Goal: Transaction & Acquisition: Purchase product/service

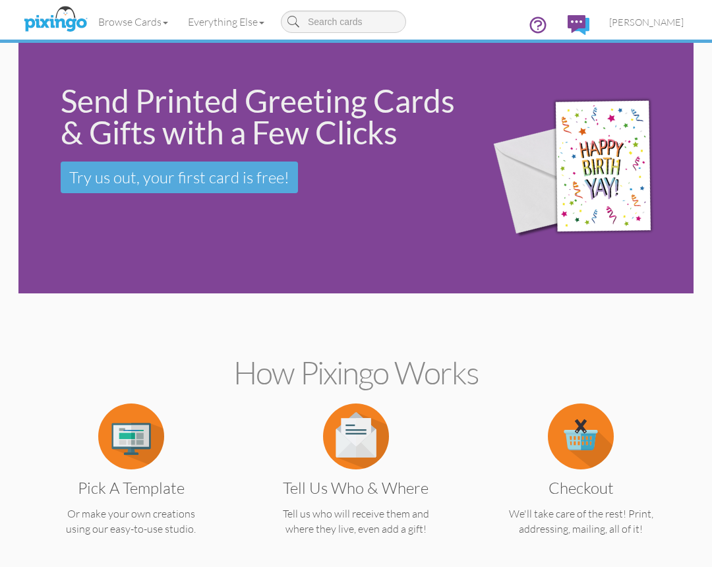
click at [351, 17] on input at bounding box center [343, 22] width 125 height 22
click at [168, 24] on span at bounding box center [165, 23] width 5 height 3
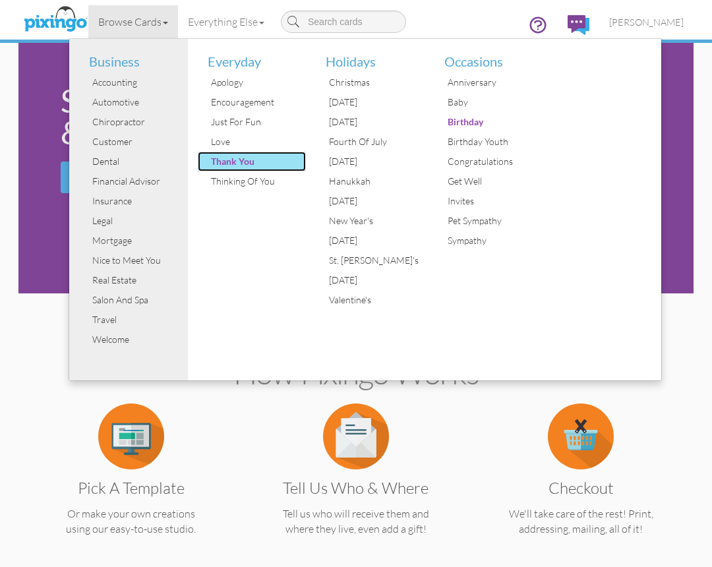
click at [247, 163] on div "Thank You" at bounding box center [257, 162] width 99 height 20
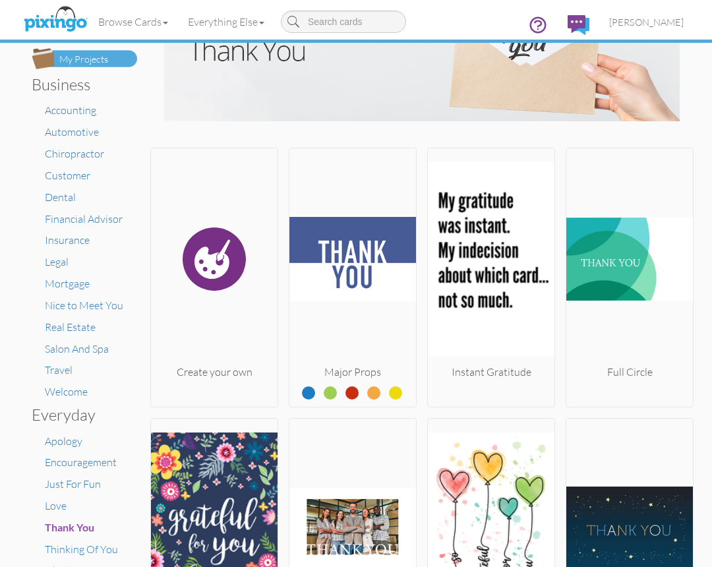
scroll to position [67, 0]
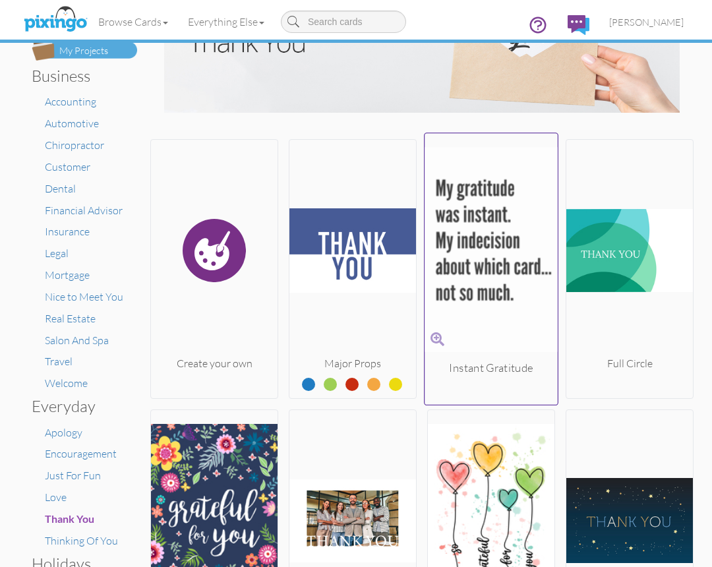
click at [463, 222] on img at bounding box center [491, 249] width 133 height 221
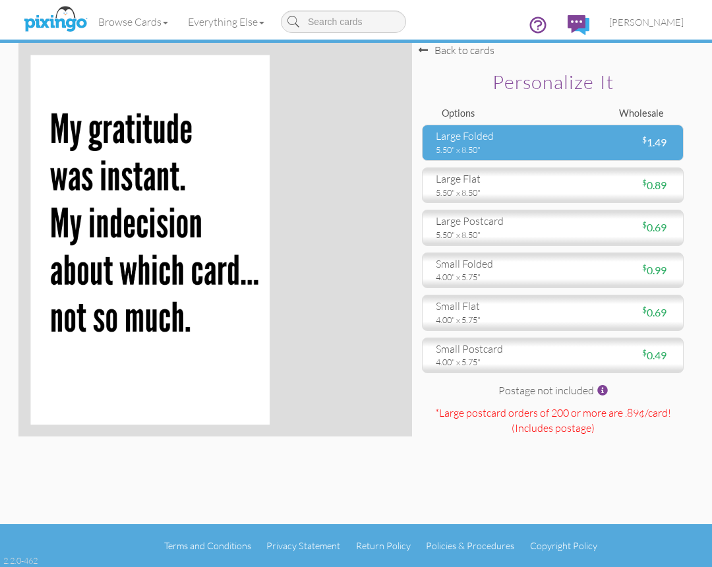
click at [492, 148] on div "5.50" x 8.50"" at bounding box center [489, 150] width 107 height 12
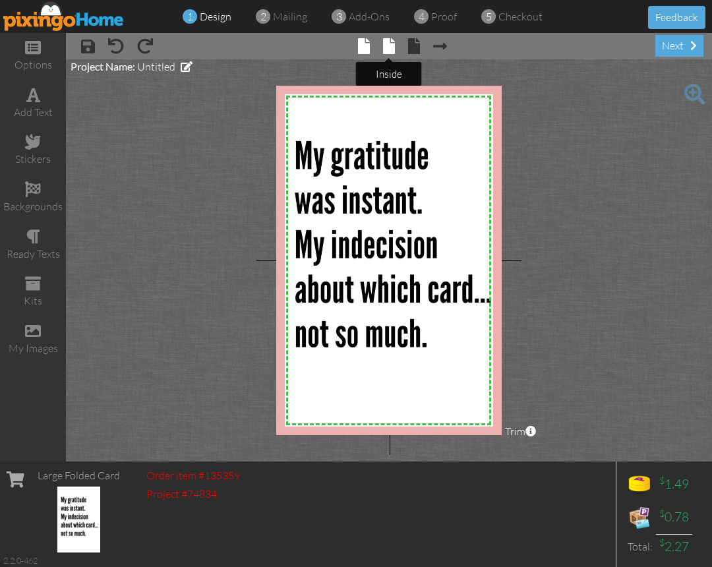
click at [388, 47] on span at bounding box center [389, 46] width 12 height 16
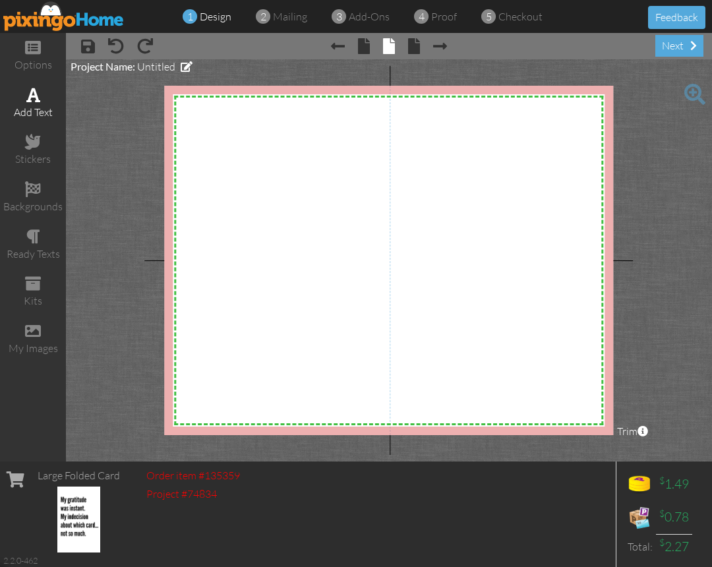
click at [47, 109] on div "add text" at bounding box center [33, 112] width 66 height 15
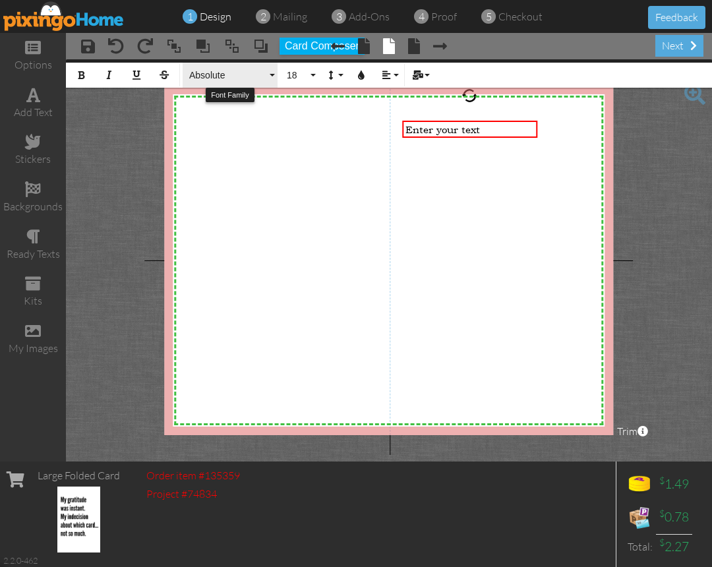
click at [241, 74] on span "Absolute" at bounding box center [227, 75] width 79 height 11
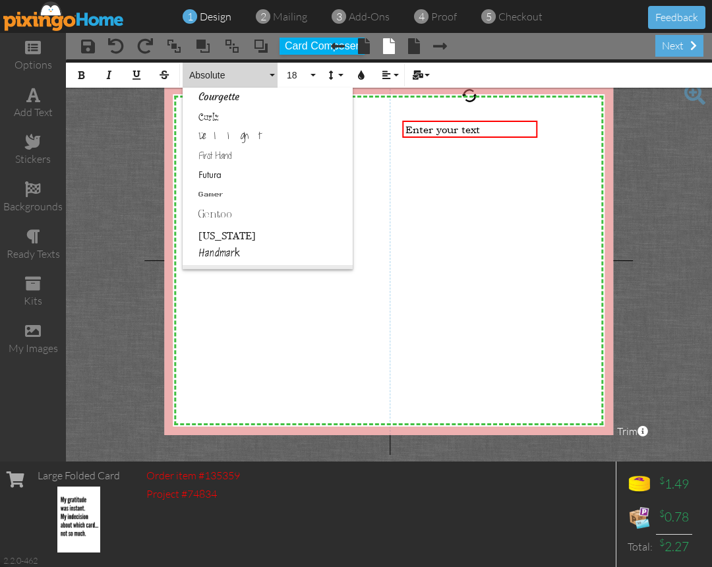
scroll to position [310, 0]
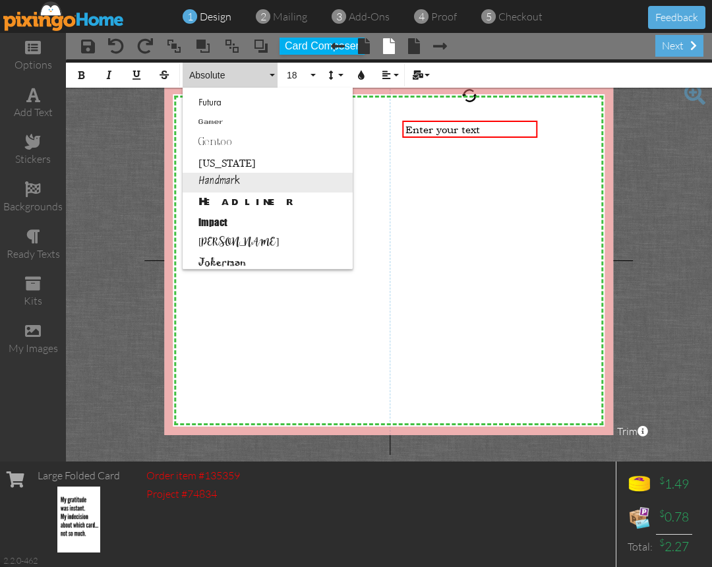
click at [254, 181] on link "Handmark" at bounding box center [268, 183] width 170 height 20
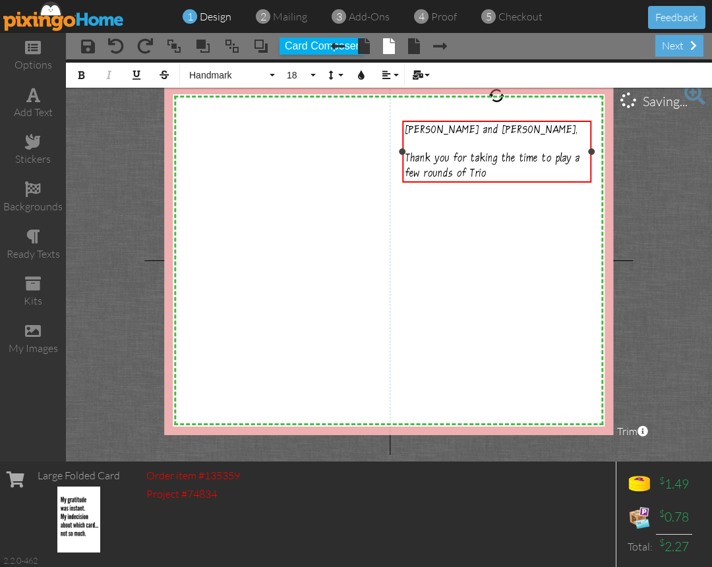
drag, startPoint x: 537, startPoint y: 158, endPoint x: 591, endPoint y: 159, distance: 54.1
click at [591, 159] on div "Joe and Megan, ​ Thank you for taking the time to play a few rounds of Trio ×" at bounding box center [496, 152] width 189 height 62
click at [522, 177] on div "Joe and Megan, ​ Thank you for taking the time to play a few rounds of Trio" at bounding box center [496, 152] width 183 height 59
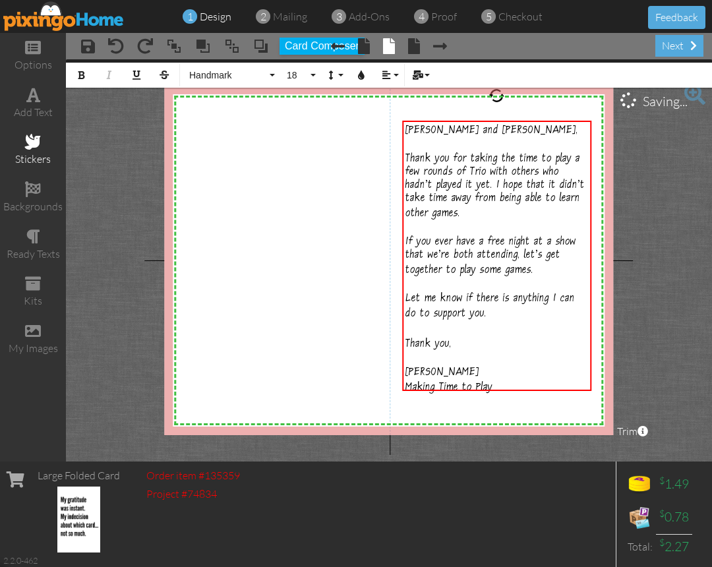
click at [38, 160] on div "stickers" at bounding box center [33, 159] width 66 height 15
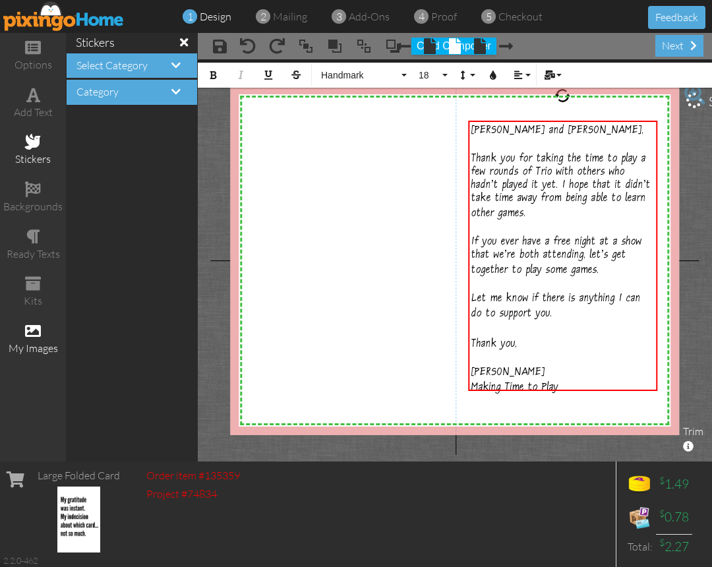
click at [38, 328] on span at bounding box center [33, 331] width 16 height 16
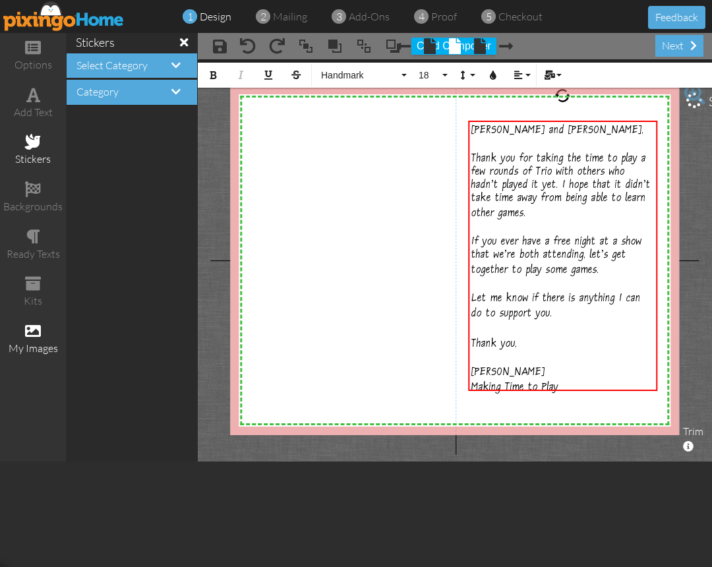
click at [185, 42] on span at bounding box center [184, 42] width 8 height 12
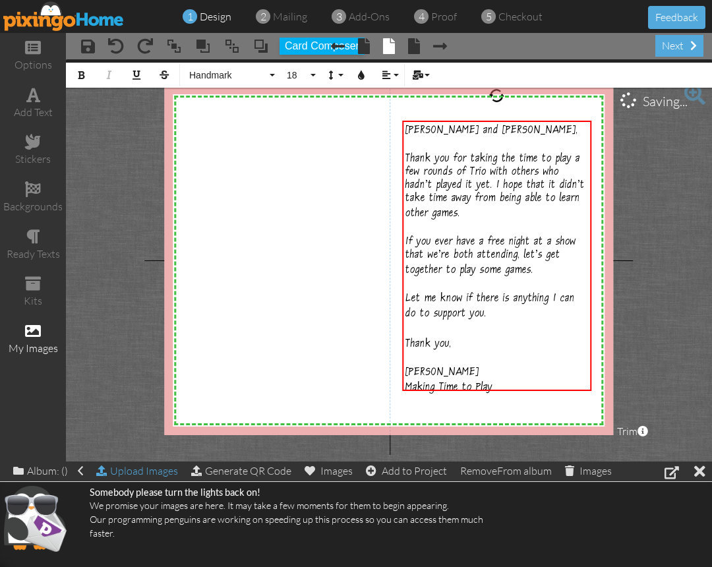
click at [154, 472] on div "Upload Images" at bounding box center [137, 470] width 82 height 19
click at [506, 383] on div "Making Time to Play" at bounding box center [496, 387] width 183 height 15
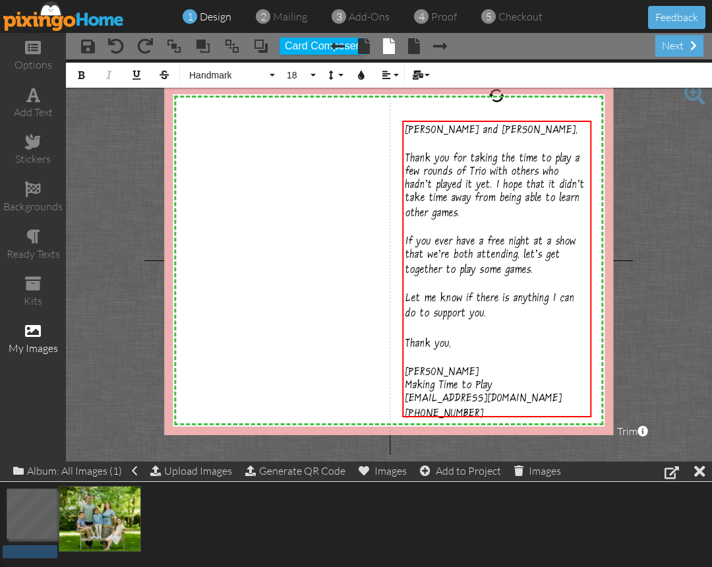
click at [192, 524] on div "1.53 MB" at bounding box center [356, 521] width 712 height 79
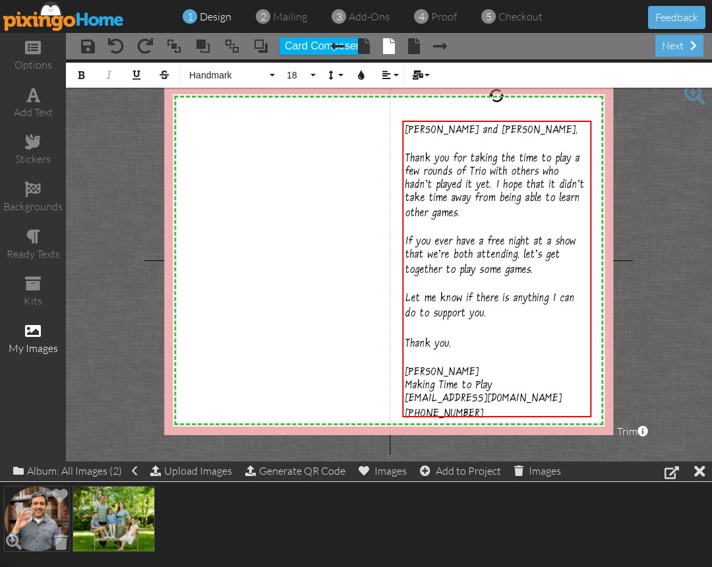
click at [41, 513] on img at bounding box center [37, 519] width 66 height 66
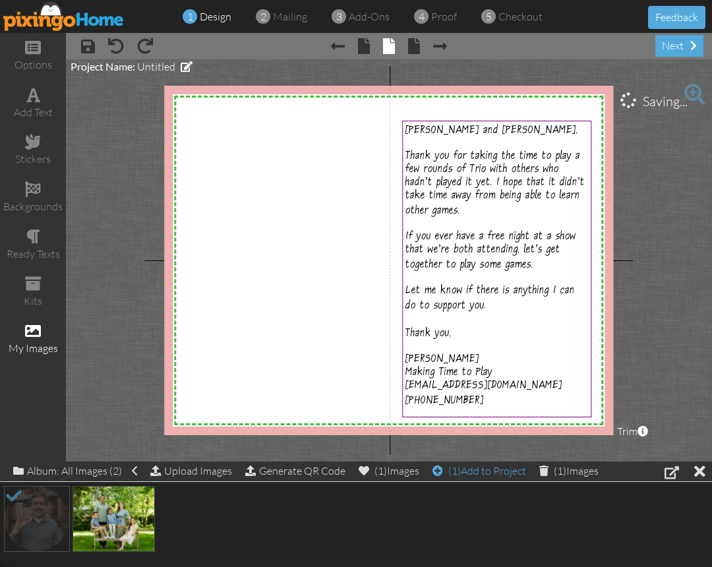
click at [449, 471] on div "(1) Add to Project" at bounding box center [479, 470] width 94 height 18
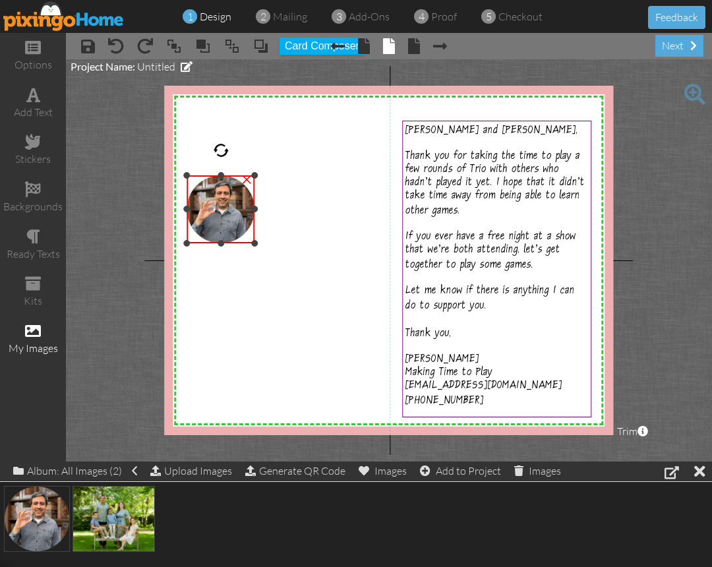
drag, startPoint x: 325, startPoint y: 104, endPoint x: 231, endPoint y: 176, distance: 118.5
click at [231, 176] on div "×" at bounding box center [221, 209] width 68 height 68
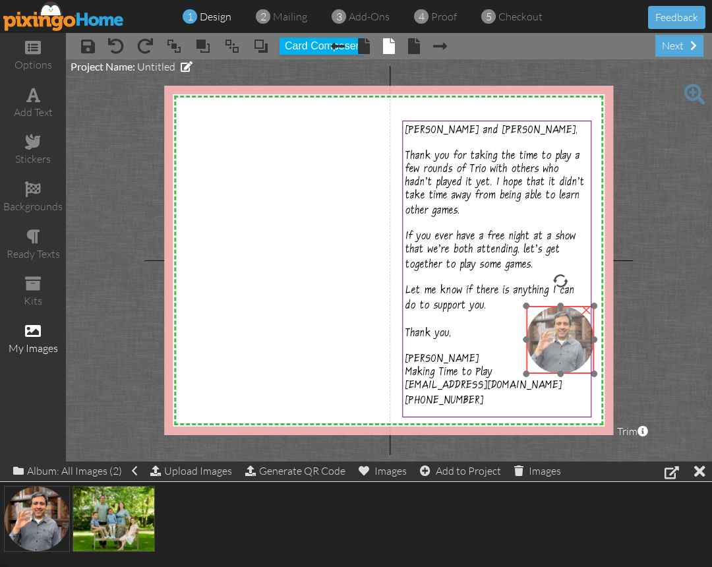
drag, startPoint x: 225, startPoint y: 213, endPoint x: 564, endPoint y: 343, distance: 363.7
click at [564, 343] on img at bounding box center [560, 340] width 68 height 68
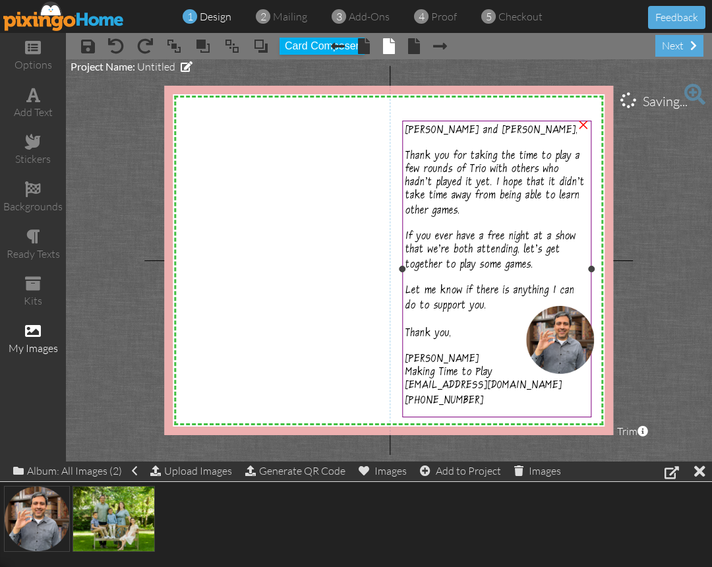
click at [438, 380] on span "dcastillo@makingtimetoplay.com" at bounding box center [483, 386] width 157 height 13
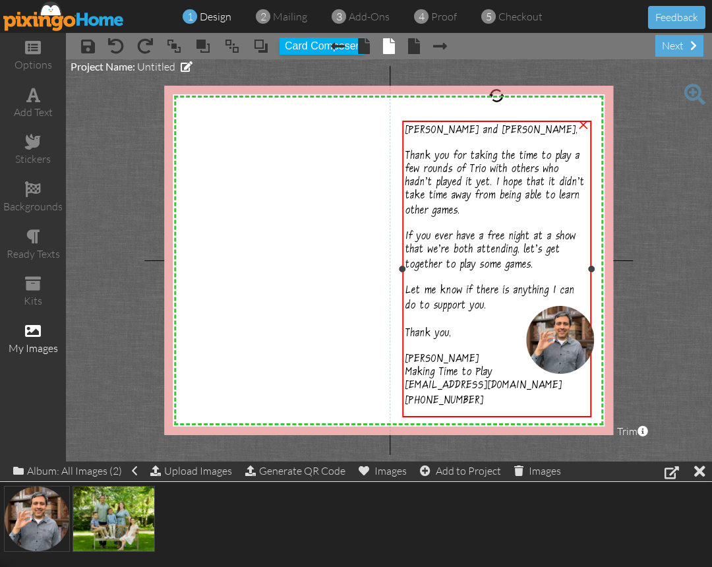
click at [475, 380] on span "dcastillo@makingtimetoplay.com" at bounding box center [483, 386] width 157 height 13
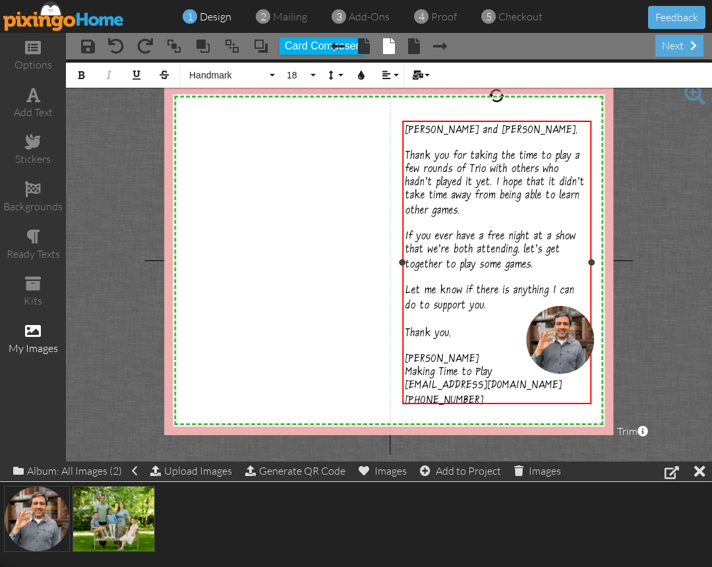
click at [544, 380] on div "dcastillo@makingtimetoplay.com" at bounding box center [496, 386] width 183 height 13
drag, startPoint x: 543, startPoint y: 380, endPoint x: 407, endPoint y: 379, distance: 135.8
click at [407, 380] on div "dcastillo@makingtimetoplay.com" at bounding box center [496, 386] width 183 height 13
click at [456, 380] on div at bounding box center [496, 386] width 183 height 13
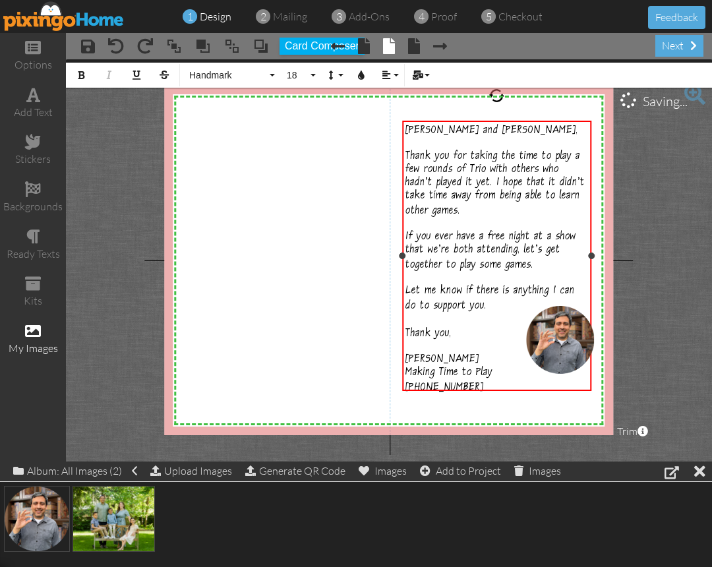
click at [480, 380] on div "801-259-3426" at bounding box center [496, 387] width 183 height 15
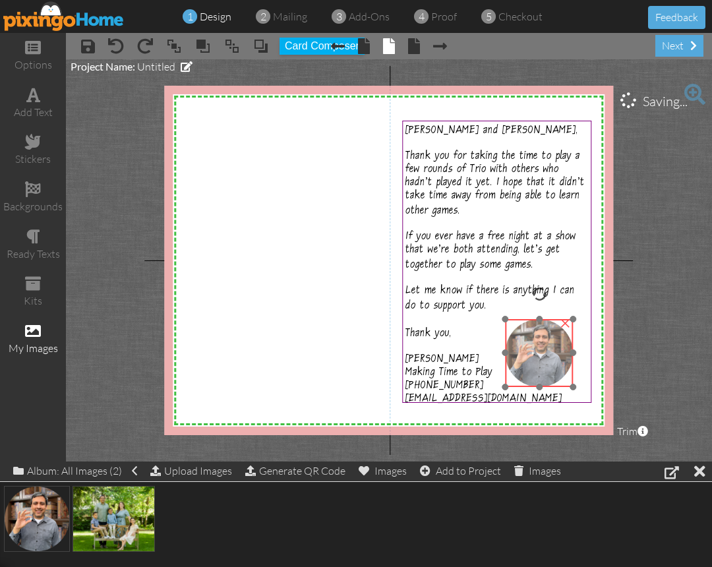
drag, startPoint x: 550, startPoint y: 338, endPoint x: 529, endPoint y: 351, distance: 24.9
click at [529, 351] on img at bounding box center [539, 353] width 68 height 68
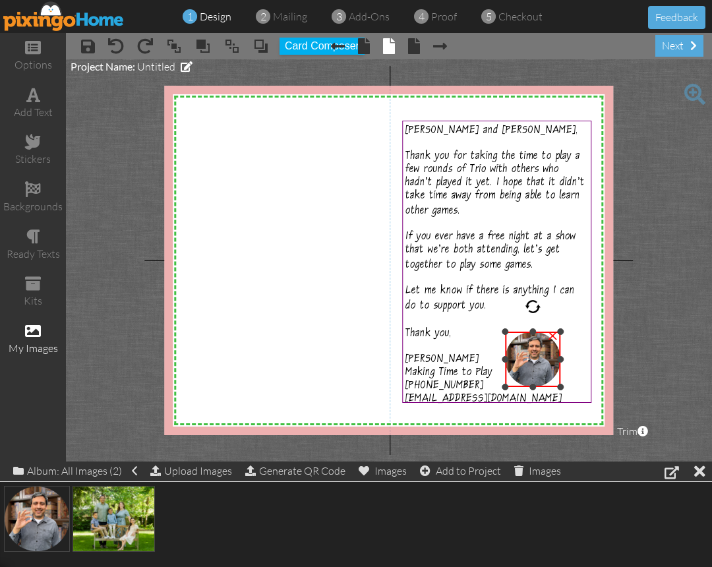
drag, startPoint x: 572, startPoint y: 317, endPoint x: 557, endPoint y: 330, distance: 19.2
click at [557, 330] on div at bounding box center [560, 331] width 7 height 7
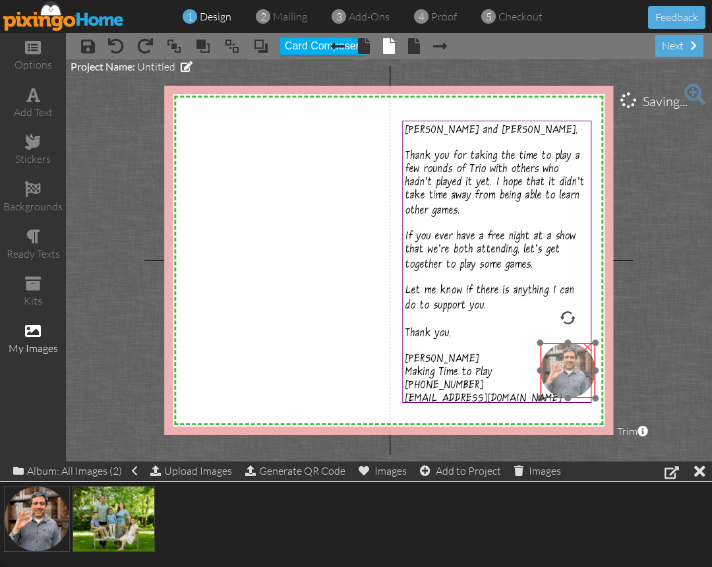
drag, startPoint x: 539, startPoint y: 363, endPoint x: 573, endPoint y: 374, distance: 36.7
click at [573, 374] on img at bounding box center [567, 370] width 55 height 55
click at [148, 235] on project-studio-wrapper "X X X X X X X X X X X X X X X X X X X X X X X X X X X X X X X X X X X X X X X X…" at bounding box center [389, 260] width 646 height 402
click at [554, 365] on img at bounding box center [567, 368] width 55 height 55
click at [118, 291] on project-studio-wrapper "X X X X X X X X X X X X X X X X X X X X X X X X X X X X X X X X X X X X X X X X…" at bounding box center [389, 260] width 646 height 402
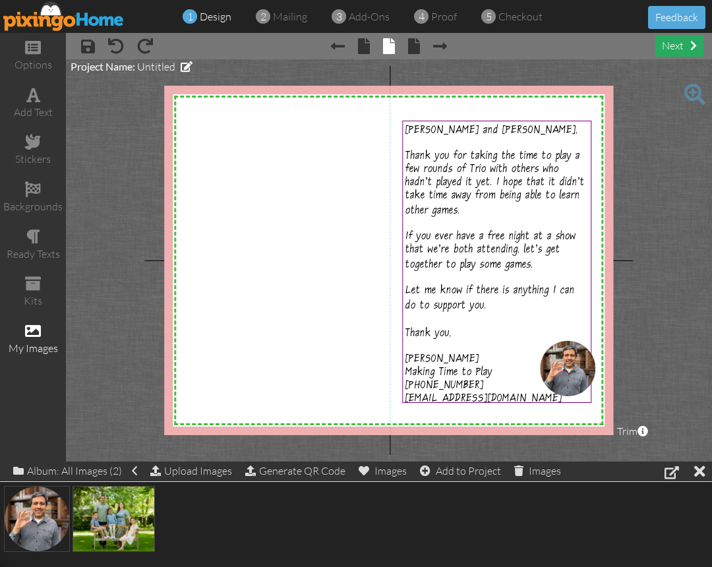
click at [676, 47] on div "next" at bounding box center [679, 46] width 48 height 22
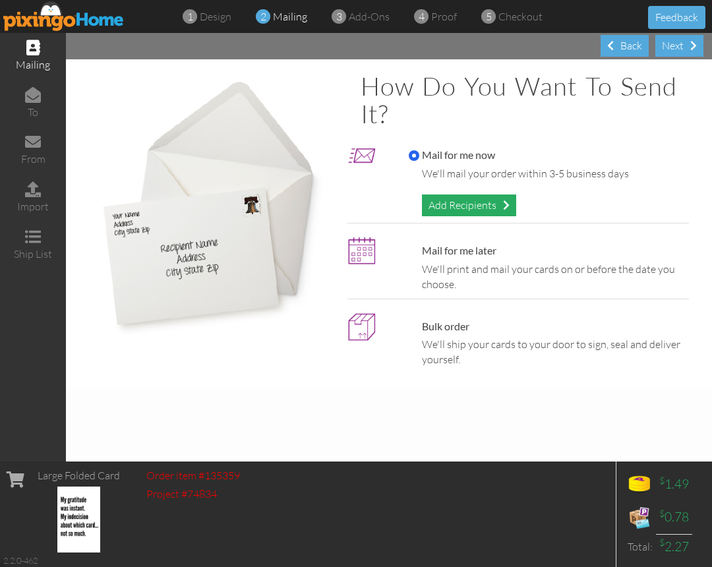
click at [505, 206] on span at bounding box center [506, 205] width 7 height 11
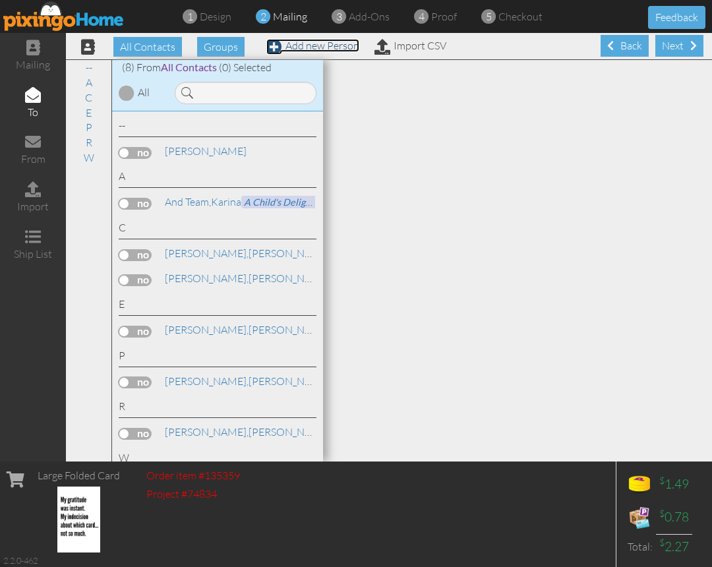
click at [312, 48] on link "Add new Person" at bounding box center [312, 45] width 93 height 13
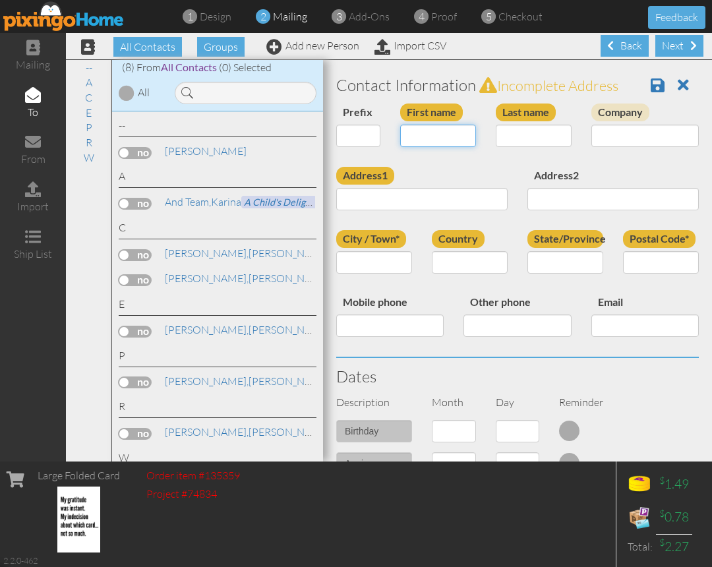
click at [422, 138] on input "First name" at bounding box center [438, 136] width 76 height 22
type input "[PERSON_NAME] & [PERSON_NAME]"
type input "Witt"
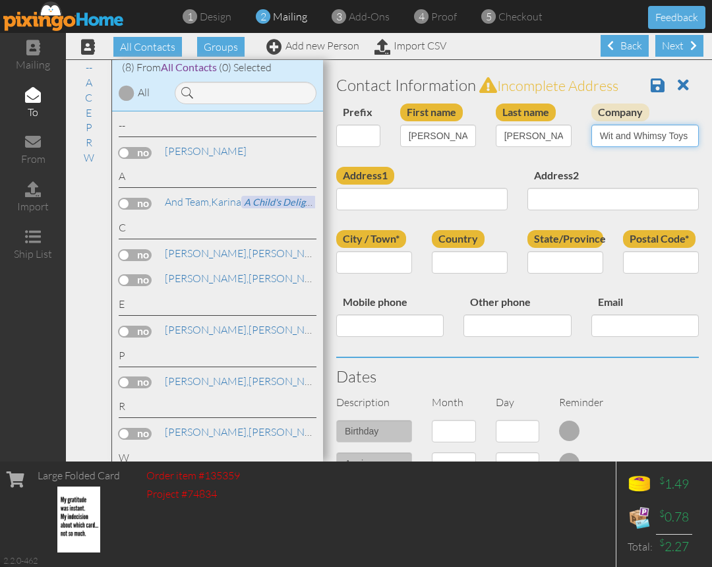
type input "Wit and Whimsy Toys"
click at [384, 198] on input "Address1" at bounding box center [421, 199] width 171 height 22
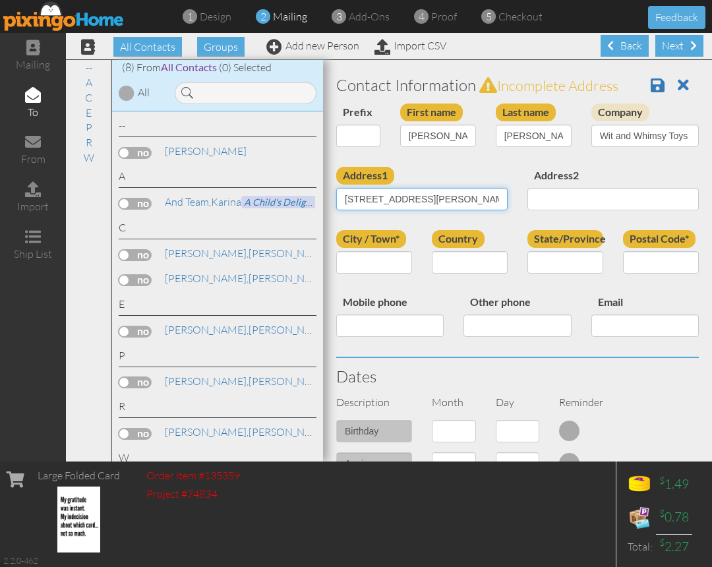
type input "7064 Douglas Blvd"
type input "Granite Bay"
select select "object:1284"
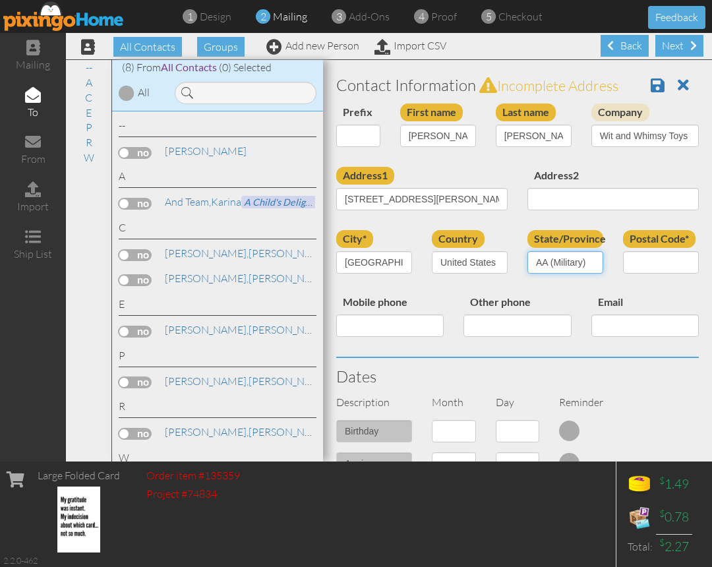
select select "object:1537"
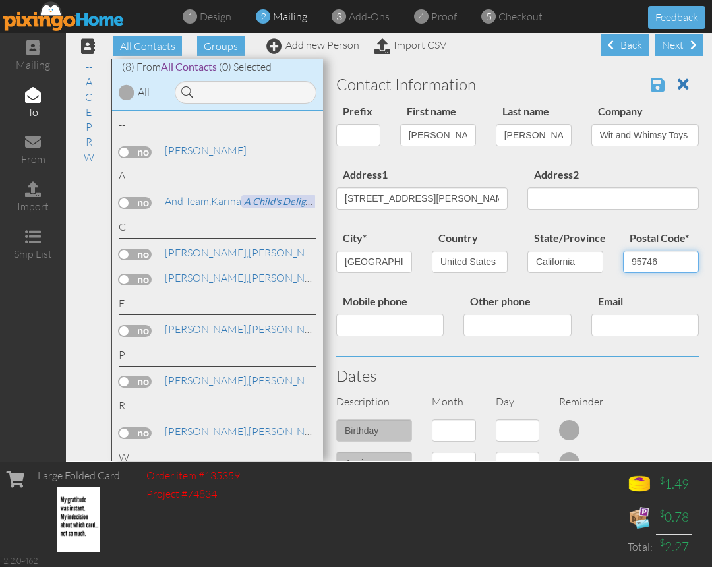
type input "95746"
click at [654, 86] on span at bounding box center [658, 84] width 14 height 16
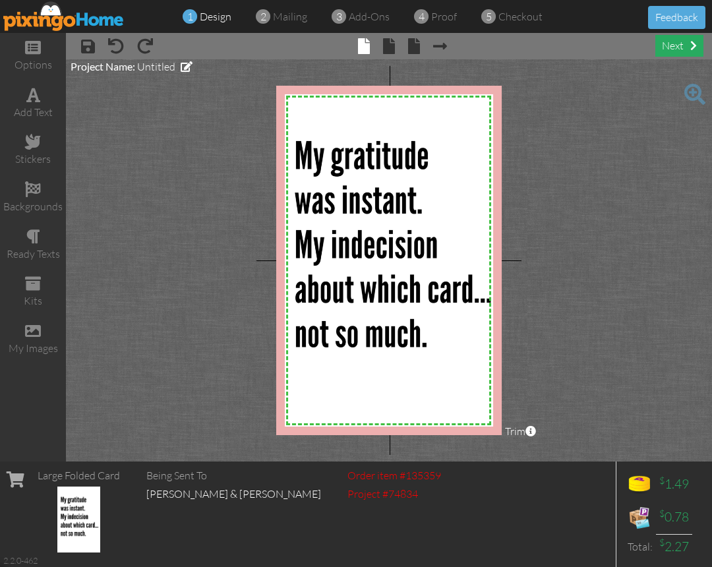
click at [680, 50] on div "next" at bounding box center [679, 46] width 48 height 22
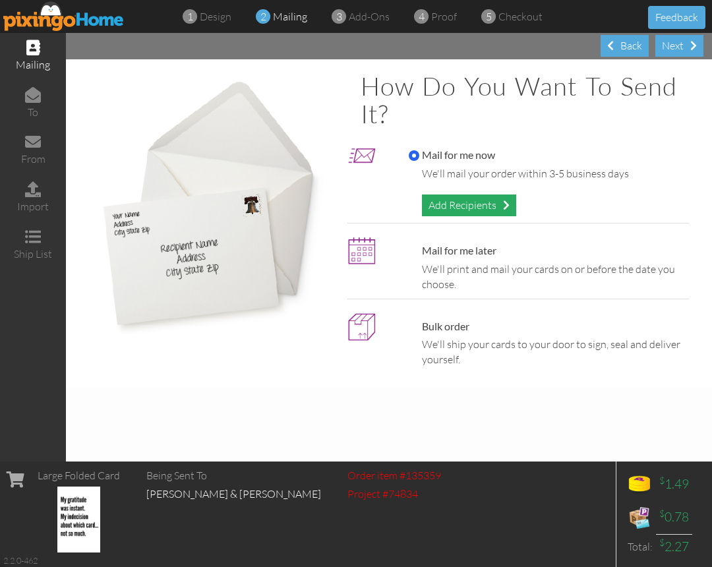
click at [490, 204] on div "Add Recipients" at bounding box center [469, 205] width 94 height 22
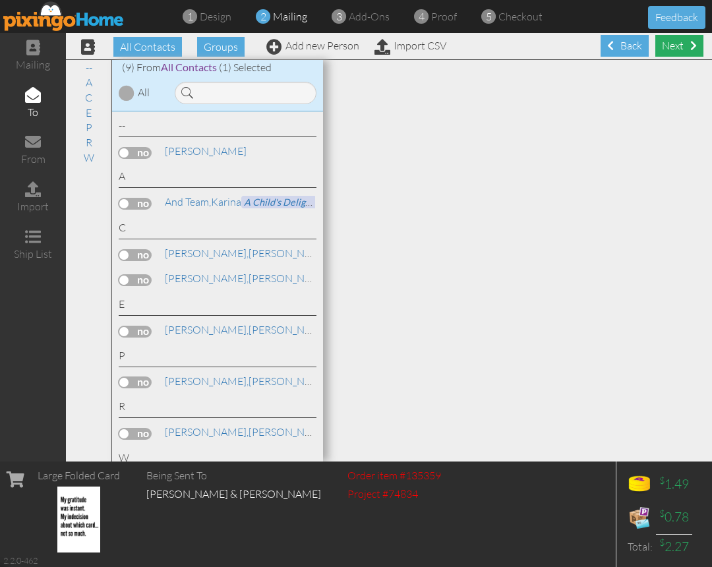
click at [697, 44] on div "Next" at bounding box center [679, 46] width 48 height 22
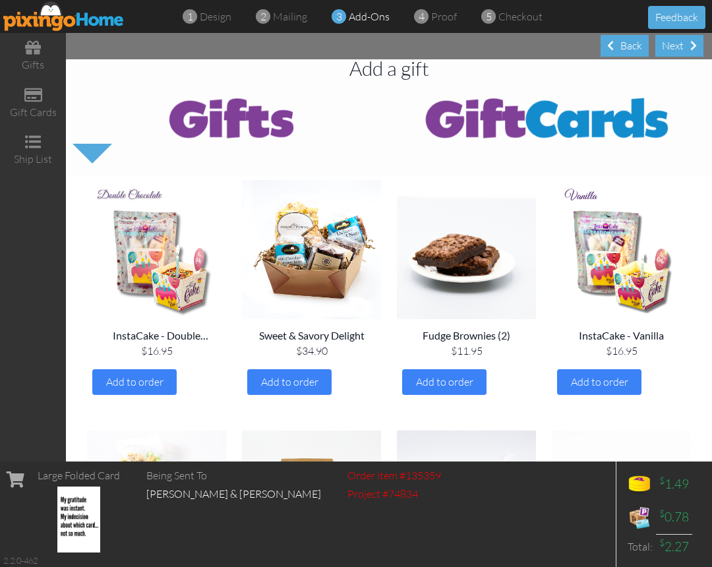
scroll to position [5, 0]
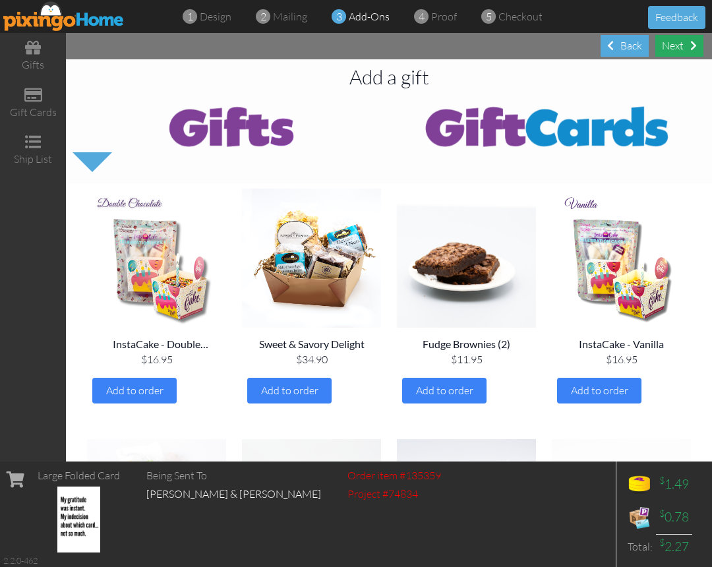
click at [671, 49] on div "Next" at bounding box center [679, 46] width 48 height 22
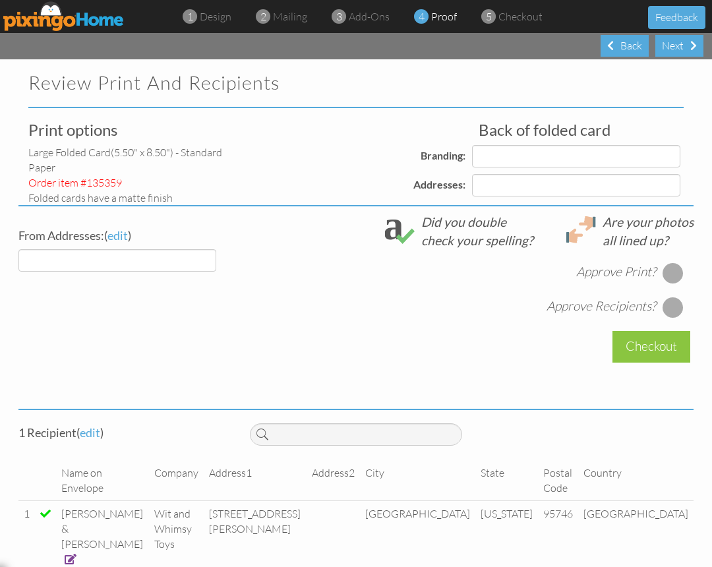
select select "object:321"
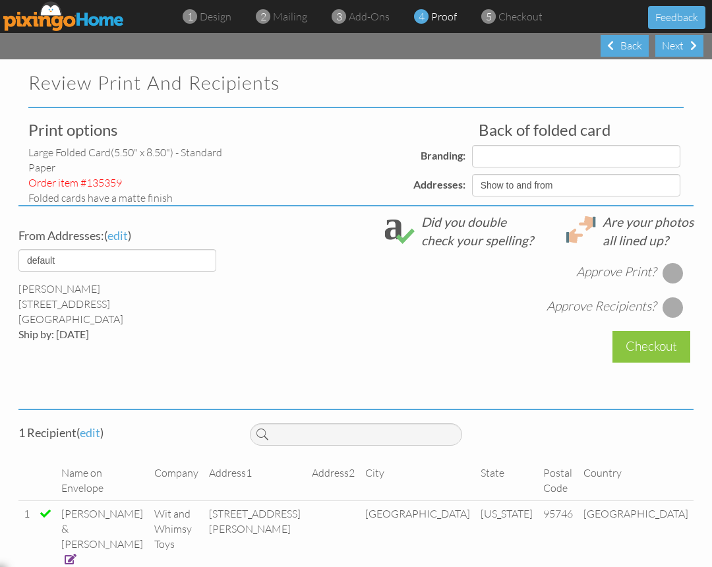
select select "object:325"
select select "object:326"
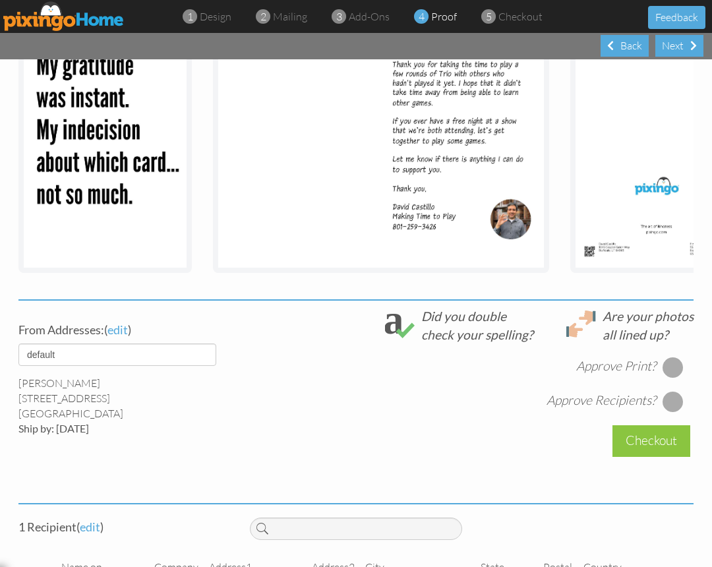
scroll to position [317, 0]
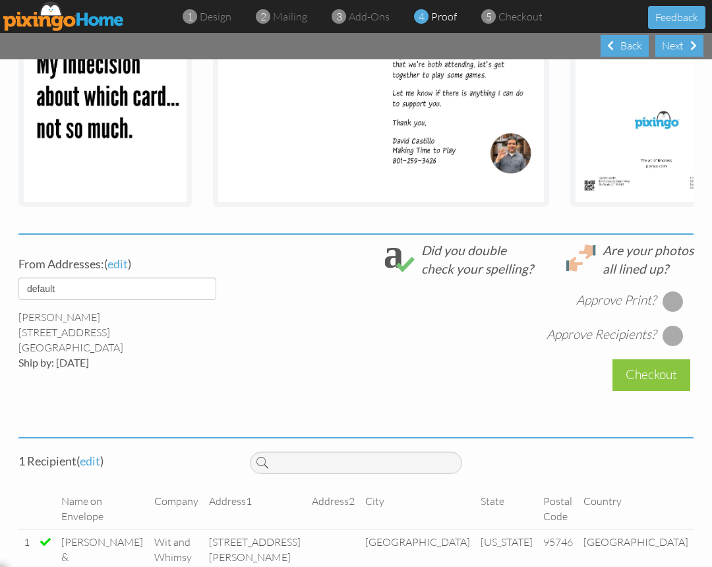
click at [664, 299] on div at bounding box center [672, 301] width 21 height 21
click at [674, 332] on div at bounding box center [672, 335] width 21 height 21
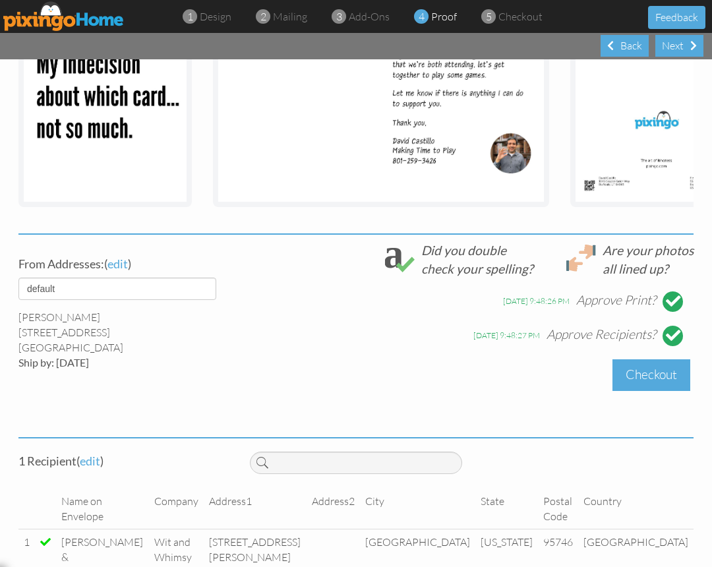
click at [624, 372] on div "Checkout" at bounding box center [651, 374] width 78 height 31
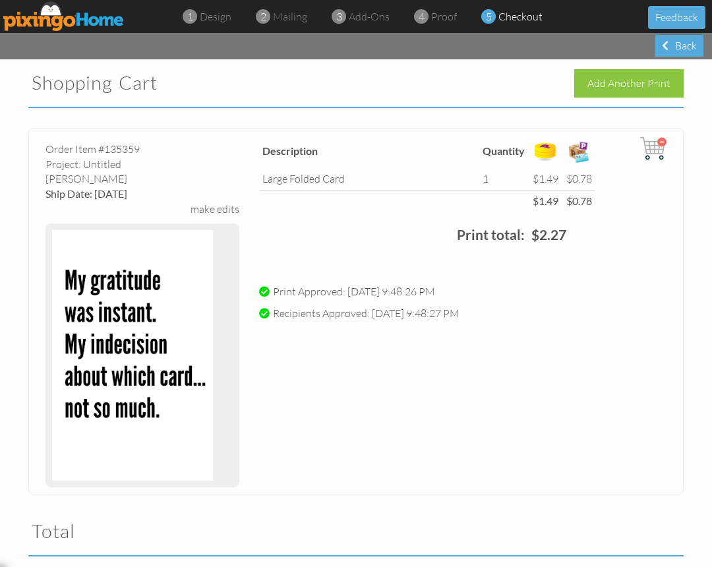
scroll to position [283, 0]
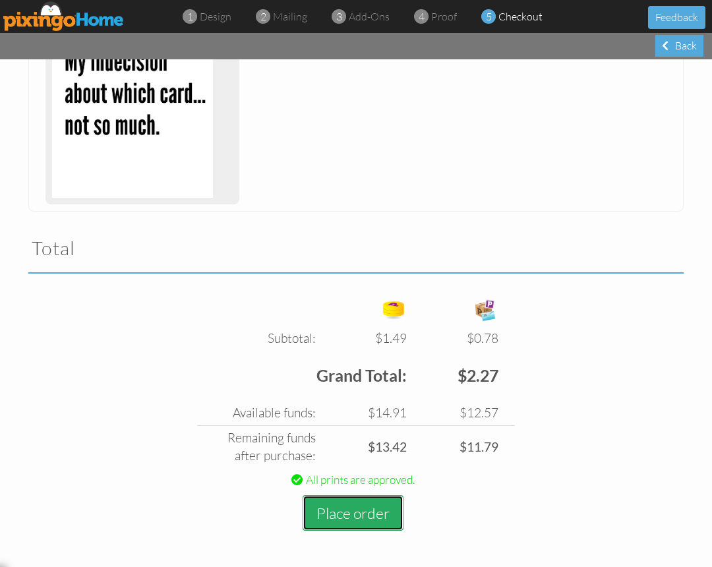
click at [366, 519] on button "Place order" at bounding box center [353, 513] width 101 height 36
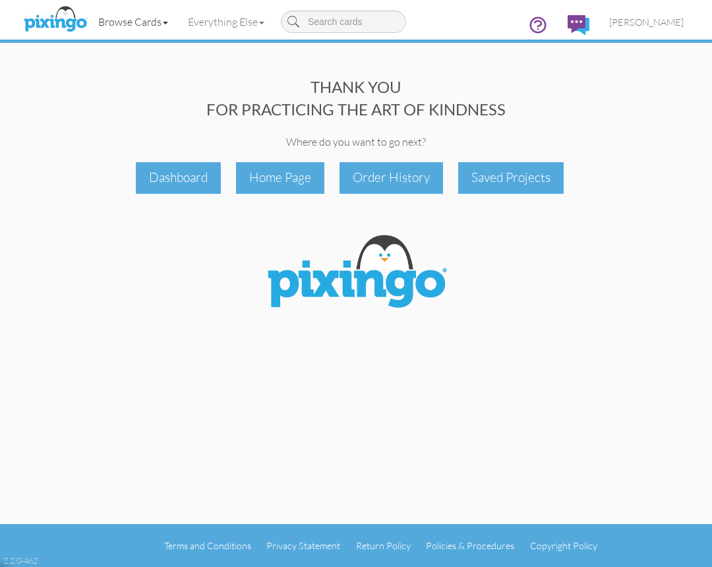
click at [161, 24] on link "Browse Cards" at bounding box center [133, 21] width 90 height 33
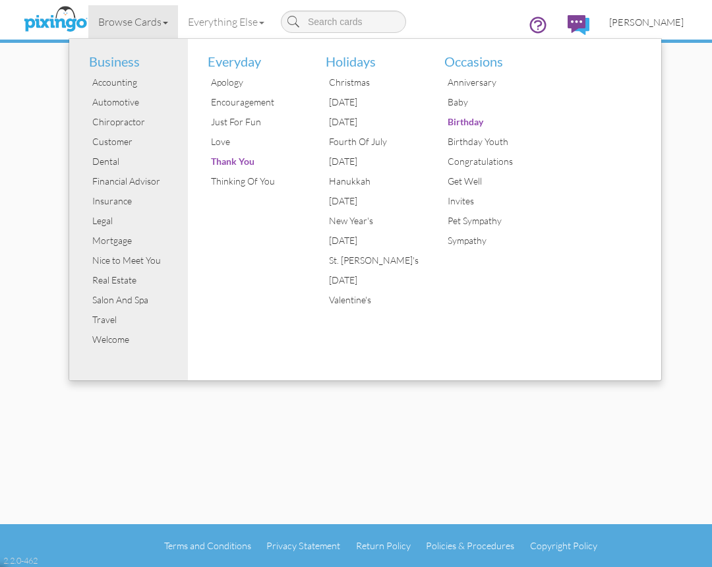
click at [642, 25] on span "[PERSON_NAME]" at bounding box center [646, 21] width 74 height 11
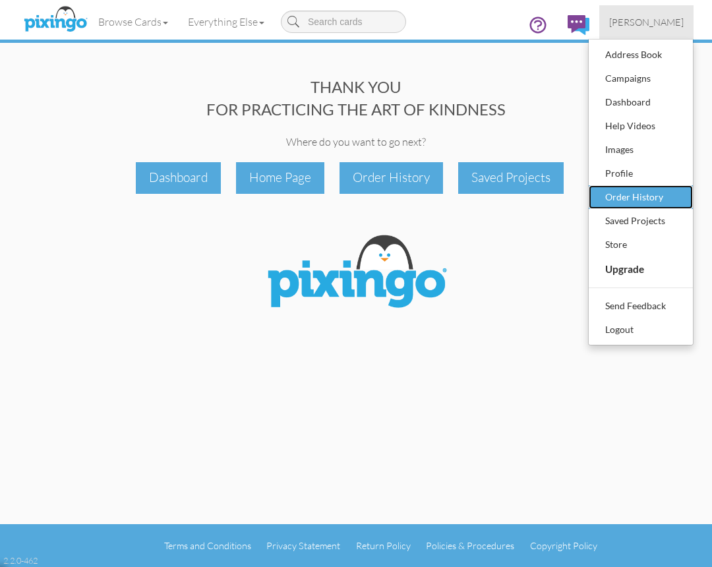
click at [644, 194] on div "Order History" at bounding box center [641, 197] width 78 height 20
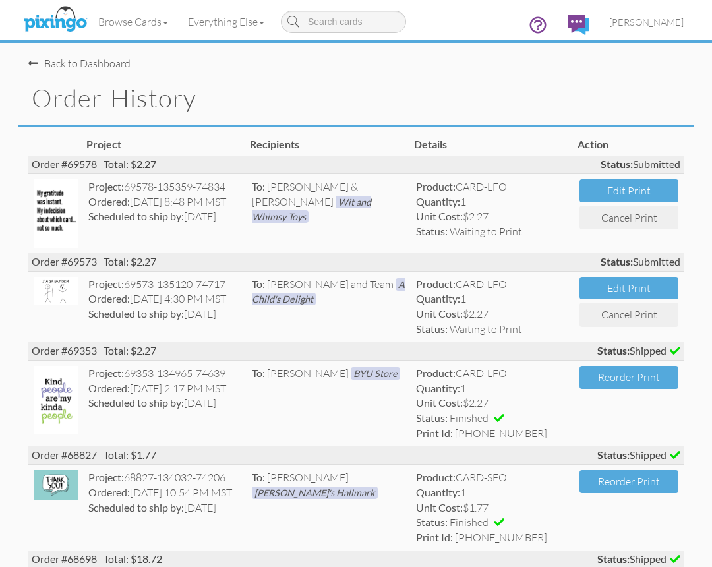
click at [48, 61] on div "Back to Dashboard" at bounding box center [79, 63] width 102 height 15
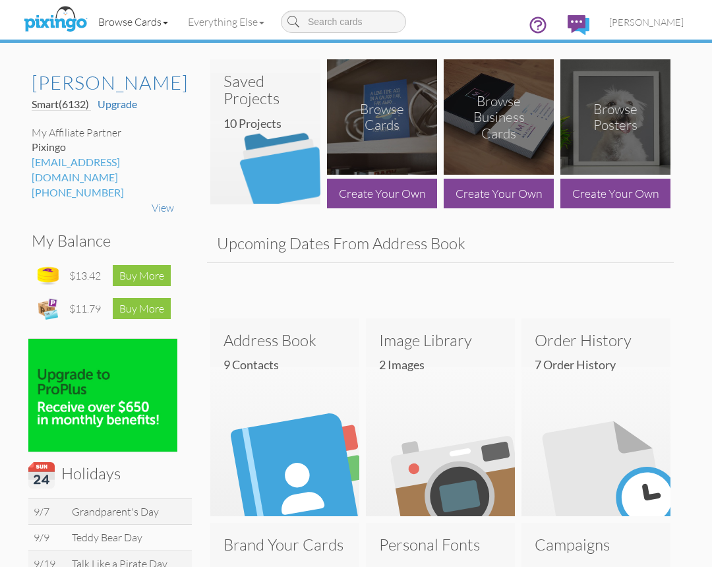
click at [162, 25] on link "Browse Cards" at bounding box center [133, 21] width 90 height 33
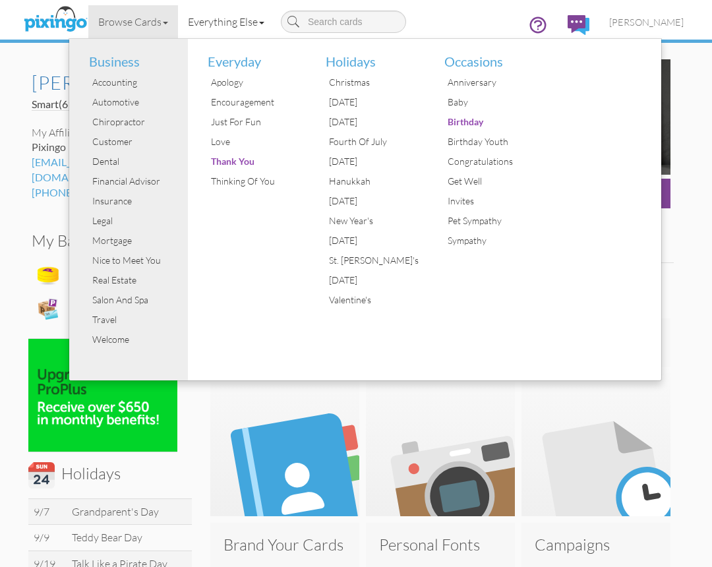
click at [248, 33] on link "Everything Else" at bounding box center [226, 21] width 96 height 33
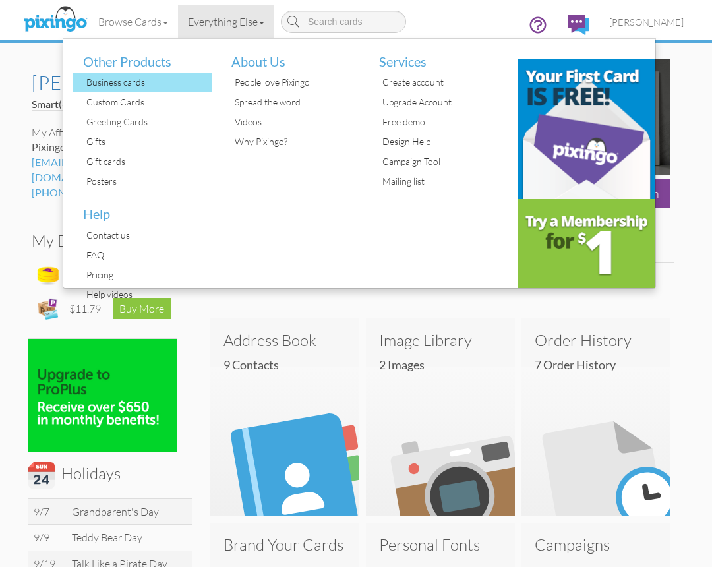
click at [134, 81] on div "Business cards" at bounding box center [147, 83] width 129 height 20
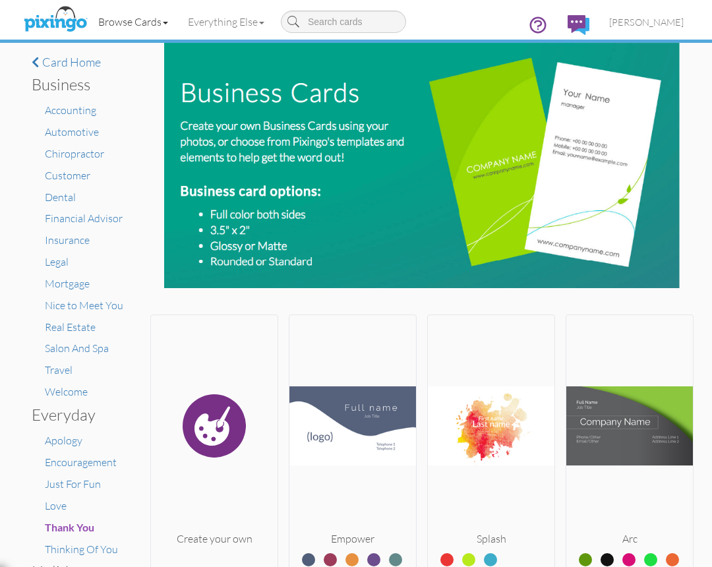
click at [168, 24] on span at bounding box center [165, 23] width 5 height 3
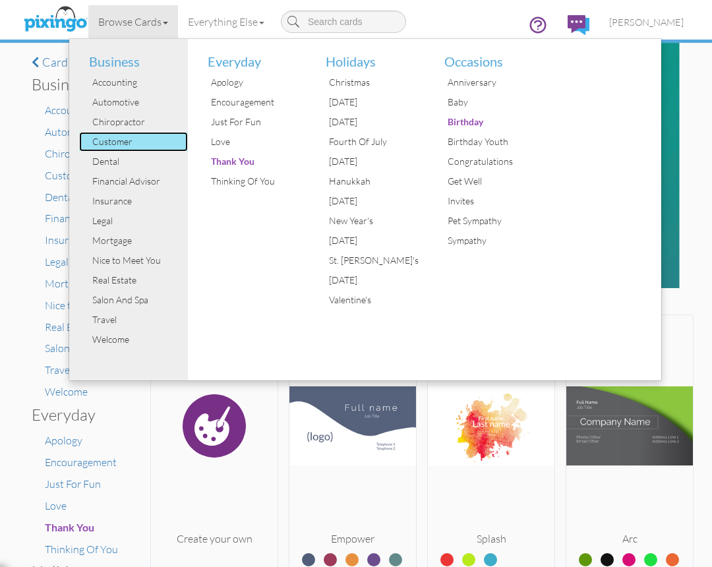
click at [147, 142] on div "Customer" at bounding box center [138, 142] width 99 height 20
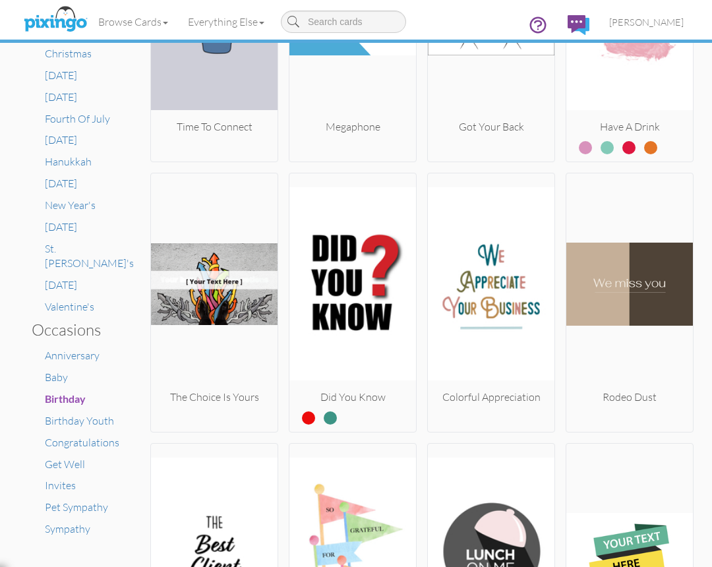
scroll to position [764, 0]
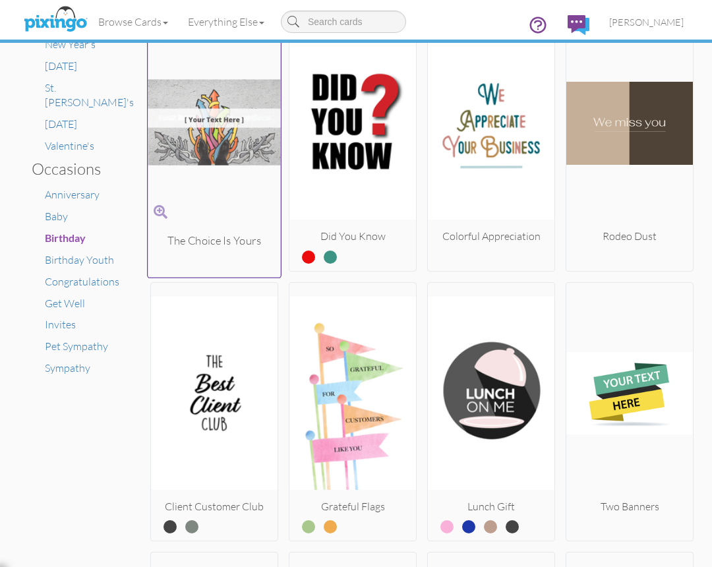
click at [216, 158] on img at bounding box center [214, 121] width 133 height 221
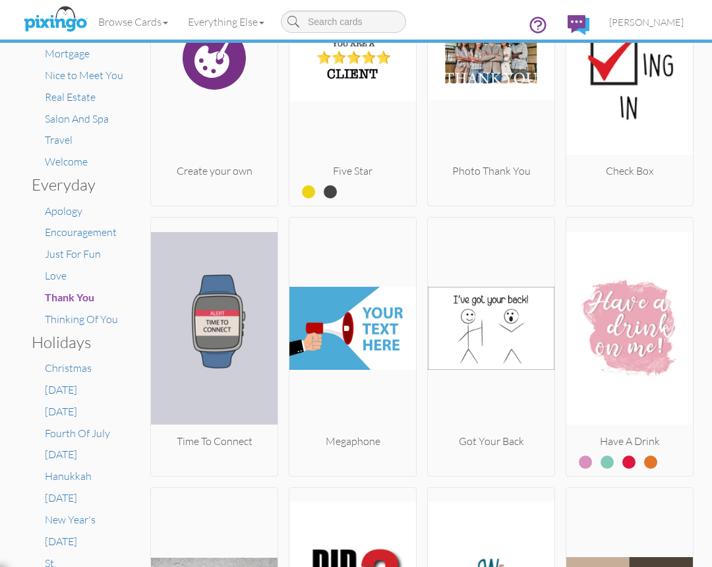
scroll to position [442, 0]
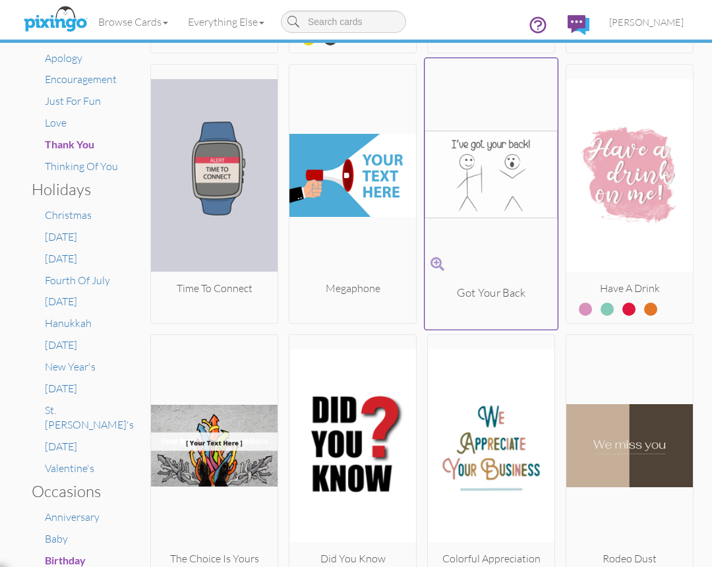
click at [477, 194] on img at bounding box center [491, 174] width 133 height 221
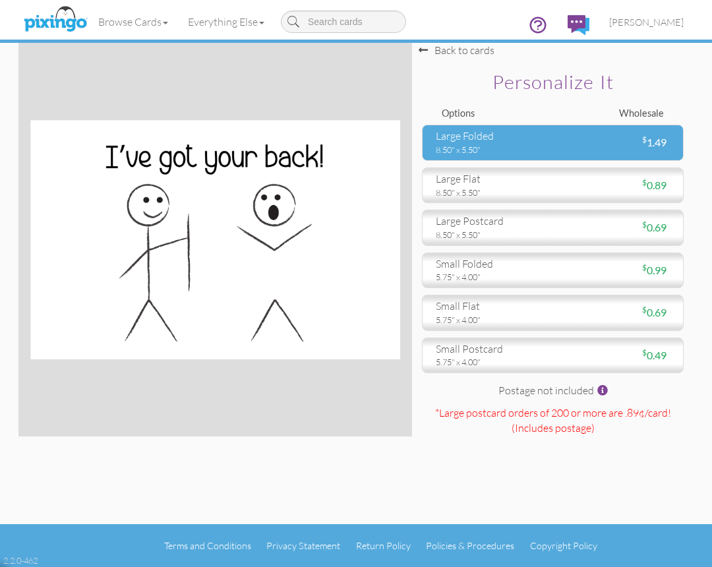
click at [500, 147] on div "8.50" x 5.50"" at bounding box center [489, 150] width 107 height 12
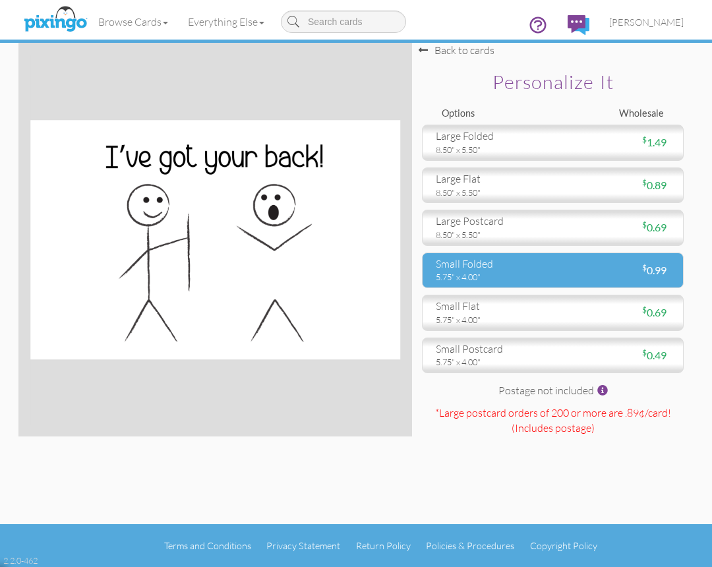
click at [506, 273] on div "5.75" x 4.00"" at bounding box center [489, 277] width 107 height 12
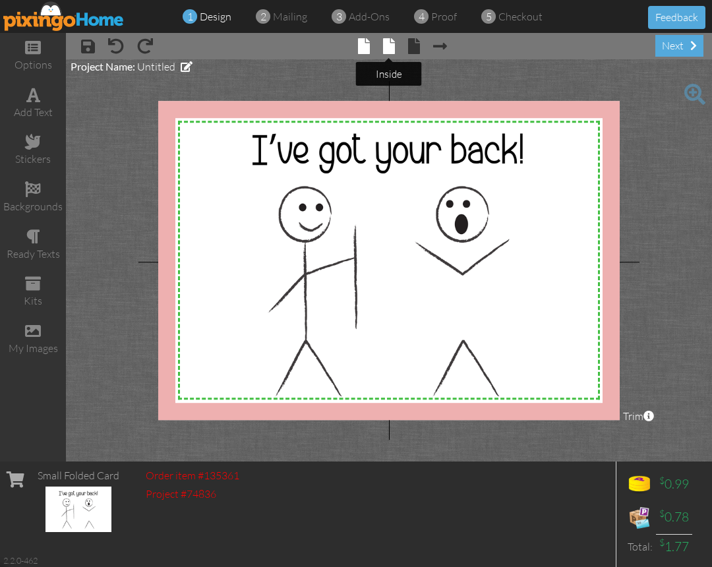
click at [383, 44] on span at bounding box center [389, 46] width 12 height 16
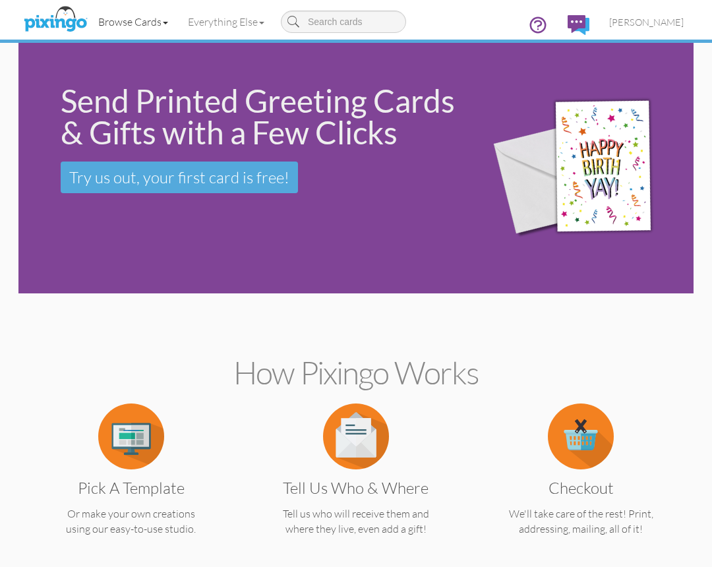
click at [158, 28] on link "Browse Cards" at bounding box center [133, 21] width 90 height 33
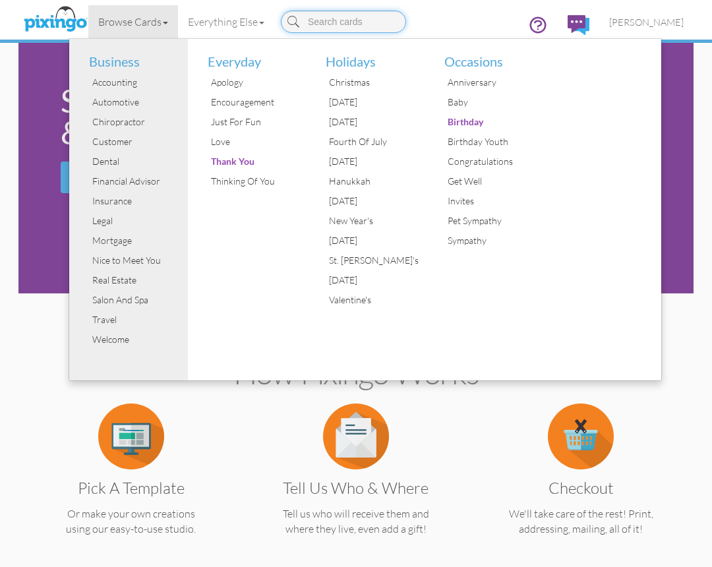
click at [349, 28] on input at bounding box center [343, 22] width 125 height 22
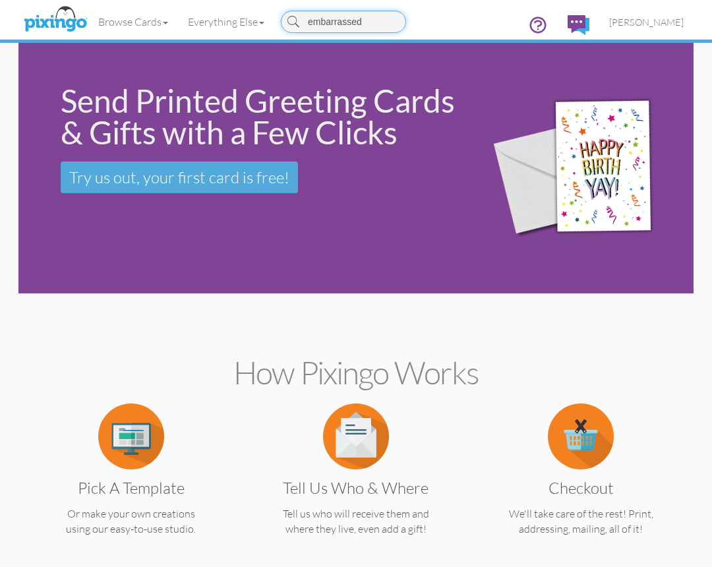
type input "embarrassed"
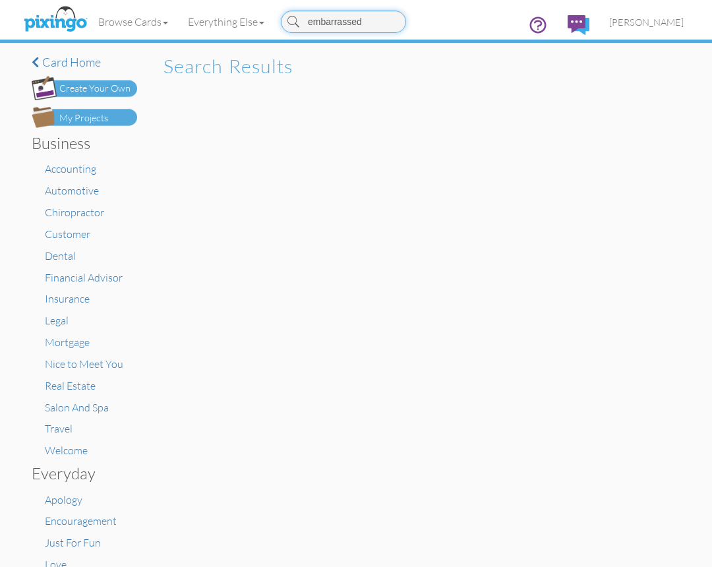
drag, startPoint x: 374, startPoint y: 21, endPoint x: 298, endPoint y: 23, distance: 76.5
click at [298, 23] on div "embarrassed" at bounding box center [343, 22] width 125 height 22
type input "sorry"
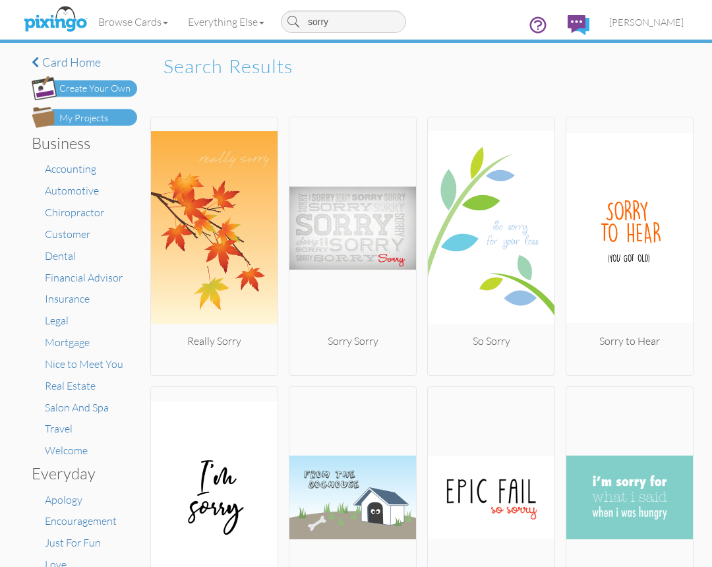
click at [341, 21] on input "sorry" at bounding box center [343, 22] width 125 height 22
type input "sheepish"
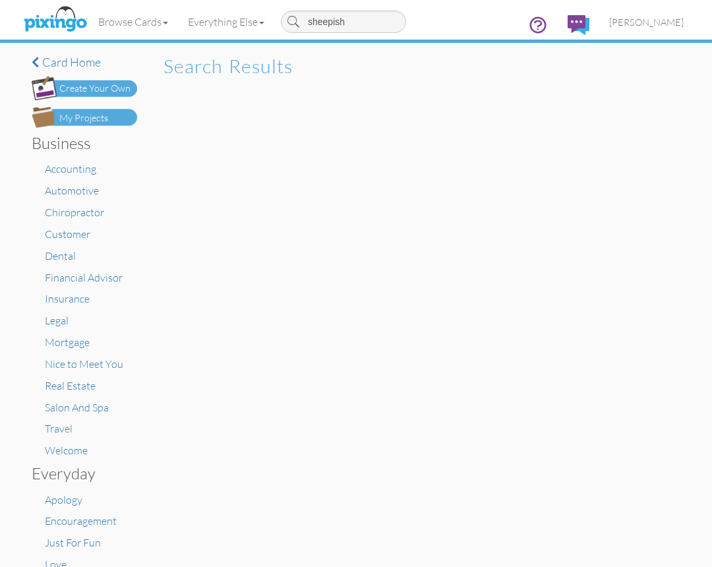
click at [354, 23] on input "sheepish" at bounding box center [343, 22] width 125 height 22
click at [164, 24] on link "Browse Cards" at bounding box center [133, 21] width 90 height 33
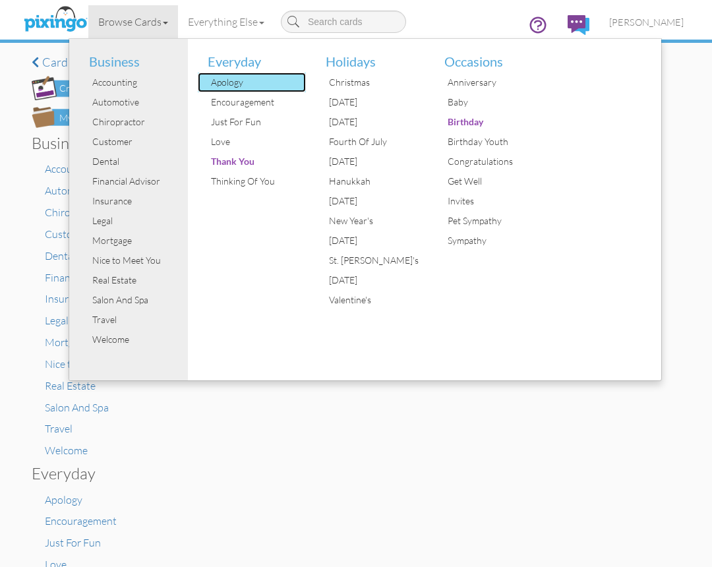
click at [231, 81] on div "Apology" at bounding box center [257, 83] width 99 height 20
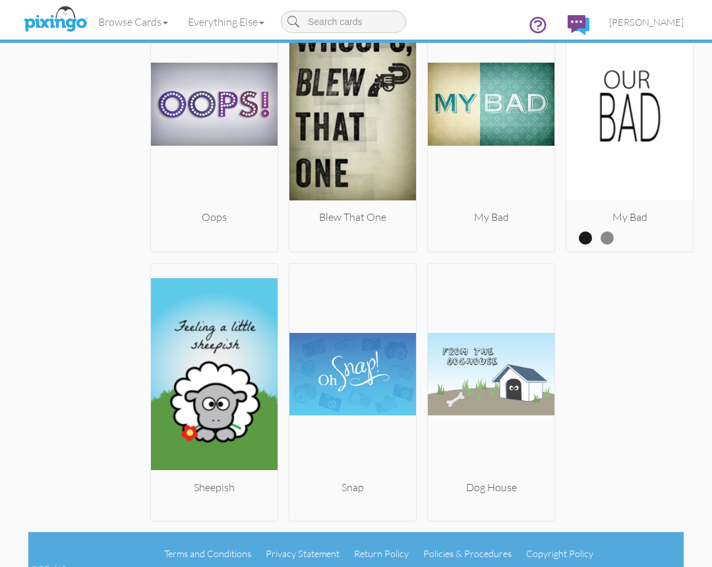
scroll to position [1570, 0]
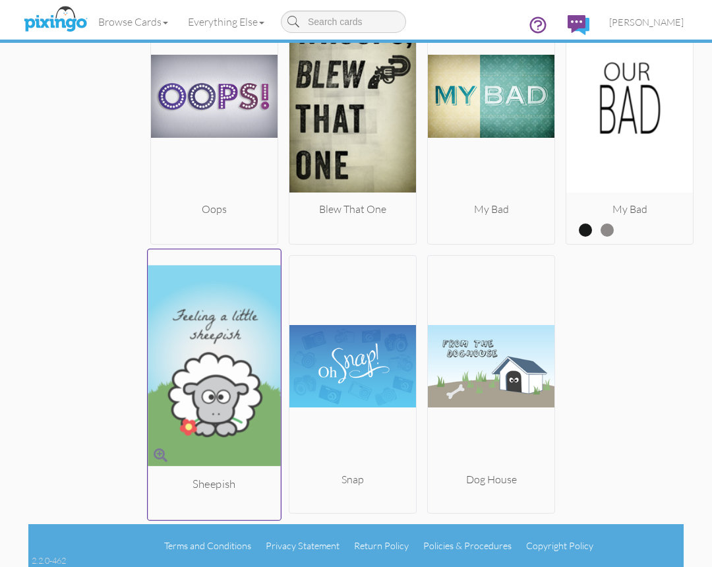
click at [224, 361] on img at bounding box center [214, 364] width 133 height 221
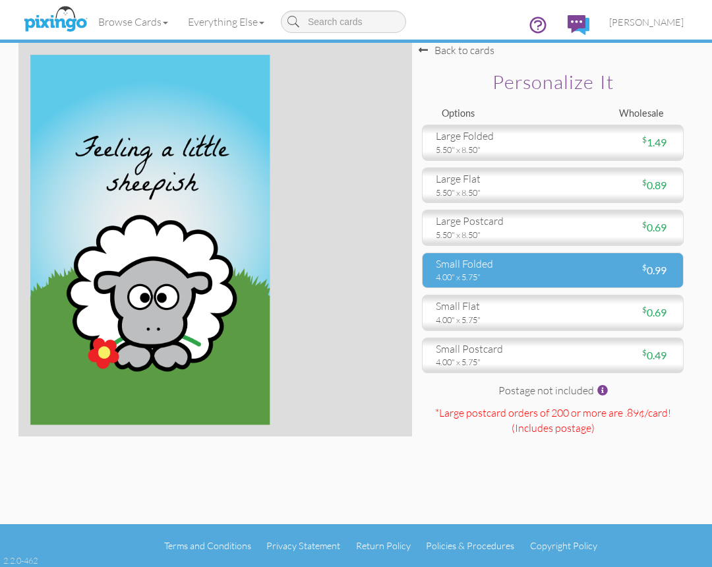
click at [499, 261] on div "small folded" at bounding box center [489, 263] width 107 height 15
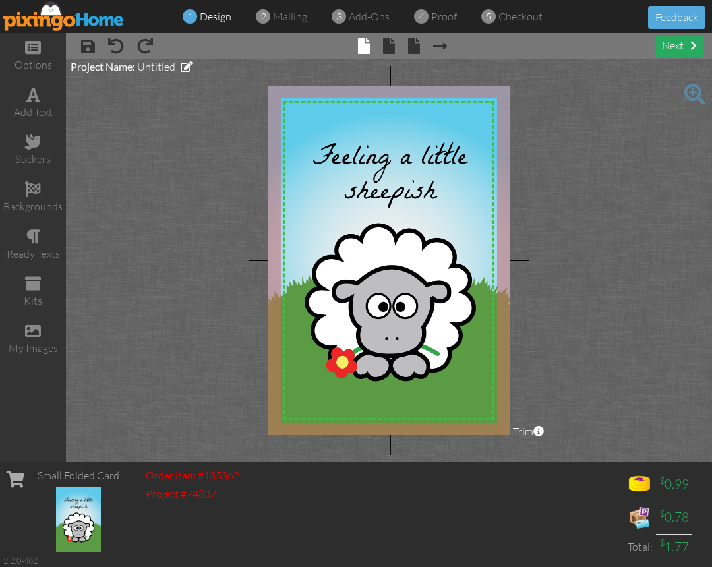
click at [686, 47] on div "next" at bounding box center [679, 46] width 48 height 22
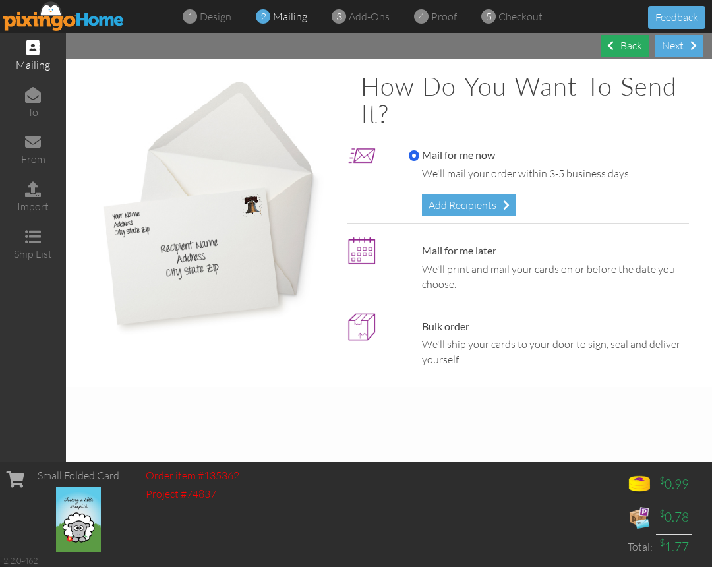
click at [622, 45] on div "Back" at bounding box center [625, 46] width 48 height 22
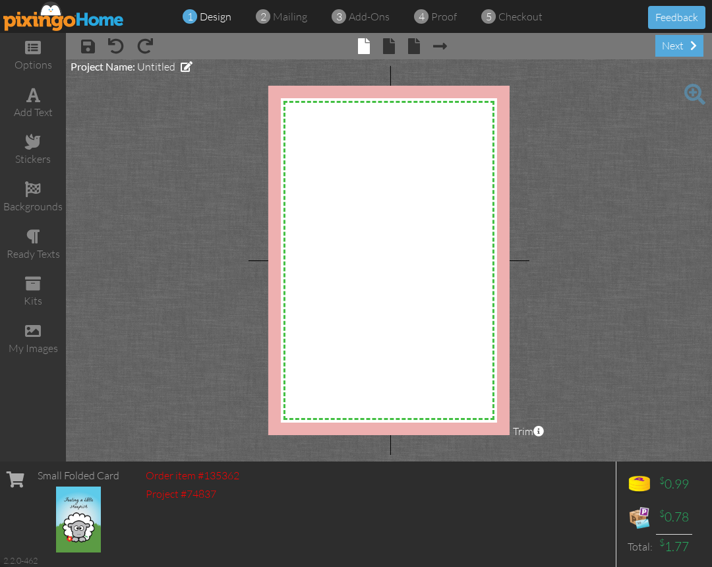
click at [396, 48] on span "× back" at bounding box center [407, 45] width 25 height 21
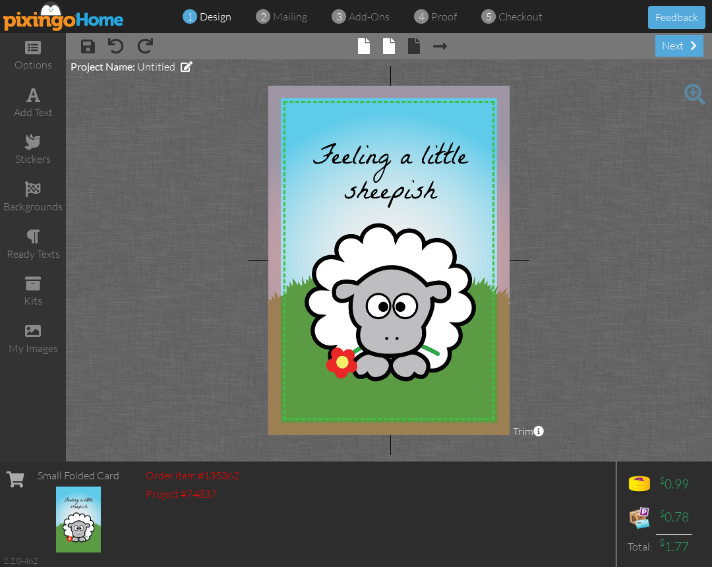
click at [392, 47] on span at bounding box center [389, 46] width 12 height 16
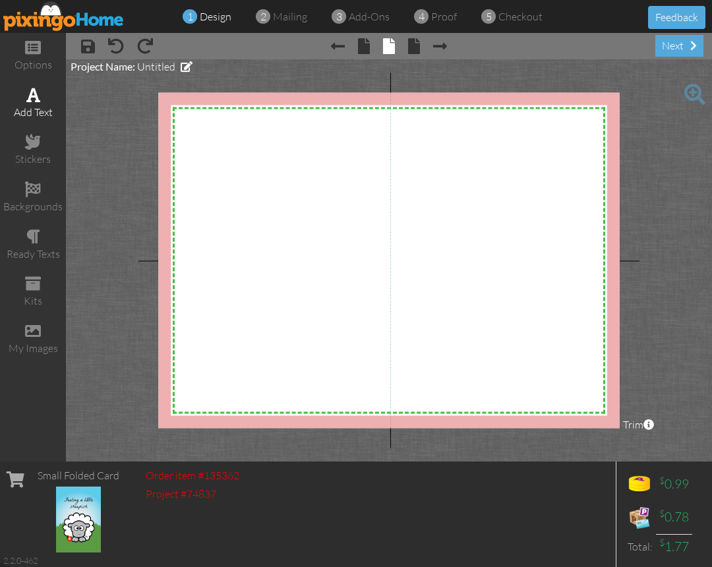
click at [38, 105] on div "add text" at bounding box center [33, 112] width 66 height 15
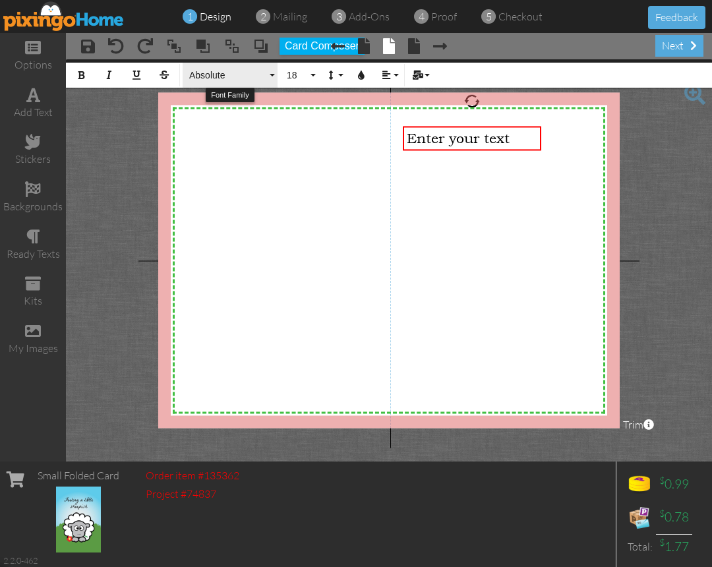
click at [249, 70] on span "Absolute" at bounding box center [227, 75] width 79 height 11
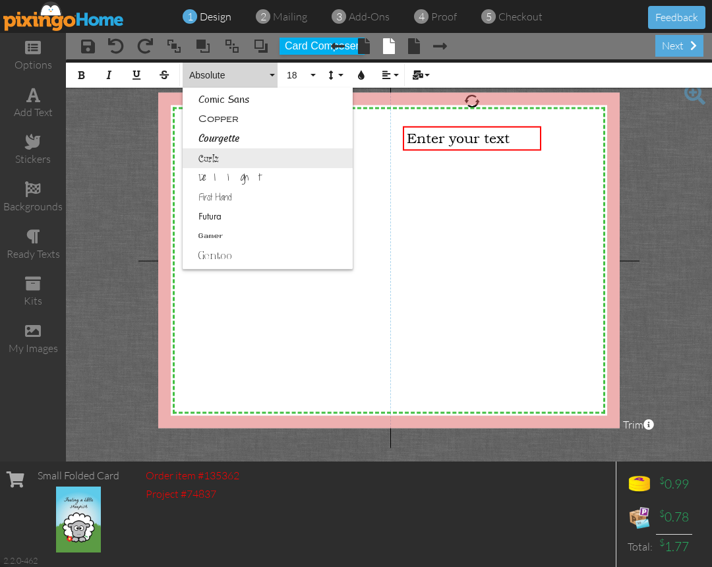
scroll to position [214, 0]
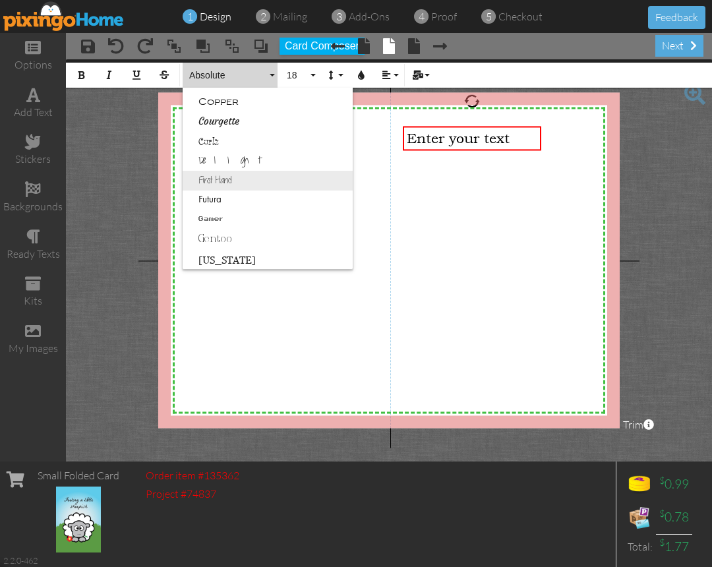
click at [248, 183] on link "First Hand" at bounding box center [268, 181] width 170 height 20
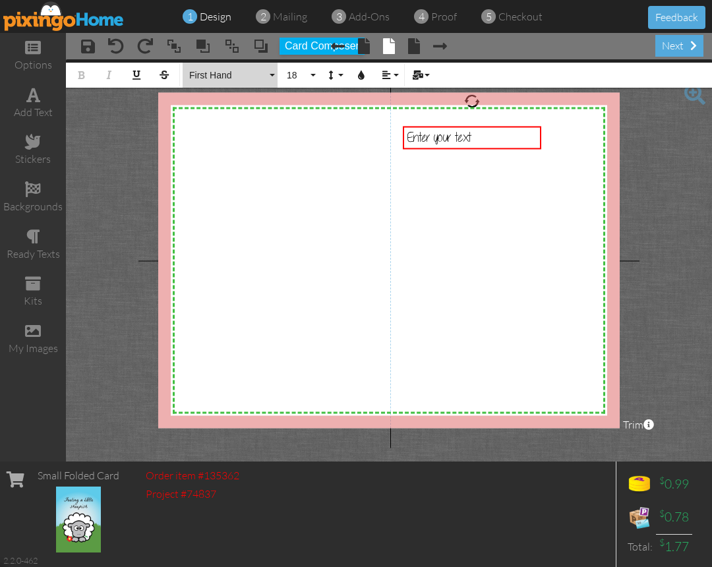
click at [218, 73] on span "First Hand" at bounding box center [227, 75] width 79 height 11
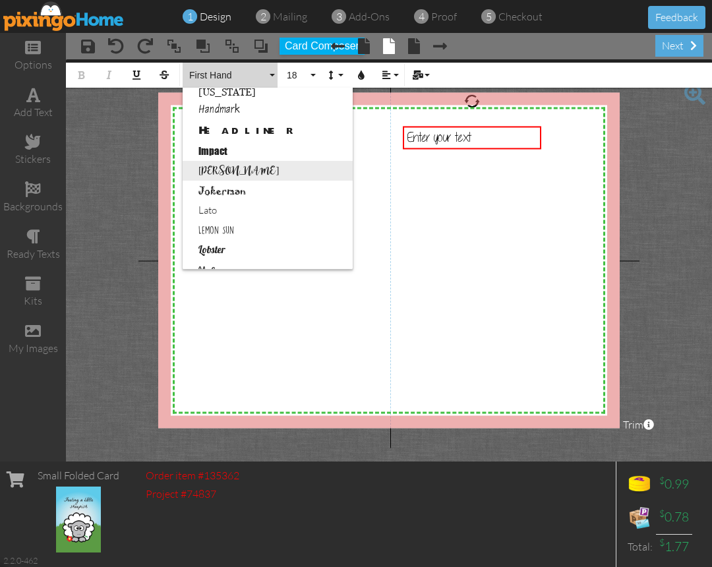
scroll to position [373, 0]
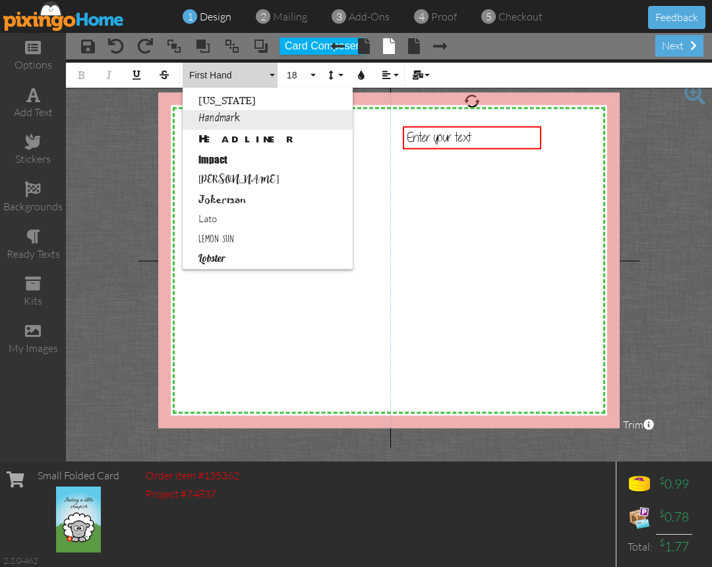
click at [245, 116] on link "Handmark" at bounding box center [268, 120] width 170 height 20
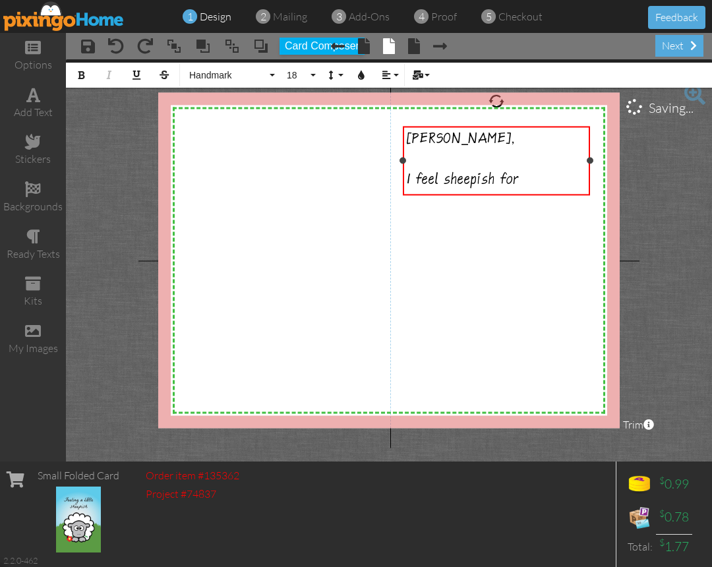
drag, startPoint x: 542, startPoint y: 161, endPoint x: 591, endPoint y: 159, distance: 48.8
click at [591, 159] on div at bounding box center [590, 161] width 7 height 7
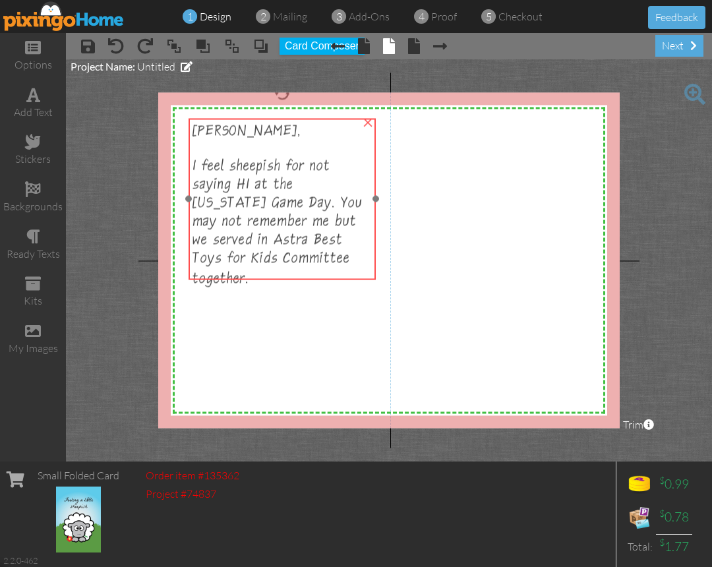
drag, startPoint x: 485, startPoint y: 208, endPoint x: 271, endPoint y: 200, distance: 214.4
click at [271, 200] on span "I feel sheepish for not saying HI at the California Game Day. You may not remem…" at bounding box center [277, 224] width 170 height 131
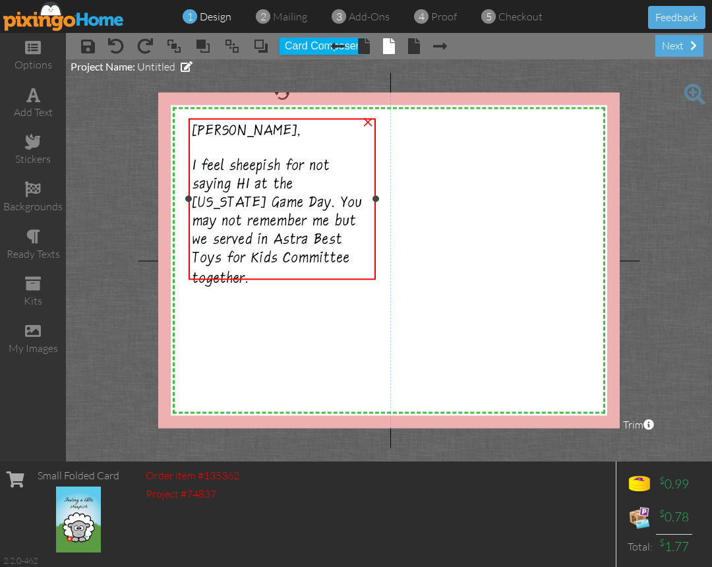
click at [330, 269] on div "Anna, I feel sheepish for not saying HI at the California Game Day. You may not…" at bounding box center [281, 206] width 179 height 168
click at [330, 262] on div "Anna, I feel sheepish for not saying HI at the California Game Day. You may not…" at bounding box center [281, 206] width 179 height 168
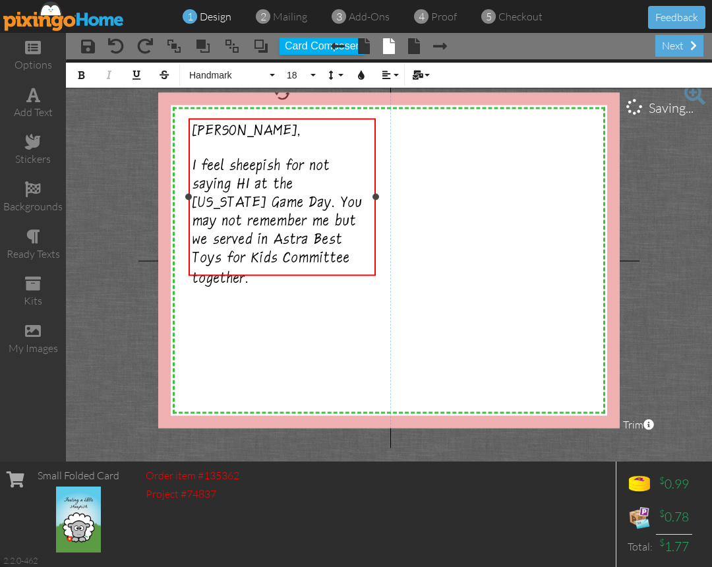
click at [330, 262] on div "Anna, I feel sheepish for not saying HI at the California Game Day. You may not…" at bounding box center [281, 206] width 179 height 168
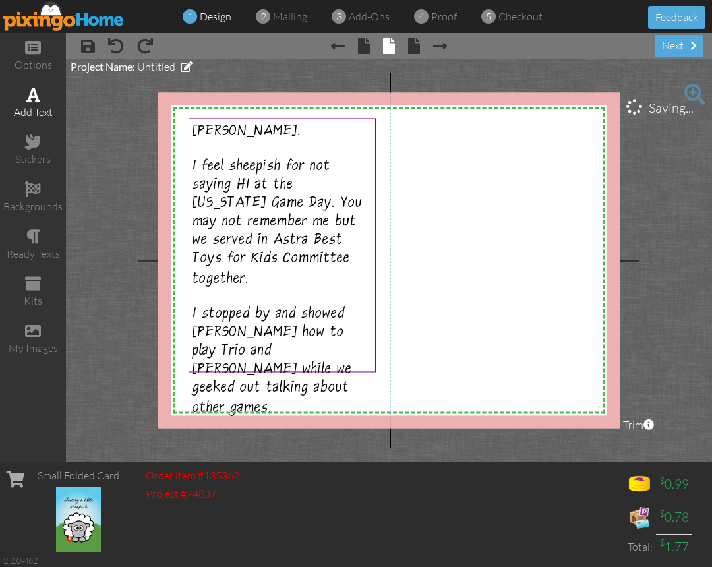
click at [47, 102] on div "add text" at bounding box center [33, 103] width 66 height 46
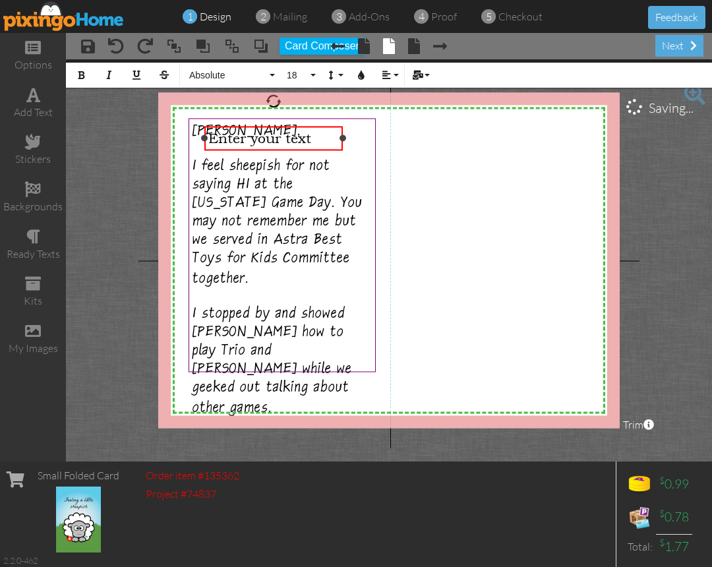
click at [307, 142] on span "Enter your text" at bounding box center [259, 138] width 103 height 16
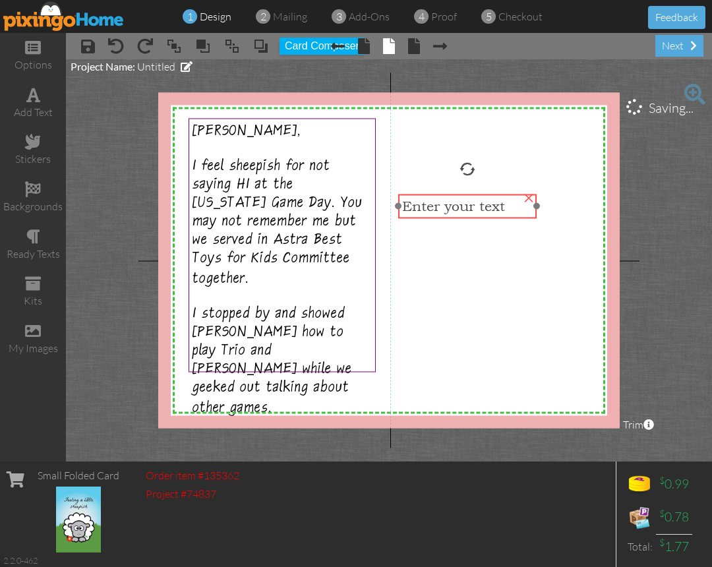
drag, startPoint x: 303, startPoint y: 143, endPoint x: 503, endPoint y: 213, distance: 211.6
click at [502, 213] on span "Enter your text" at bounding box center [453, 206] width 103 height 16
click at [534, 197] on div "×" at bounding box center [533, 198] width 21 height 21
click at [309, 202] on span "I feel sheepish for not saying HI at the California Game Day. You may not remem…" at bounding box center [277, 224] width 170 height 131
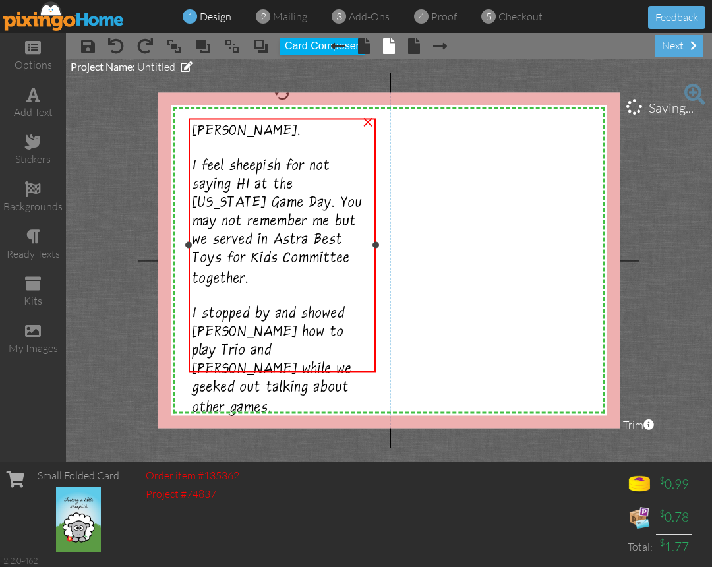
click at [374, 287] on div "Anna, I feel sheepish for not saying HI at the California Game Day. You may not…" at bounding box center [282, 270] width 187 height 305
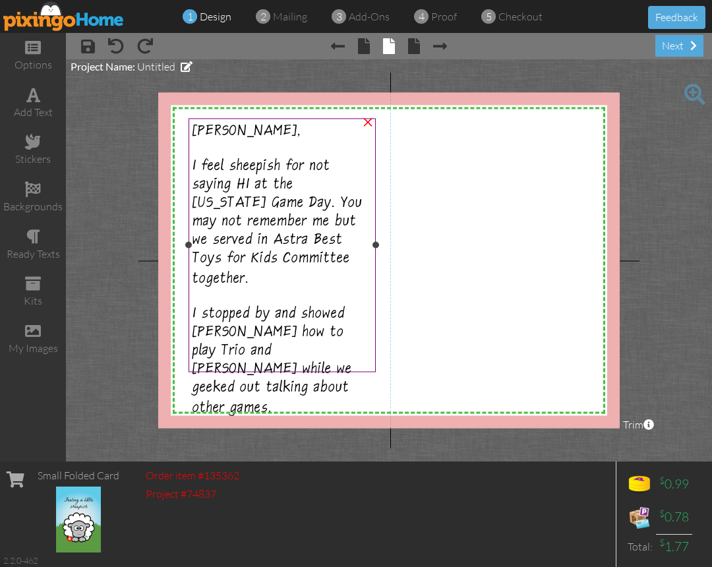
click at [376, 203] on div at bounding box center [282, 245] width 194 height 260
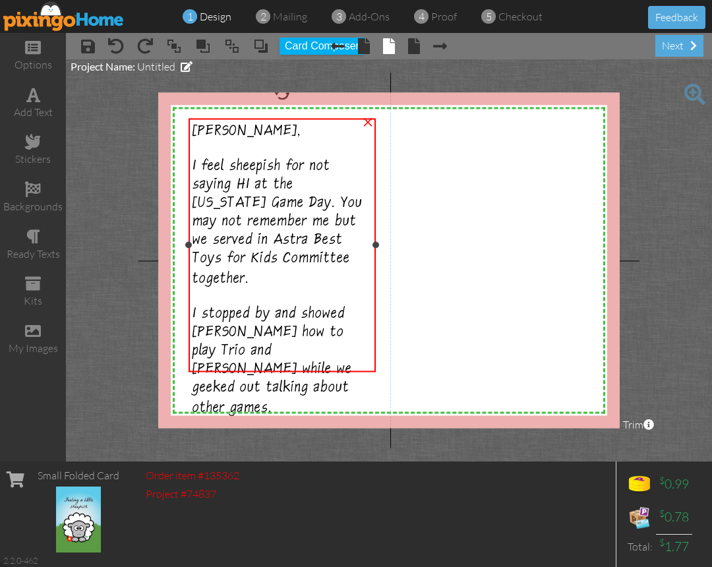
click at [375, 179] on div at bounding box center [282, 245] width 194 height 260
click at [354, 185] on div "Anna, I feel sheepish for not saying HI at the California Game Day. You may not…" at bounding box center [281, 270] width 179 height 297
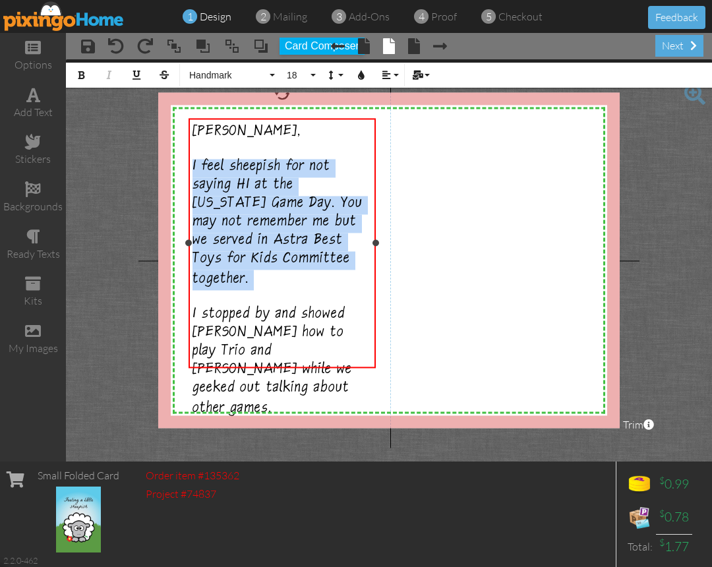
click at [354, 185] on div "Anna, I feel sheepish for not saying HI at the California Game Day. You may not…" at bounding box center [281, 270] width 179 height 297
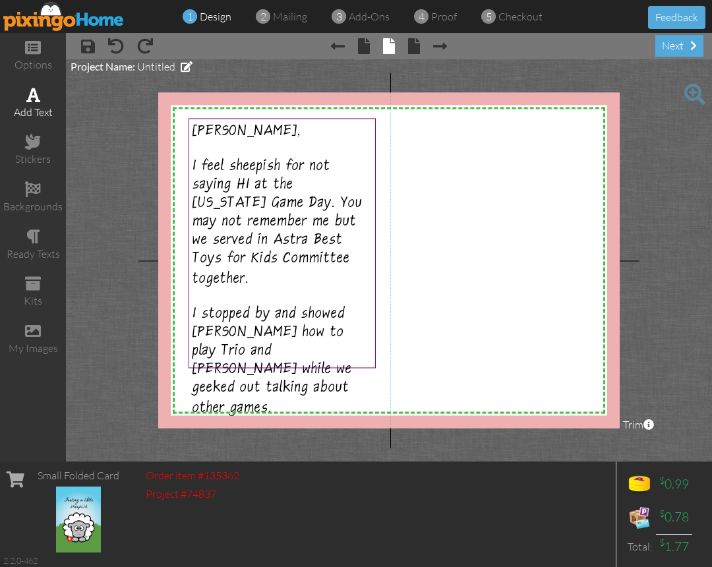
click at [50, 108] on div "add text" at bounding box center [33, 112] width 66 height 15
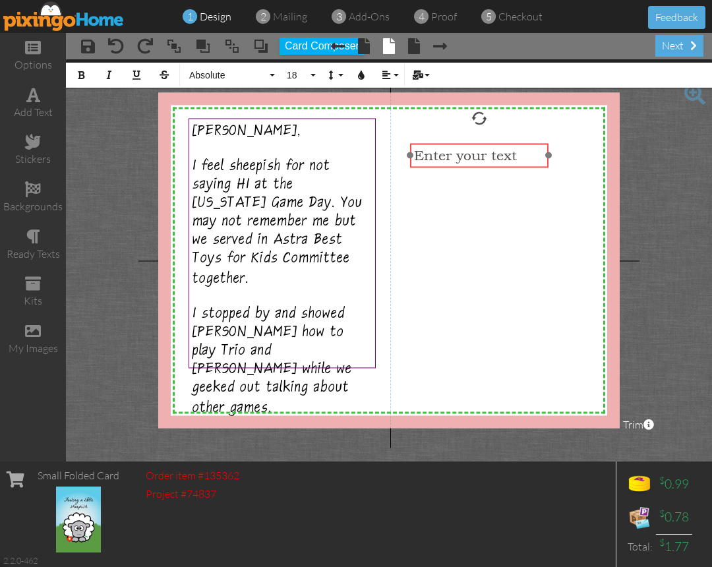
drag, startPoint x: 256, startPoint y: 147, endPoint x: 462, endPoint y: 164, distance: 206.4
click at [462, 164] on div "​ Enter your text ​" at bounding box center [479, 155] width 138 height 24
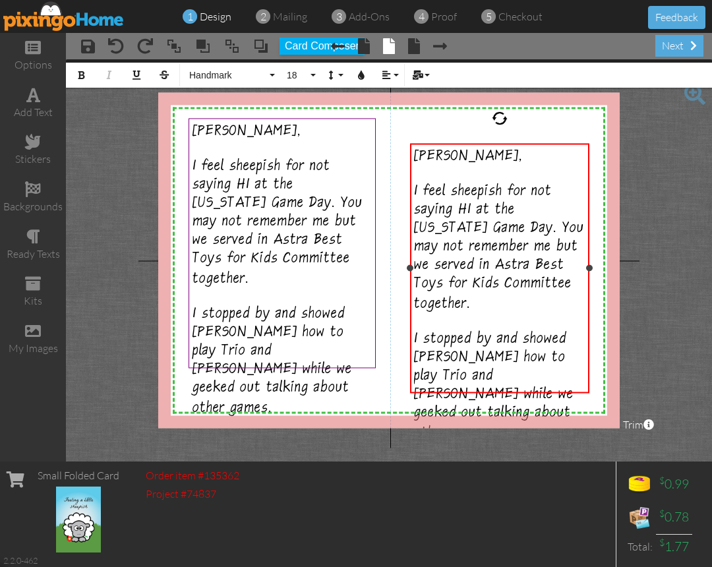
drag, startPoint x: 548, startPoint y: 306, endPoint x: 589, endPoint y: 295, distance: 42.2
click at [589, 295] on div "Anna, I feel sheepish for not saying HI at the California Game Day. You may not…" at bounding box center [499, 268] width 179 height 250
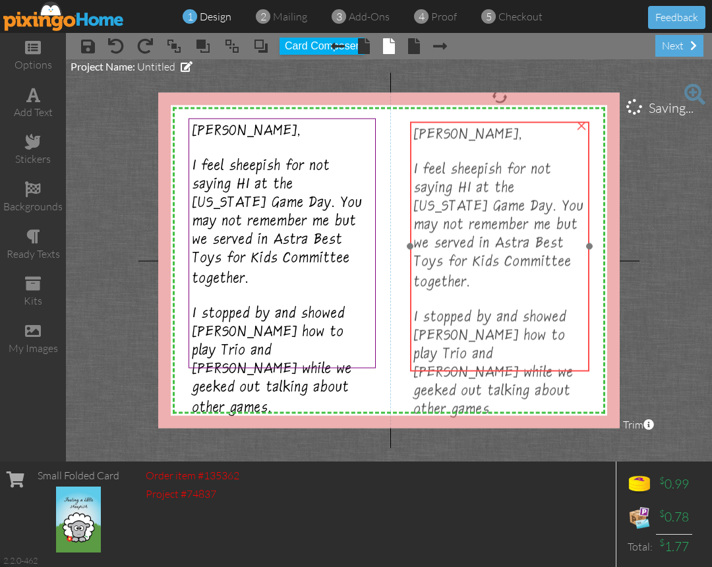
drag, startPoint x: 475, startPoint y: 316, endPoint x: 475, endPoint y: 295, distance: 21.8
click at [475, 310] on span "I stopped by and showed Kyle how to play Trio and Jungo while we geeked out tal…" at bounding box center [494, 365] width 160 height 111
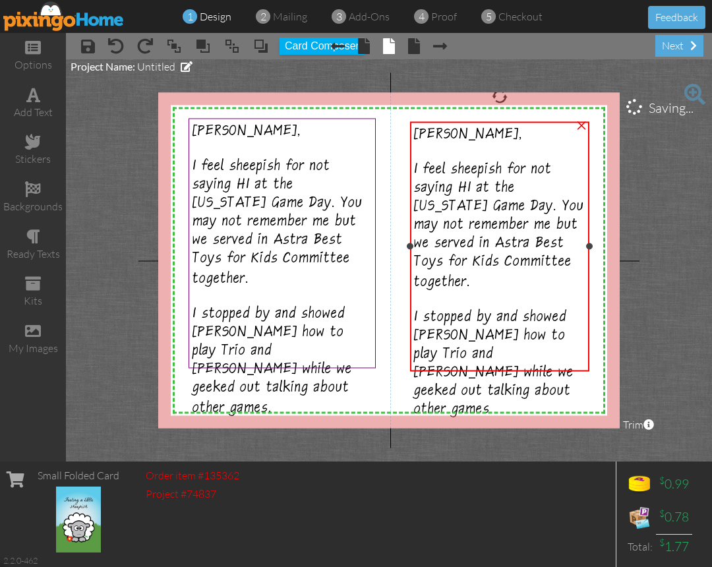
click at [482, 288] on div "Anna, I feel sheepish for not saying HI at the California Game Day. You may not…" at bounding box center [499, 272] width 171 height 295
click at [474, 254] on div "Anna, I feel sheepish for not saying HI at the California Game Day. You may not…" at bounding box center [499, 272] width 171 height 295
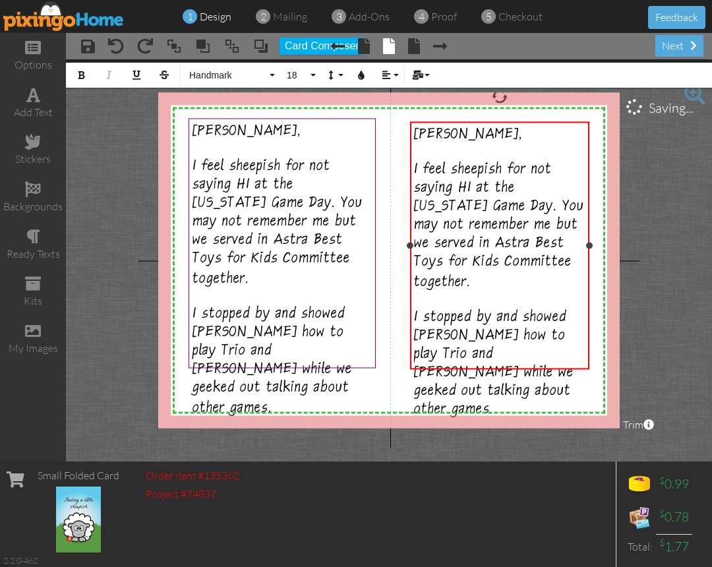
click at [474, 254] on div "Anna, I feel sheepish for not saying HI at the California Game Day. You may not…" at bounding box center [499, 272] width 171 height 295
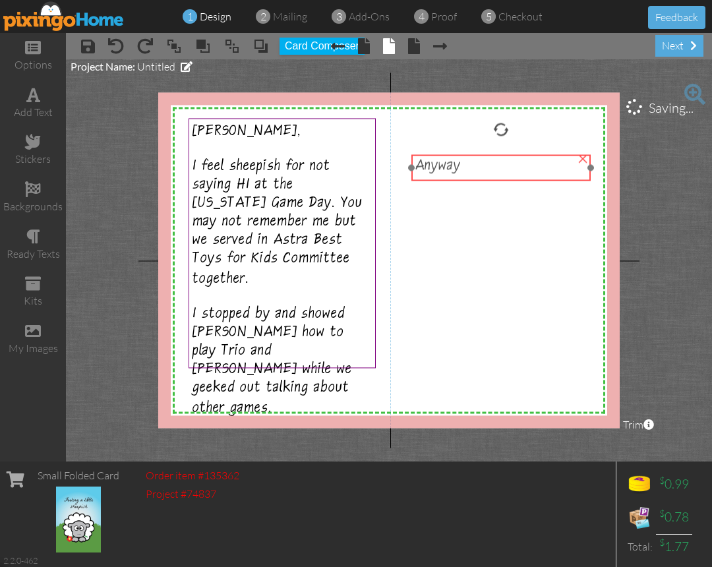
drag, startPoint x: 503, startPoint y: 136, endPoint x: 504, endPoint y: 169, distance: 33.0
click at [504, 169] on div "Anyway" at bounding box center [500, 167] width 171 height 18
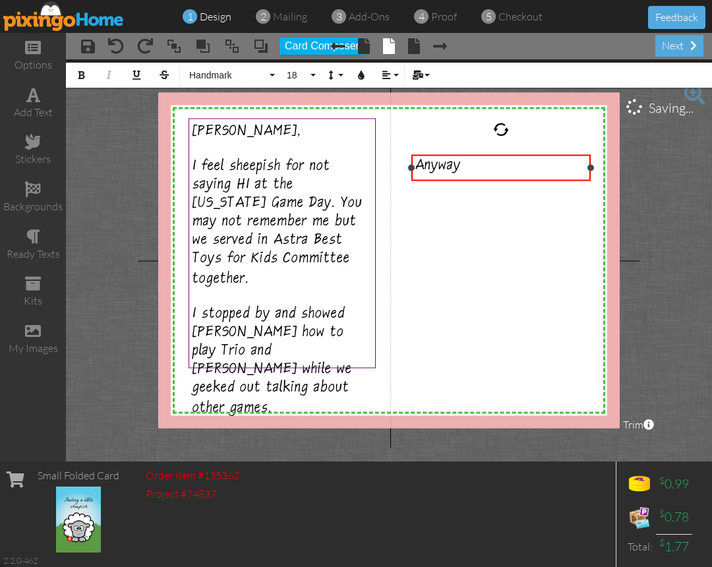
click at [504, 169] on div "Anyway" at bounding box center [500, 167] width 171 height 18
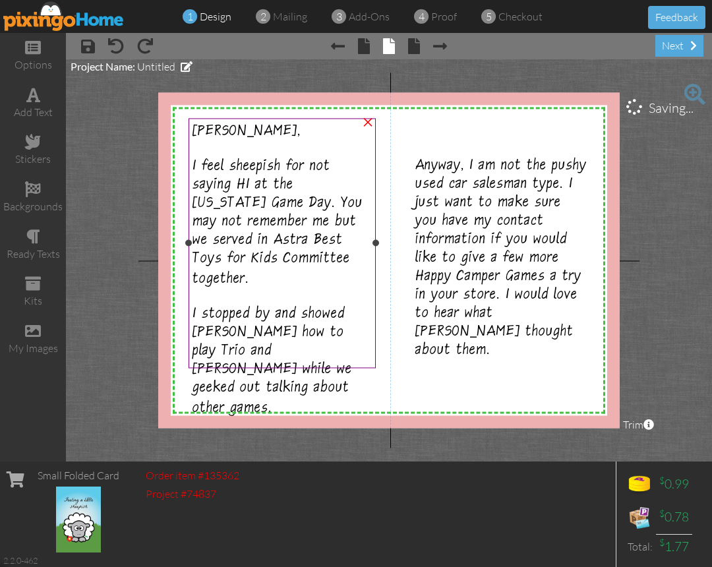
click at [273, 268] on span "I feel sheepish for not saying HI at the California Game Day. You may not remem…" at bounding box center [277, 224] width 170 height 131
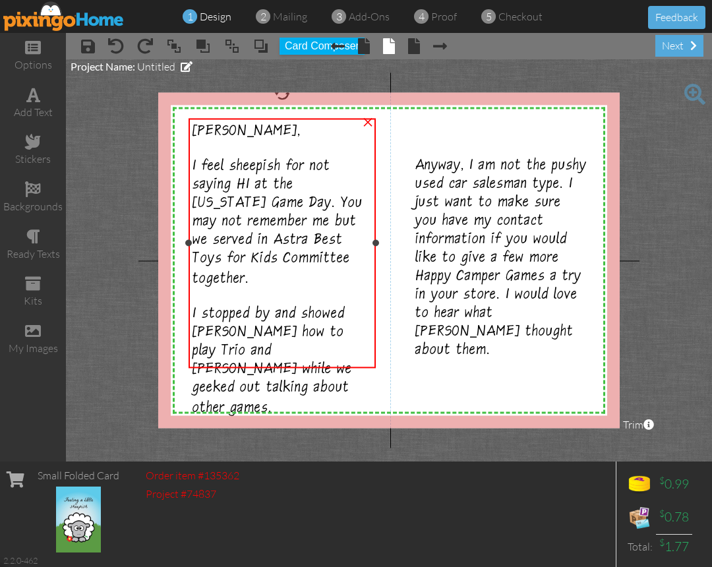
click at [288, 243] on span "I feel sheepish for not saying HI at the California Game Day. You may not remem…" at bounding box center [277, 224] width 170 height 131
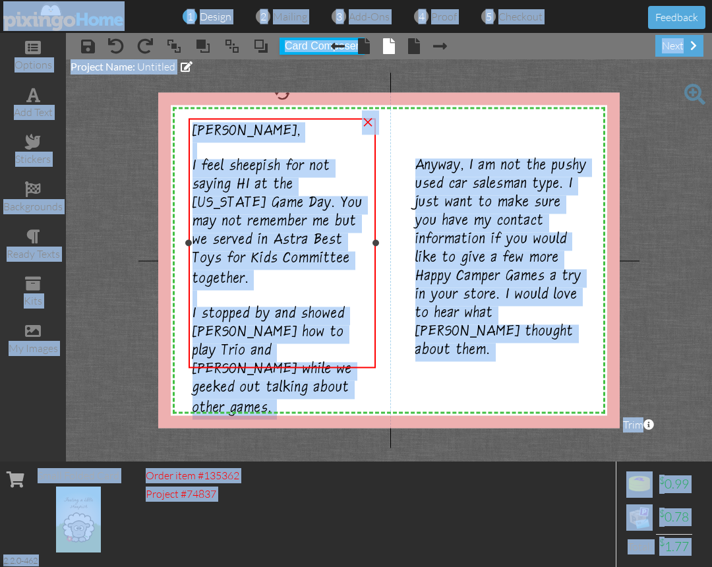
click at [288, 243] on span "I feel sheepish for not saying HI at the California Game Day. You may not remem…" at bounding box center [277, 224] width 170 height 131
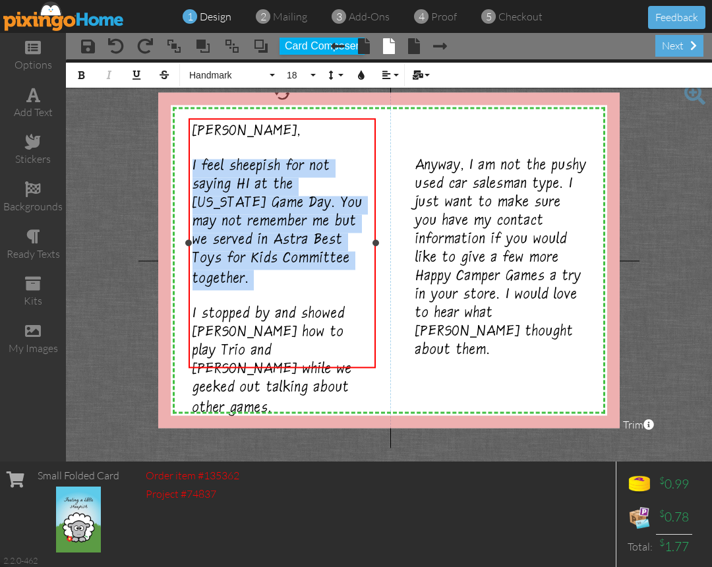
click at [288, 243] on span "I feel sheepish for not saying HI at the California Game Day. You may not remem…" at bounding box center [277, 224] width 170 height 131
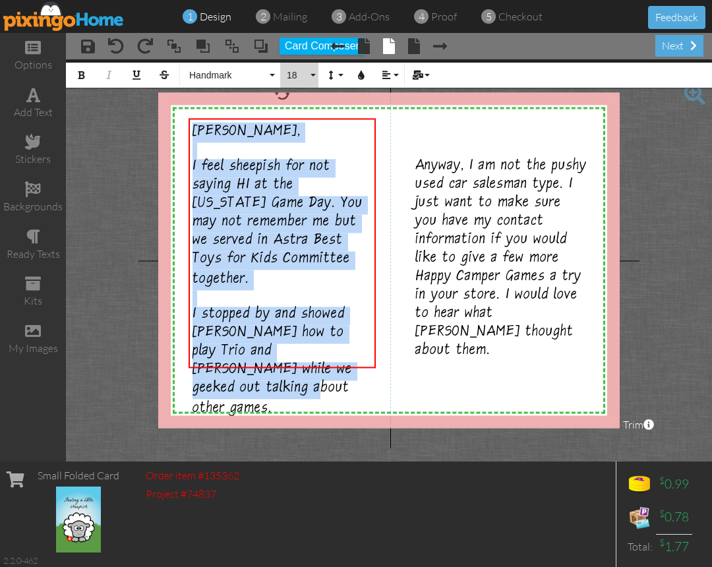
click at [314, 78] on button "18" at bounding box center [299, 75] width 38 height 25
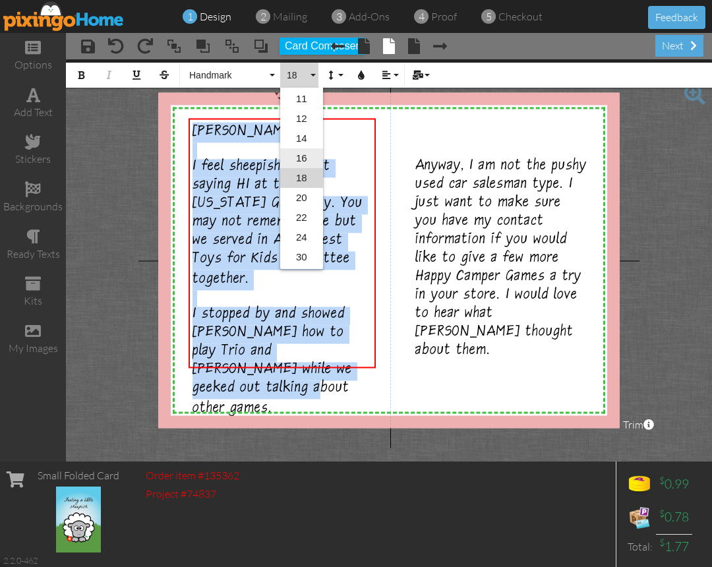
click at [306, 162] on link "16" at bounding box center [301, 158] width 43 height 20
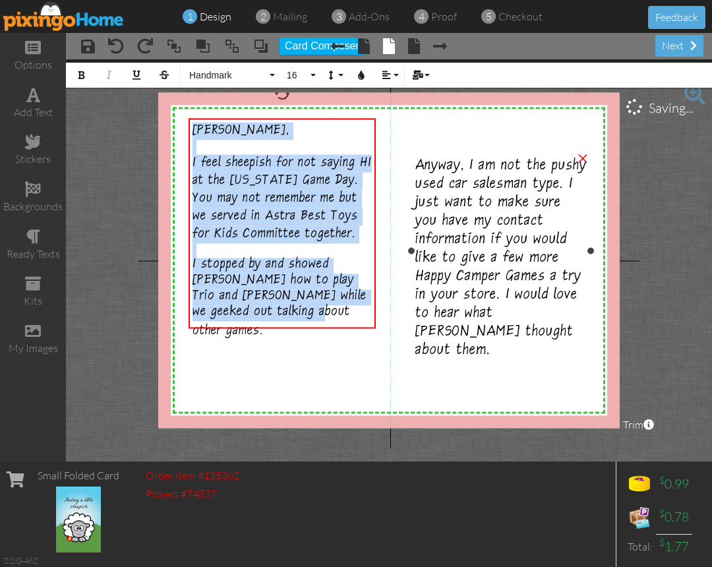
click at [473, 234] on span "Anyway, I am not the pushy used car salesman type. I just want to make sure you…" at bounding box center [500, 259] width 171 height 203
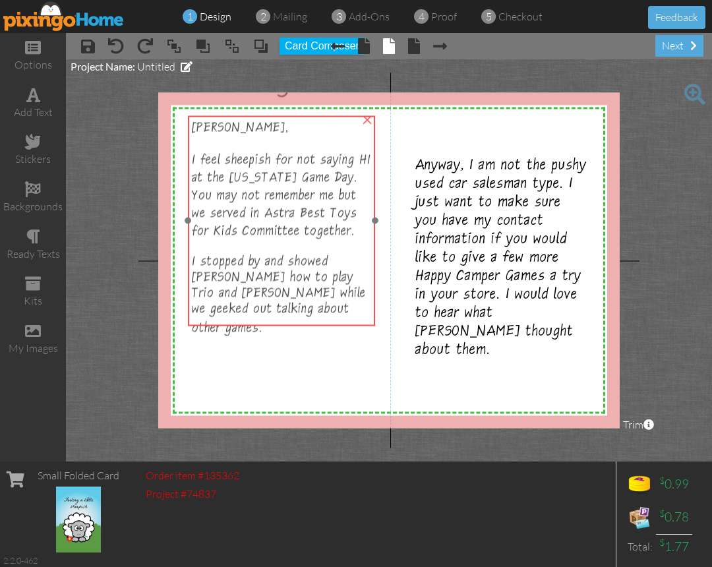
click at [296, 223] on span "I feel sheepish for not saying HI at the California Game Day. You may not remem…" at bounding box center [281, 195] width 179 height 86
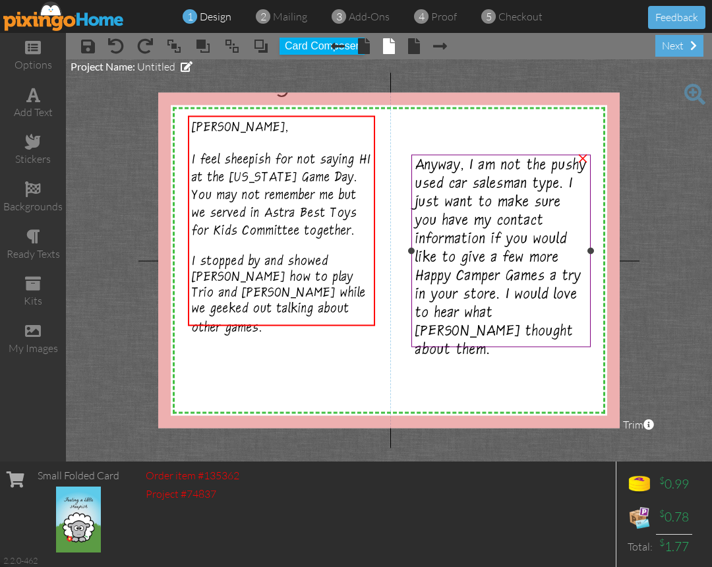
click at [473, 312] on span "Anyway, I am not the pushy used car salesman type. I just want to make sure you…" at bounding box center [500, 259] width 171 height 203
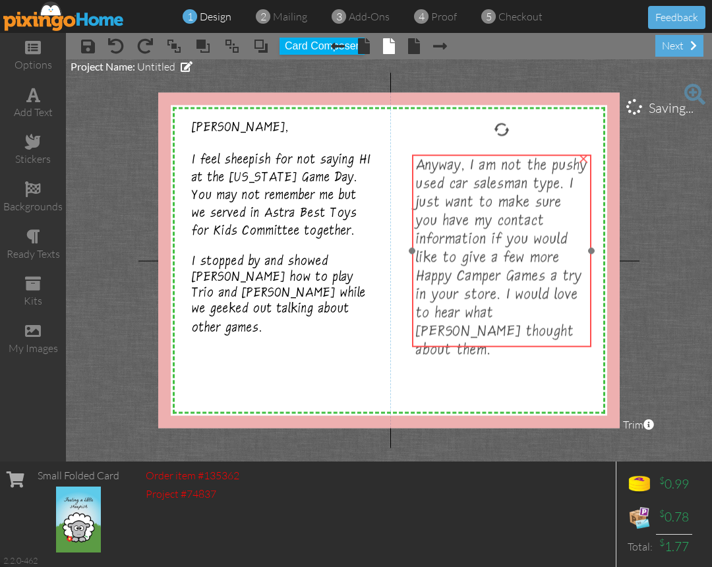
click at [473, 312] on span "Anyway, I am not the pushy used car salesman type. I just want to make sure you…" at bounding box center [501, 259] width 171 height 203
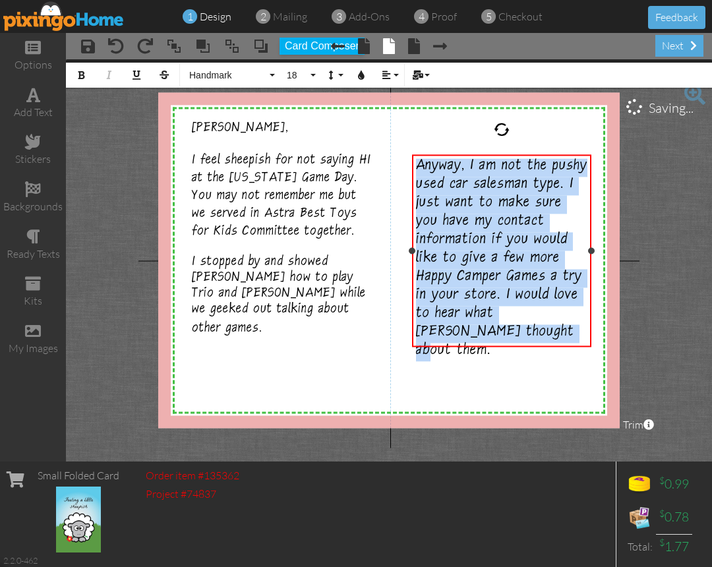
click at [473, 312] on span "Anyway, I am not the pushy used car salesman type. I just want to make sure you…" at bounding box center [501, 259] width 171 height 203
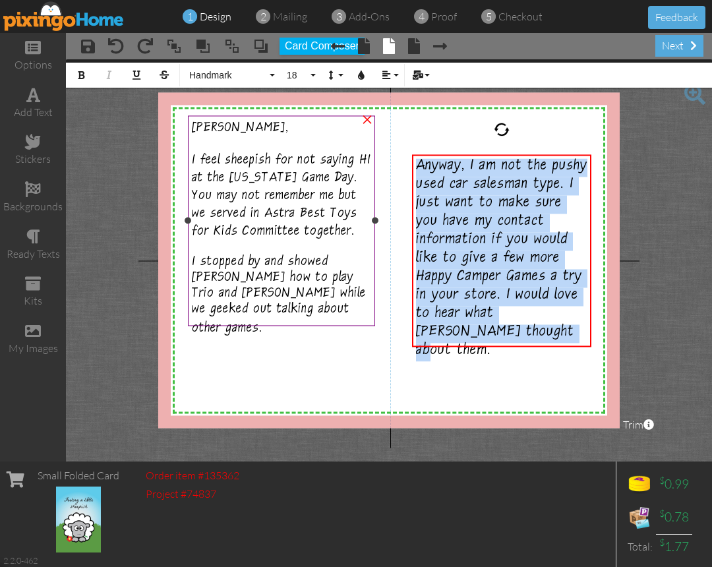
click at [299, 307] on div "Anna, I feel sheepish for not saying HI at the California Game Day. You may not…" at bounding box center [281, 228] width 179 height 218
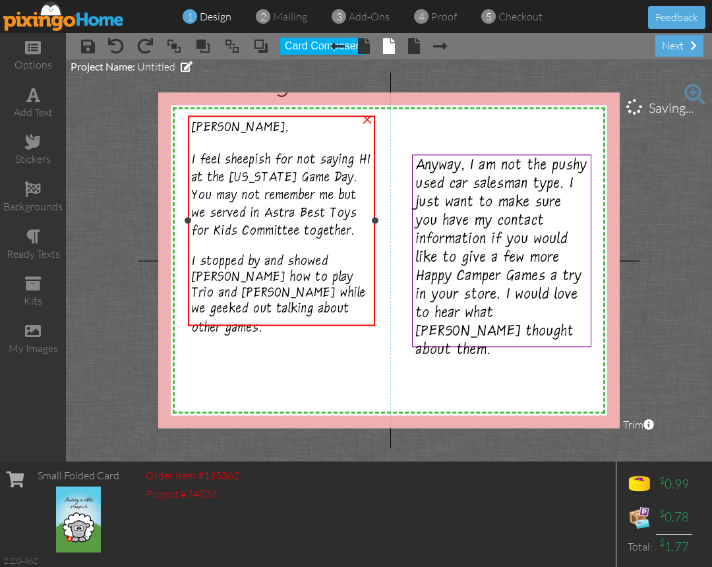
click at [299, 307] on div "Anna, I feel sheepish for not saying HI at the California Game Day. You may not…" at bounding box center [281, 228] width 179 height 218
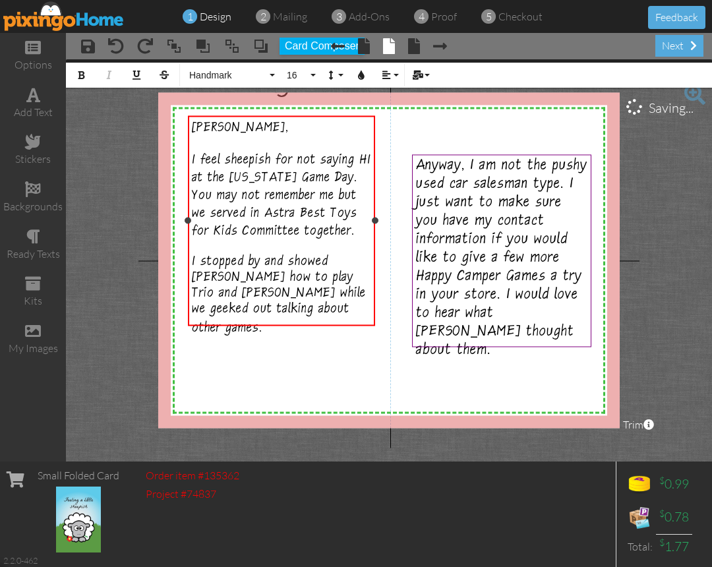
click at [287, 315] on div "Anna, I feel sheepish for not saying HI at the California Game Day. You may not…" at bounding box center [281, 228] width 179 height 218
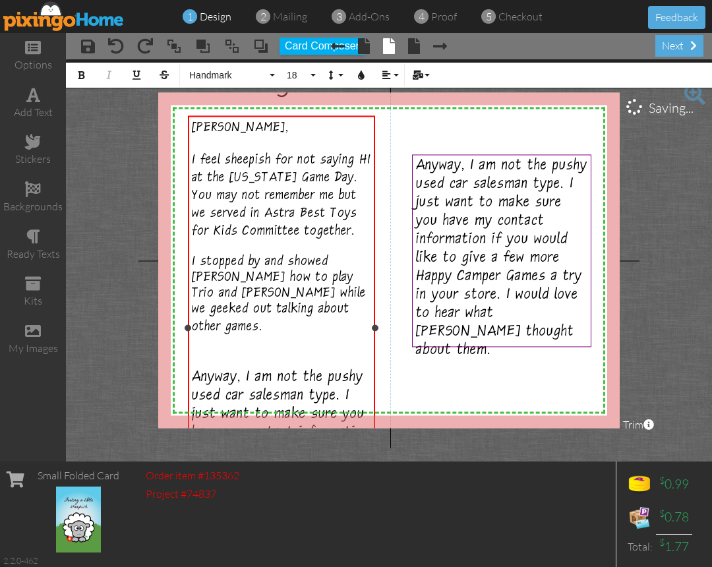
click at [222, 370] on span "Anyway, I am not the pushy used car salesman type. I just want to make sure you…" at bounding box center [280, 462] width 177 height 185
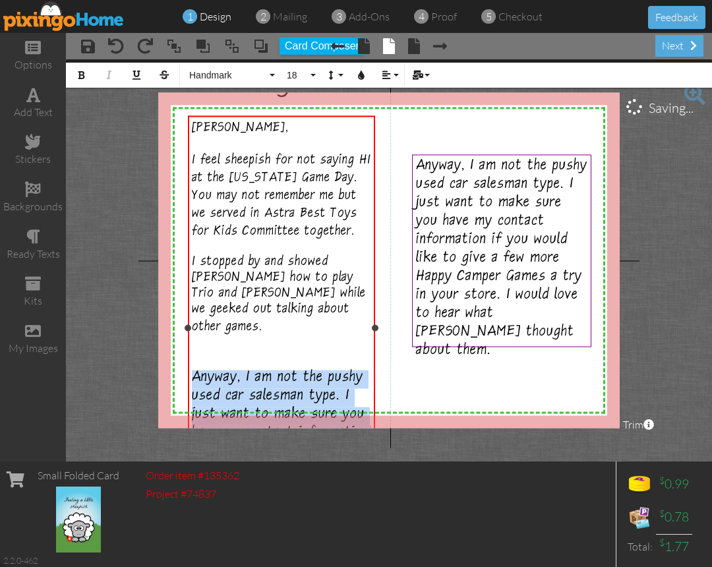
click at [222, 370] on span "Anyway, I am not the pushy used car salesman type. I just want to make sure you…" at bounding box center [280, 462] width 177 height 185
click at [311, 80] on button "18" at bounding box center [299, 75] width 38 height 25
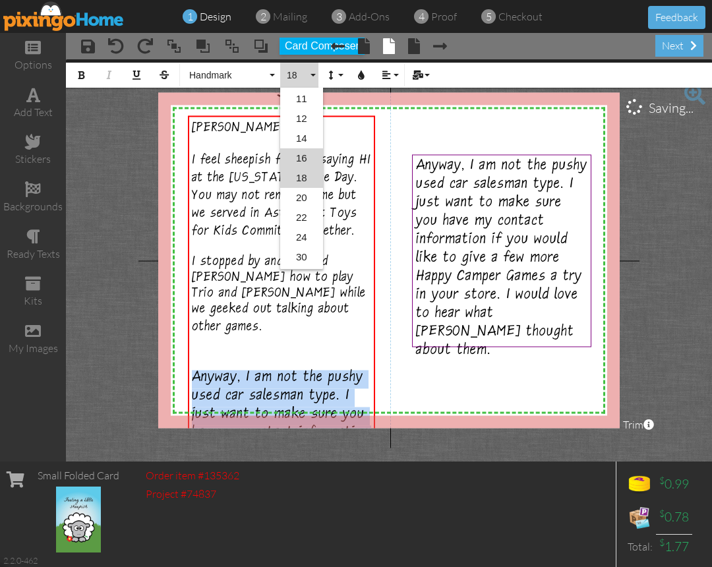
click at [305, 152] on link "16" at bounding box center [301, 158] width 43 height 20
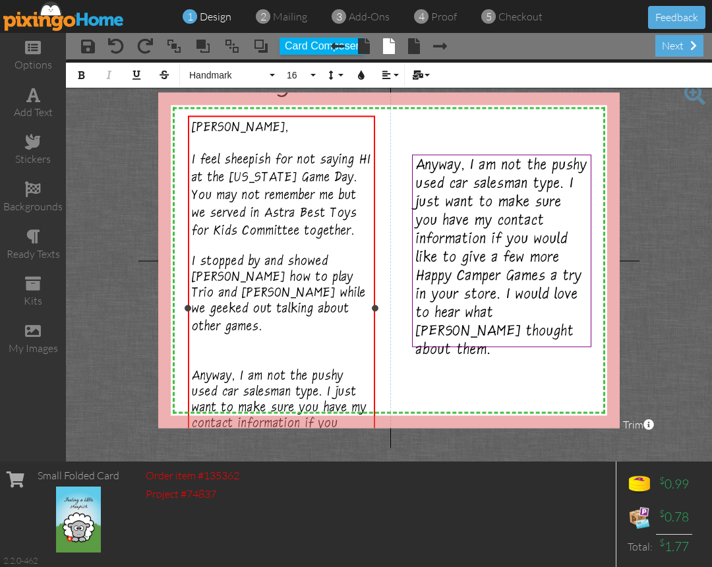
click at [243, 336] on div "Anna, I feel sheepish for not saying HI at the California Game Day. You may not…" at bounding box center [281, 244] width 179 height 250
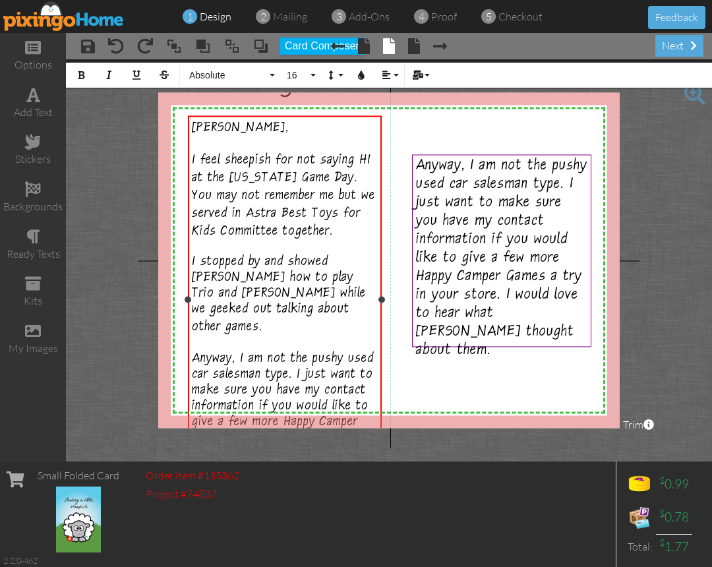
drag, startPoint x: 375, startPoint y: 299, endPoint x: 382, endPoint y: 297, distance: 6.9
click at [382, 297] on div at bounding box center [381, 299] width 7 height 7
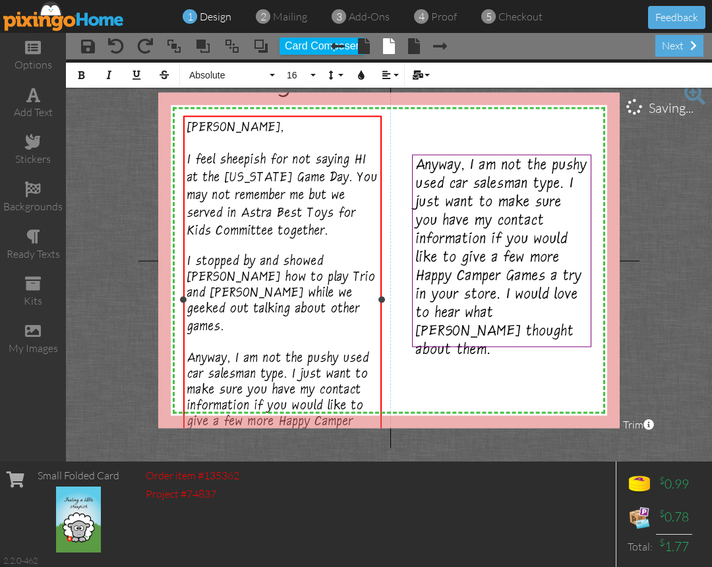
click at [185, 300] on div at bounding box center [183, 299] width 7 height 7
click at [358, 160] on span "I feel sheepish for not saying HI at the California Game Day. You may not remem…" at bounding box center [282, 197] width 191 height 87
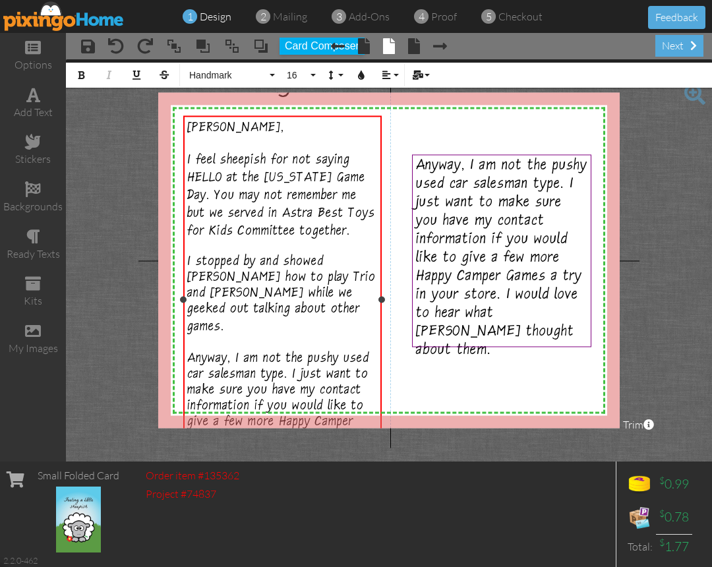
click at [191, 154] on span "I feel sheepish for not saying HELLO at the California Game Day. You may not re…" at bounding box center [281, 197] width 188 height 87
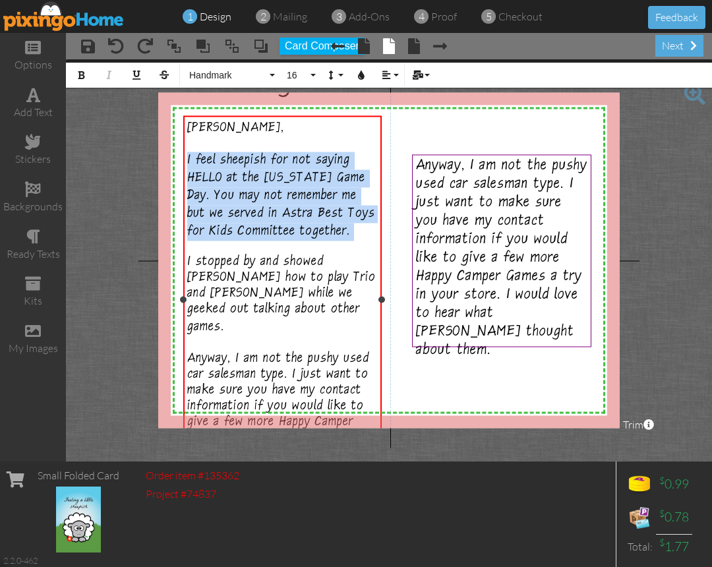
click at [191, 154] on span "I feel sheepish for not saying HELLO at the California Game Day. You may not re…" at bounding box center [281, 197] width 188 height 87
click at [192, 154] on span "I feel sheepish for not saying HELLO at the California Game Day. You may not re…" at bounding box center [281, 197] width 188 height 87
click at [224, 158] on span "I feel sheepish for not saying HELLO at the California Game Day. You may not re…" at bounding box center [281, 197] width 188 height 87
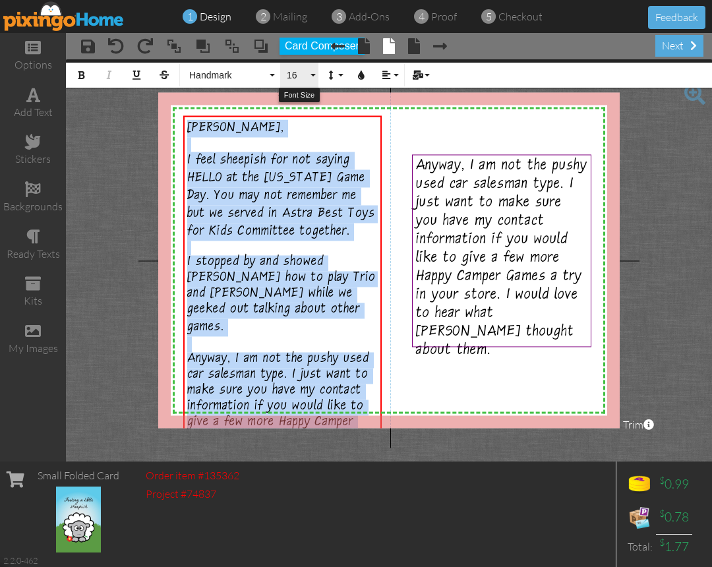
click at [297, 78] on span "16" at bounding box center [296, 75] width 22 height 11
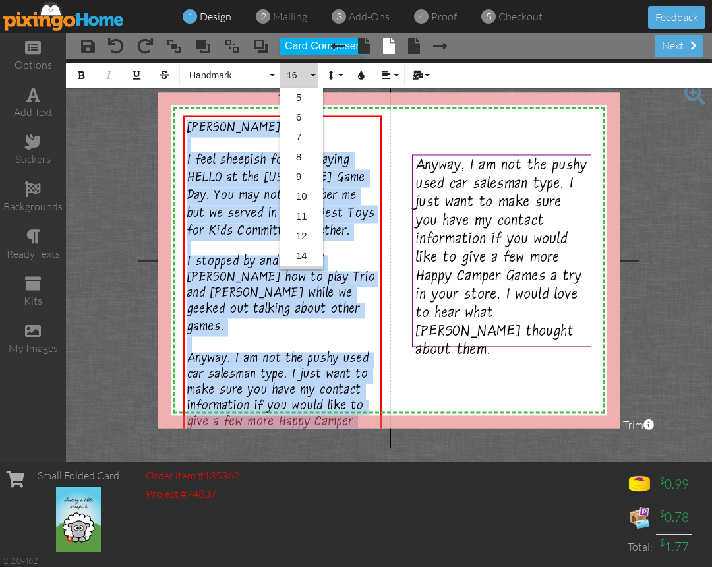
scroll to position [98, 0]
click at [297, 152] on link "14" at bounding box center [301, 158] width 43 height 20
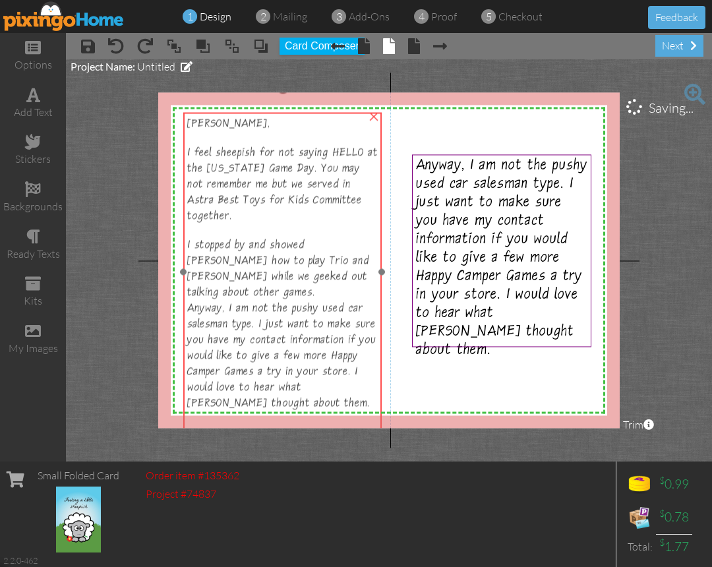
click at [279, 304] on span "Anyway, I am not the pushy used car salesman type. I just want to make sure you…" at bounding box center [281, 357] width 189 height 109
click at [338, 274] on div "Anna, I feel sheepish for not saying HELLO at the California Game Day. You may …" at bounding box center [282, 207] width 191 height 185
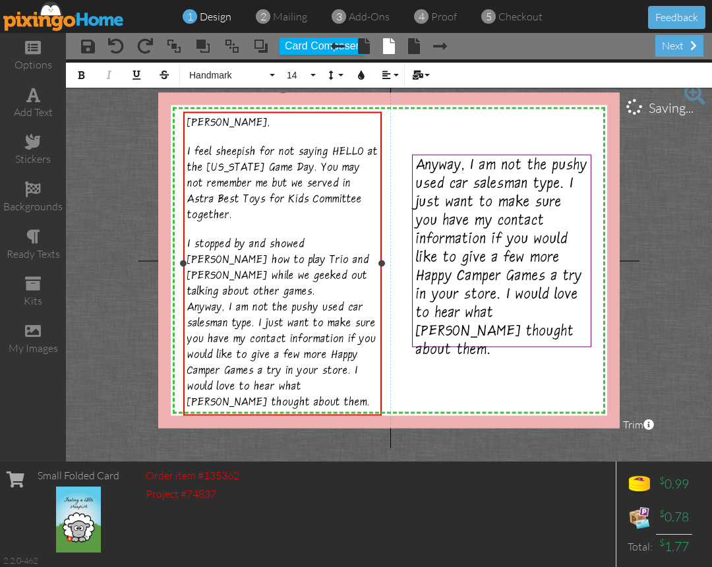
click at [338, 274] on div "Anna, I feel sheepish for not saying HELLO at the California Game Day. You may …" at bounding box center [282, 207] width 191 height 185
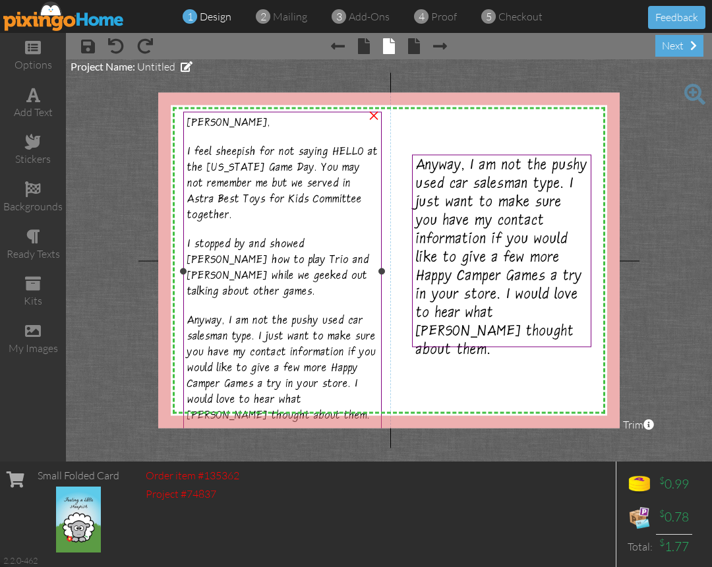
click at [200, 391] on span "Anyway, I am not the pushy used car salesman type. I just want to make sure you…" at bounding box center [281, 369] width 189 height 109
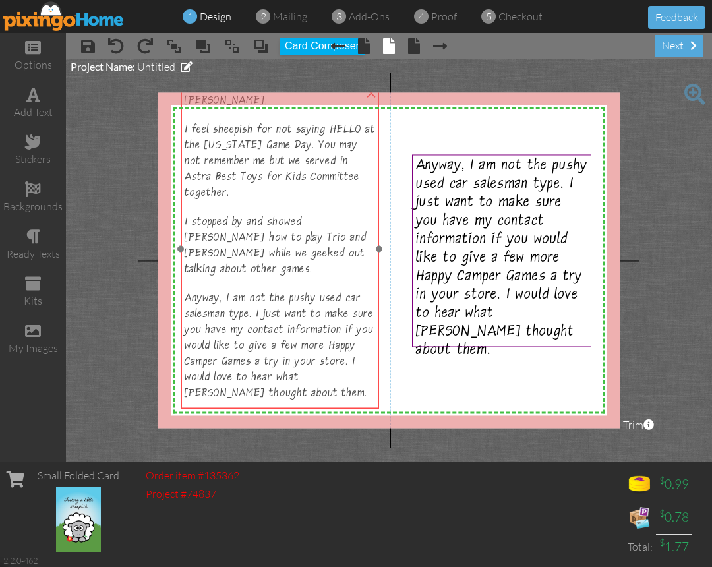
drag, startPoint x: 290, startPoint y: 207, endPoint x: 287, endPoint y: 183, distance: 24.5
click at [287, 183] on span "I feel sheepish for not saying HELLO at the California Game Day. You may not re…" at bounding box center [280, 162] width 191 height 77
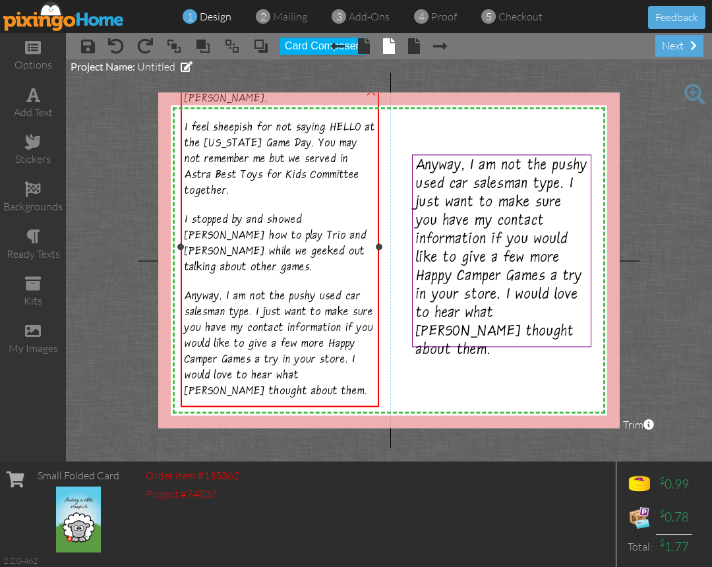
click at [247, 399] on div at bounding box center [280, 407] width 191 height 16
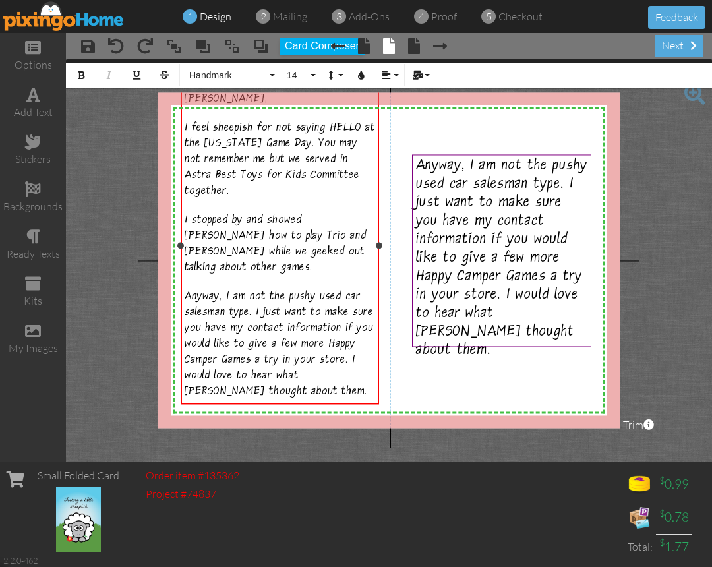
click at [243, 399] on div at bounding box center [280, 407] width 191 height 16
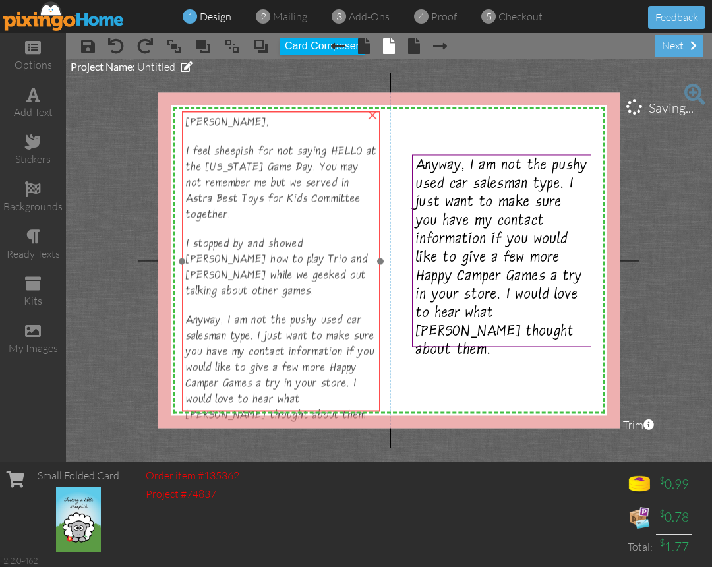
drag, startPoint x: 295, startPoint y: 270, endPoint x: 296, endPoint y: 294, distance: 23.8
click at [296, 299] on div at bounding box center [281, 305] width 191 height 13
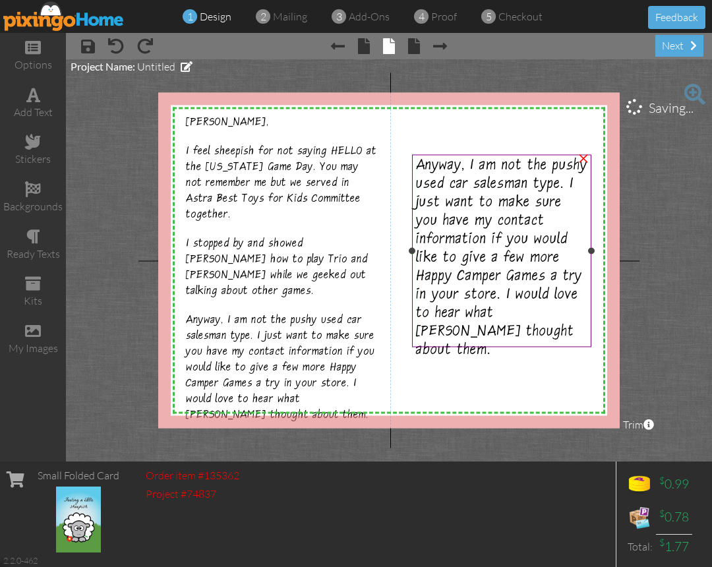
click at [434, 261] on span "Anyway, I am not the pushy used car salesman type. I just want to make sure you…" at bounding box center [501, 259] width 171 height 203
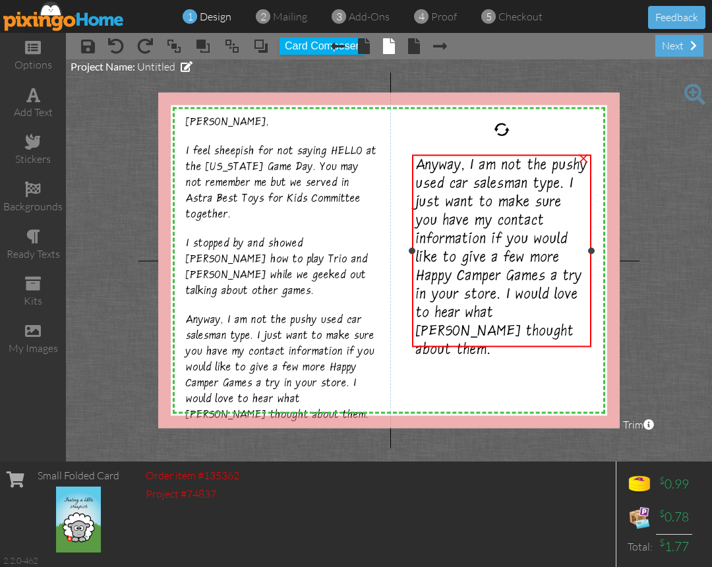
click at [467, 194] on span "Anyway, I am not the pushy used car salesman type. I just want to make sure you…" at bounding box center [501, 259] width 171 height 203
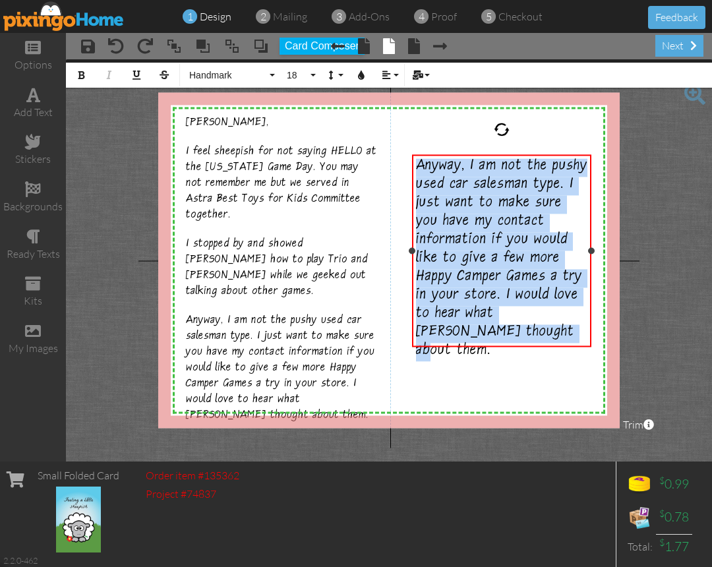
click at [467, 194] on span "Anyway, I am not the pushy used car salesman type. I just want to make sure you…" at bounding box center [501, 259] width 171 height 203
click at [312, 80] on button "18" at bounding box center [299, 75] width 38 height 25
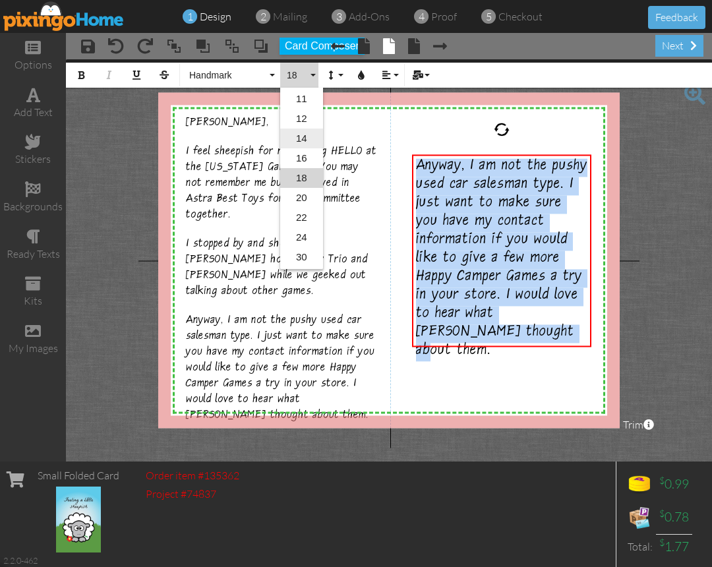
click at [305, 142] on link "14" at bounding box center [301, 139] width 43 height 20
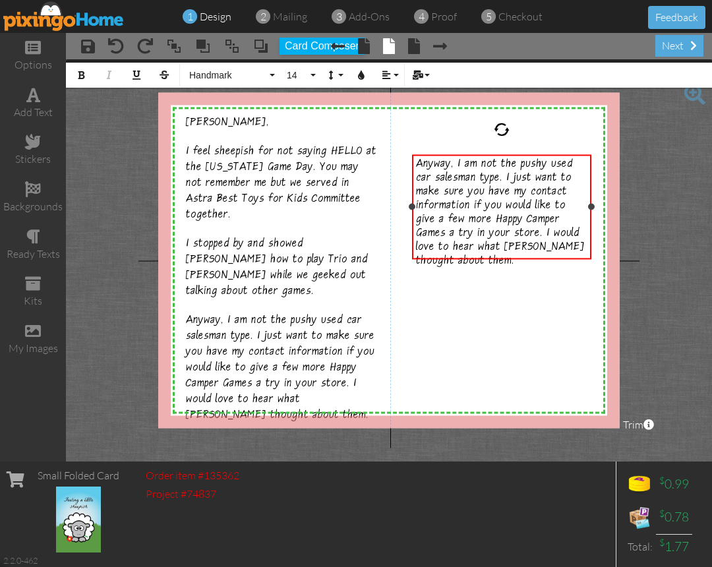
click at [497, 208] on span "Anyway, I am not the pushy used car salesman type. I just want to make sure you…" at bounding box center [500, 213] width 169 height 111
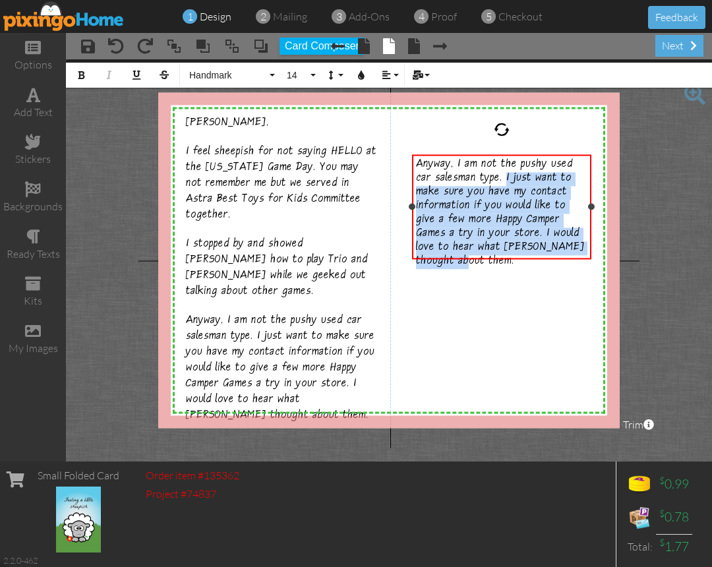
drag, startPoint x: 585, startPoint y: 247, endPoint x: 509, endPoint y: 181, distance: 100.5
click at [509, 181] on span "Anyway, I am not the pushy used car salesman type. I just want to make sure you…" at bounding box center [500, 213] width 169 height 111
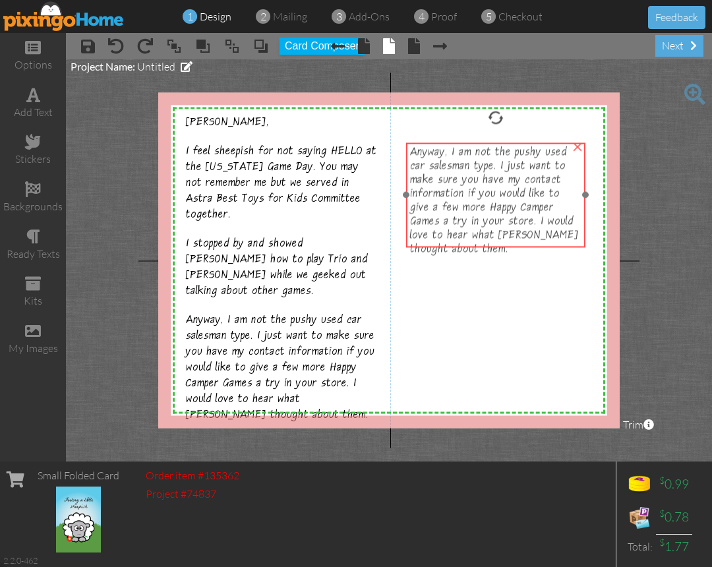
drag, startPoint x: 500, startPoint y: 200, endPoint x: 494, endPoint y: 188, distance: 13.3
click at [494, 188] on span "Anyway, I am not the pushy used car salesman type. I just want to make sure you…" at bounding box center [494, 201] width 169 height 111
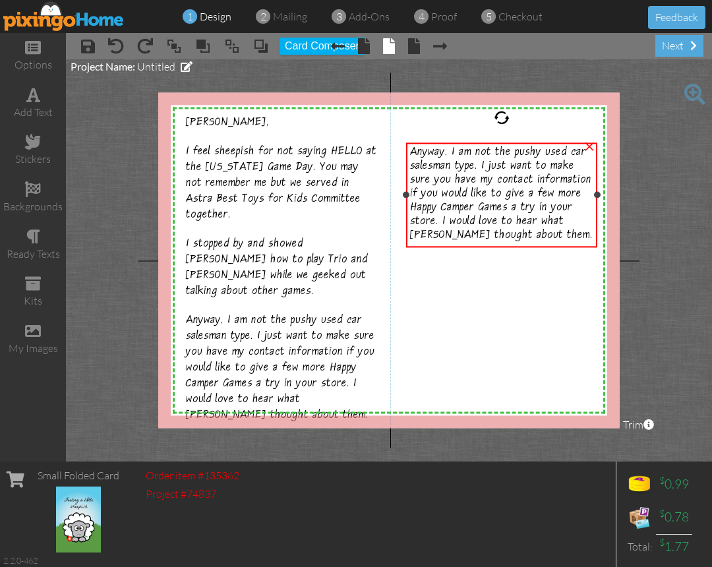
drag, startPoint x: 585, startPoint y: 194, endPoint x: 597, endPoint y: 195, distance: 11.9
click at [597, 195] on div at bounding box center [597, 195] width 7 height 7
click at [551, 234] on div "Anyway, I am not the pushy used car salesman type. I just want to make sure you…" at bounding box center [501, 194] width 183 height 97
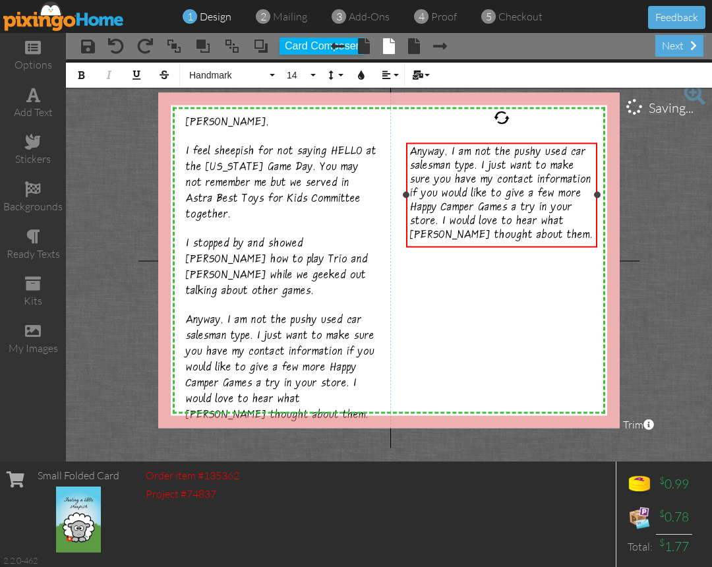
click at [544, 237] on div "Anyway, I am not the pushy used car salesman type. I just want to make sure you…" at bounding box center [501, 194] width 183 height 97
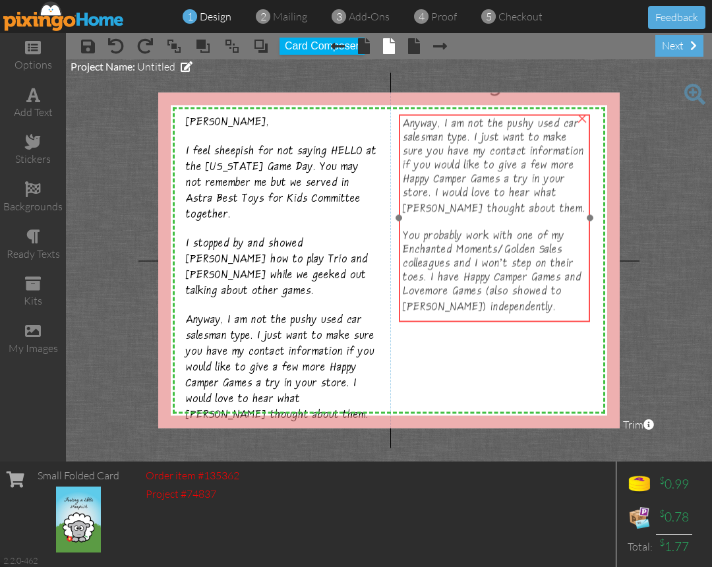
drag, startPoint x: 475, startPoint y: 274, endPoint x: 469, endPoint y: 246, distance: 28.5
click at [469, 246] on span "You probably work with one of my Enchanted Moments/Golden Sales colleagues and …" at bounding box center [492, 272] width 179 height 85
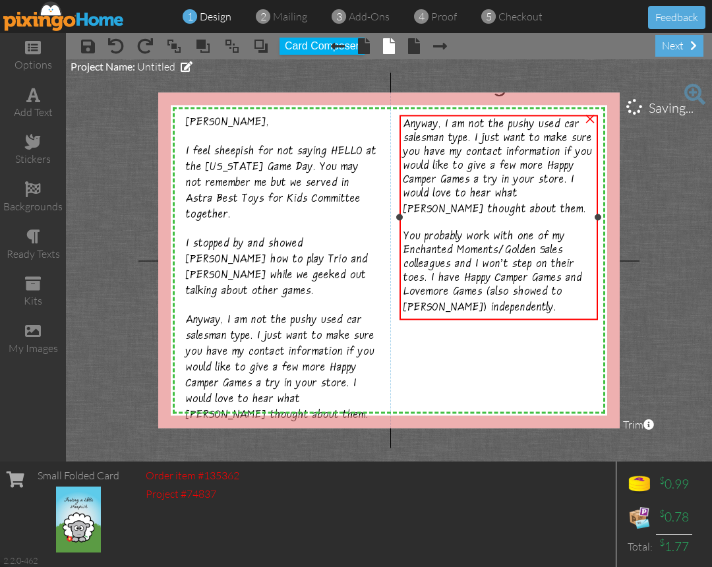
drag, startPoint x: 593, startPoint y: 218, endPoint x: 600, endPoint y: 217, distance: 7.4
click at [600, 217] on div at bounding box center [598, 217] width 7 height 7
click at [483, 197] on span "Anyway, I am not the pushy used car salesman type. I just want to make sure you…" at bounding box center [497, 168] width 189 height 99
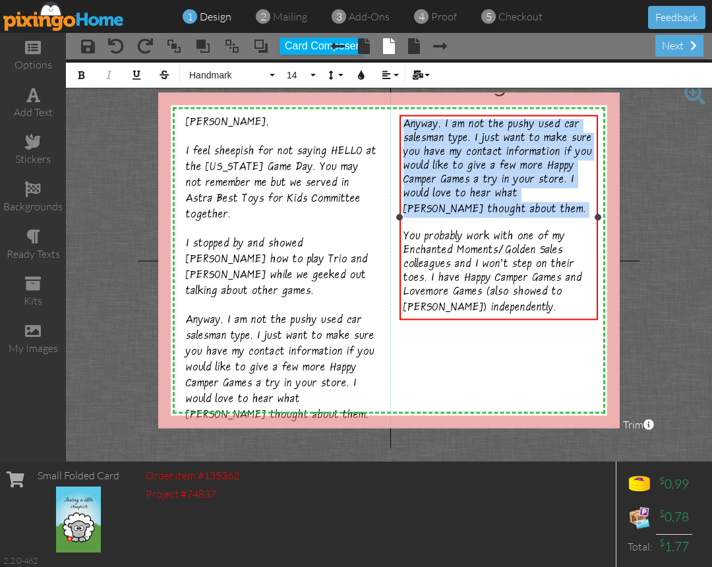
click at [483, 197] on span "Anyway, I am not the pushy used car salesman type. I just want to make sure you…" at bounding box center [497, 168] width 189 height 99
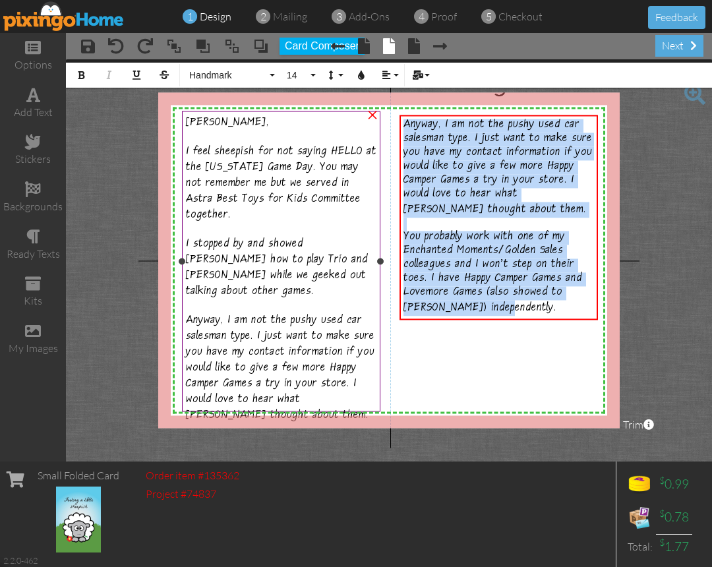
click at [250, 207] on div "Anna, I feel sheepish for not saying HELLO at the California Game Day. You may …" at bounding box center [281, 207] width 191 height 185
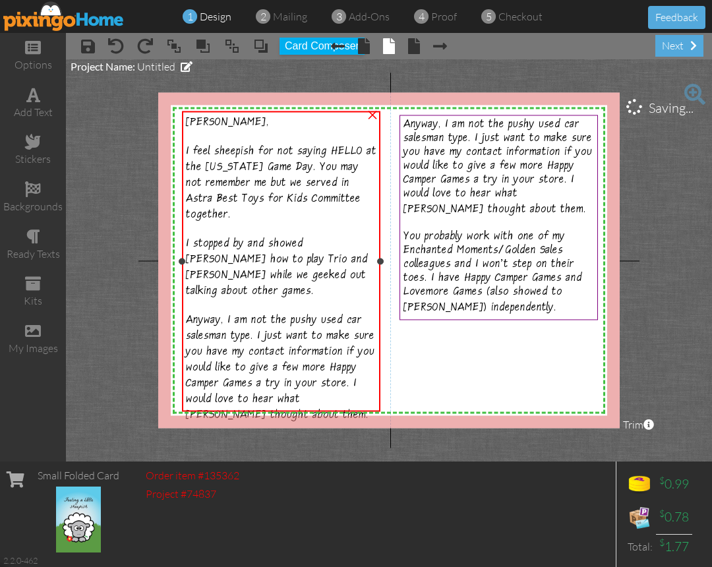
click at [250, 207] on div "Anna, I feel sheepish for not saying HELLO at the California Game Day. You may …" at bounding box center [281, 207] width 191 height 185
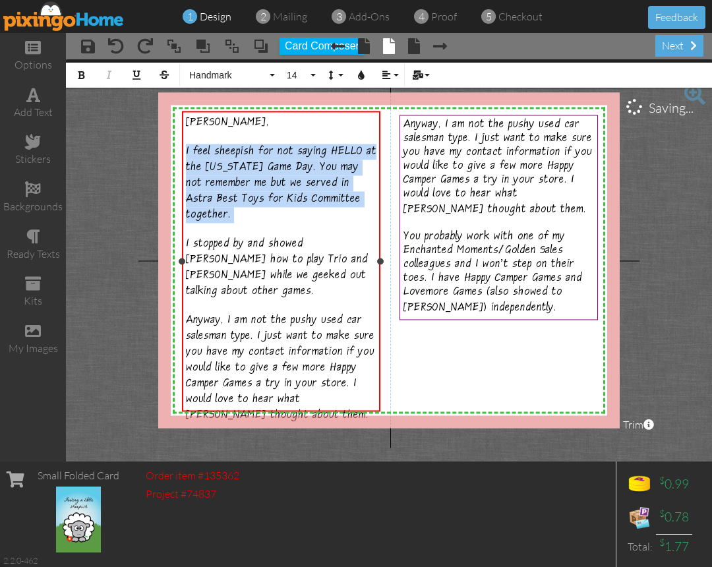
click at [250, 207] on div "Anna, I feel sheepish for not saying HELLO at the California Game Day. You may …" at bounding box center [281, 207] width 191 height 185
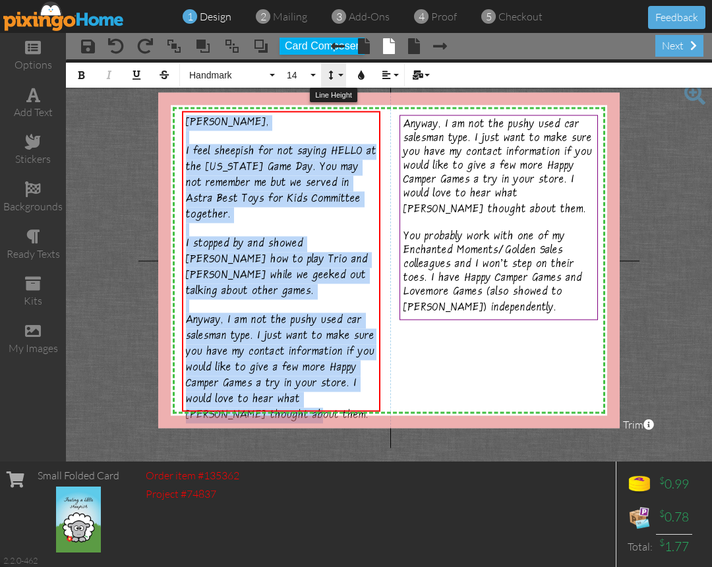
click at [342, 78] on button "Line Height" at bounding box center [333, 75] width 25 height 25
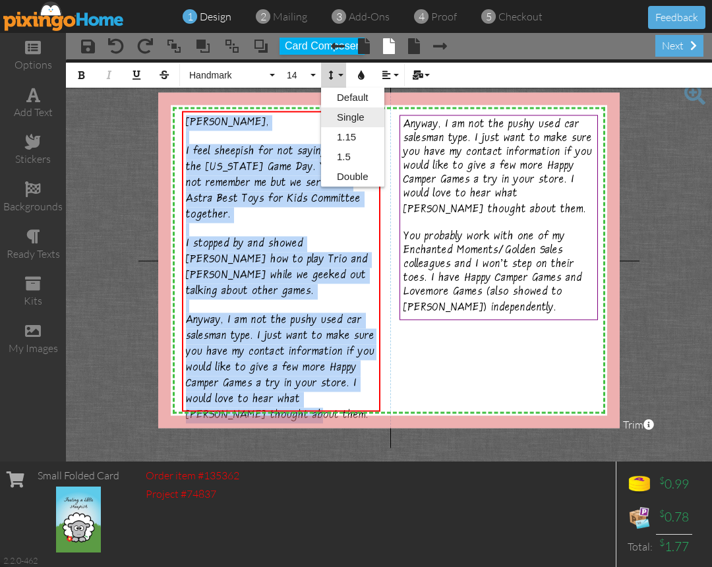
click at [355, 115] on link "Single" at bounding box center [352, 117] width 63 height 20
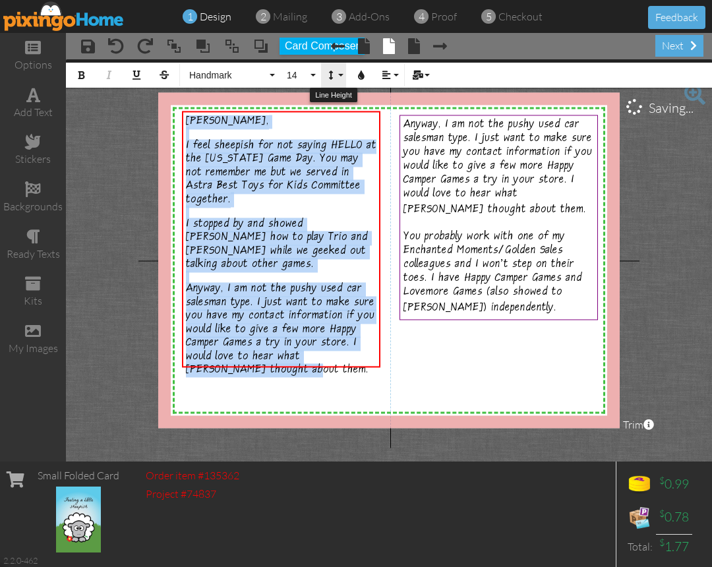
click at [330, 77] on icon "button" at bounding box center [330, 75] width 9 height 9
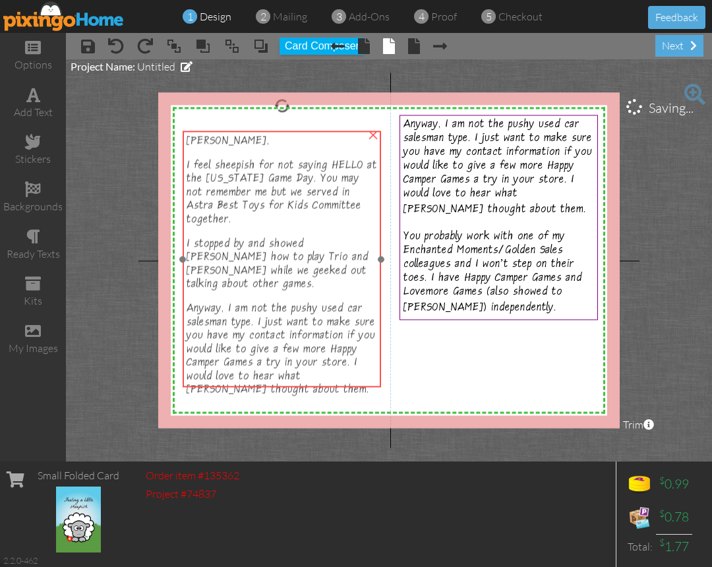
drag, startPoint x: 289, startPoint y: 275, endPoint x: 289, endPoint y: 295, distance: 19.8
click at [289, 303] on span "Anyway, I am not the pushy used car salesman type. I just want to make sure you…" at bounding box center [281, 350] width 189 height 95
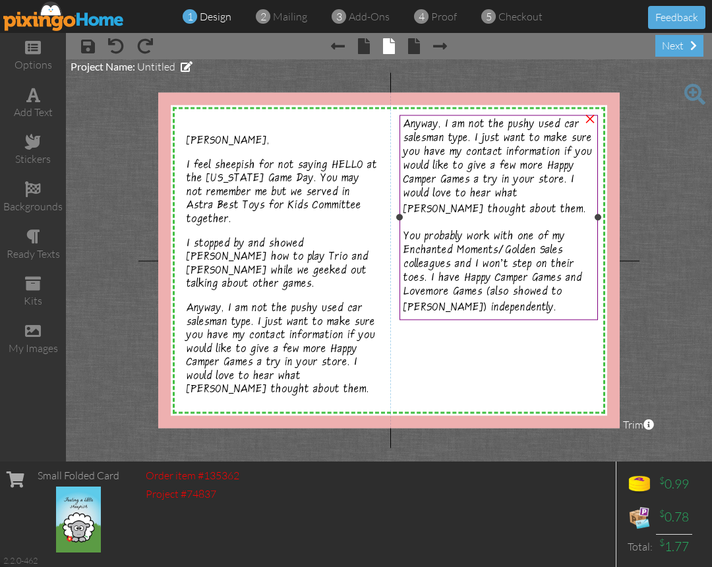
click at [453, 219] on div "Anyway, I am not the pushy used car salesman type. I just want to make sure you…" at bounding box center [498, 217] width 191 height 197
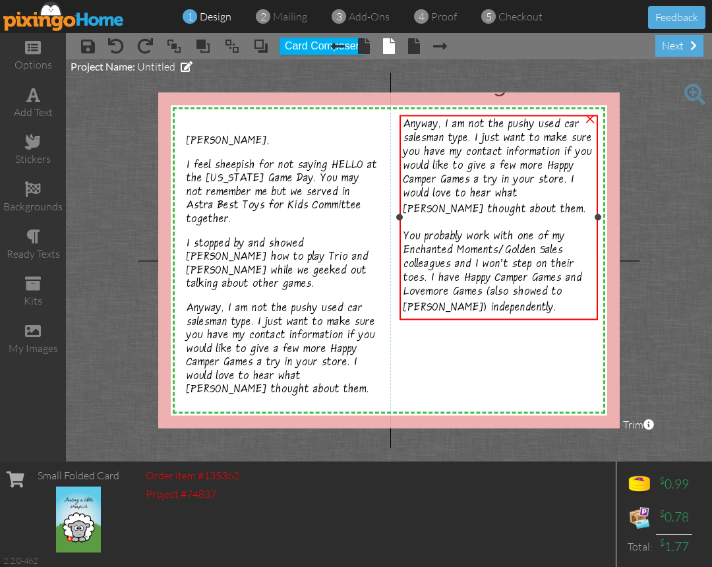
click at [454, 192] on span "Anyway, I am not the pushy used car salesman type. I just want to make sure you…" at bounding box center [497, 168] width 189 height 99
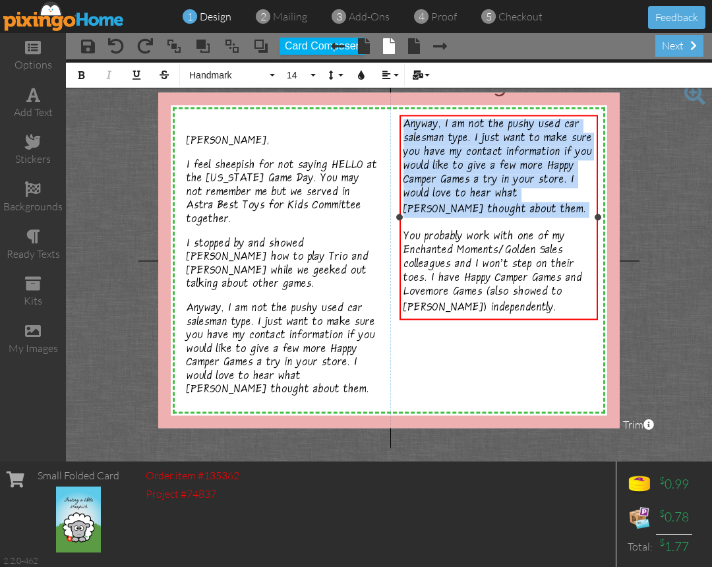
click at [454, 192] on span "Anyway, I am not the pushy used car salesman type. I just want to make sure you…" at bounding box center [497, 168] width 189 height 99
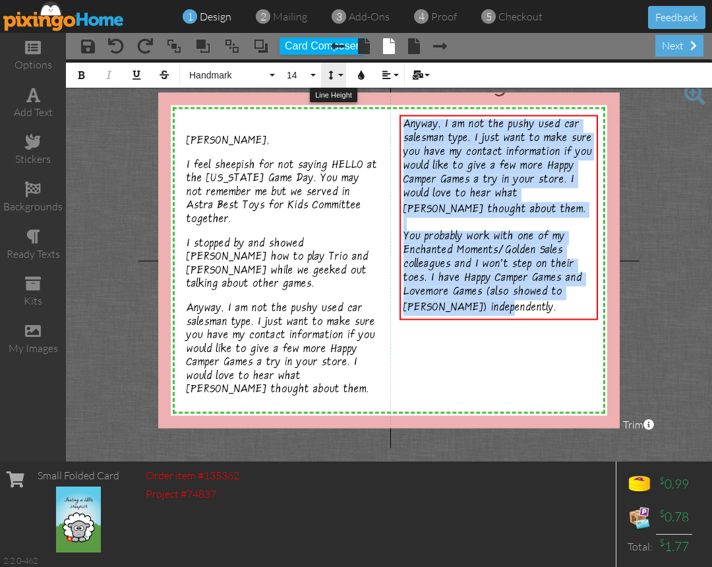
click at [330, 75] on icon "button" at bounding box center [330, 75] width 9 height 9
click at [357, 118] on link "Single" at bounding box center [352, 117] width 63 height 20
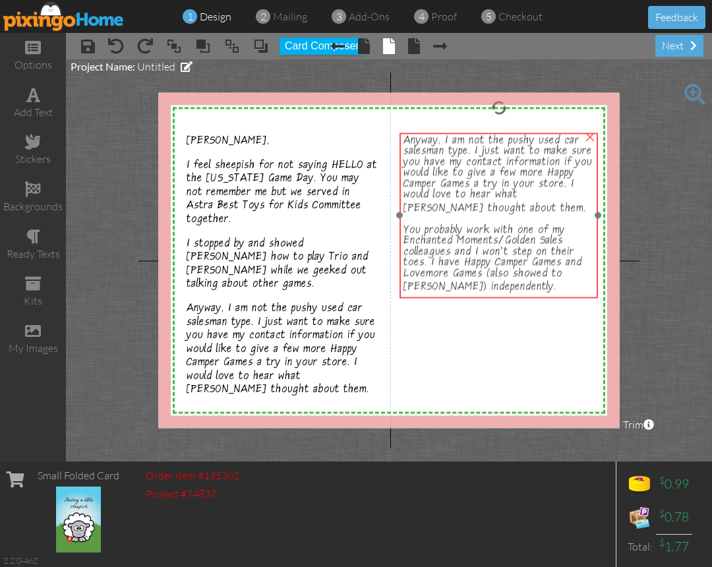
drag, startPoint x: 480, startPoint y: 233, endPoint x: 480, endPoint y: 250, distance: 17.8
click at [480, 250] on span "You probably work with one of my Enchanted Moments/Golden Sales colleagues and …" at bounding box center [492, 259] width 179 height 71
click at [479, 207] on div "Anyway, I am not the pushy used car salesman type. I just want to make sure you…" at bounding box center [498, 215] width 191 height 158
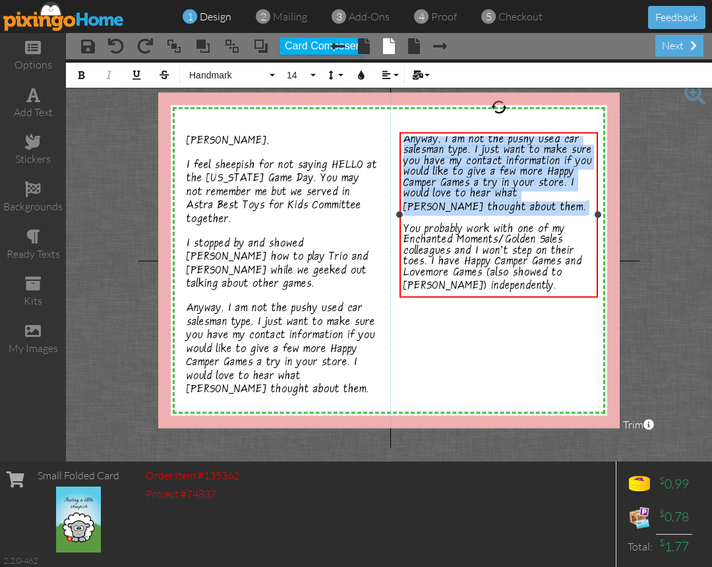
click at [479, 207] on div "Anyway, I am not the pushy used car salesman type. I just want to make sure you…" at bounding box center [498, 215] width 191 height 158
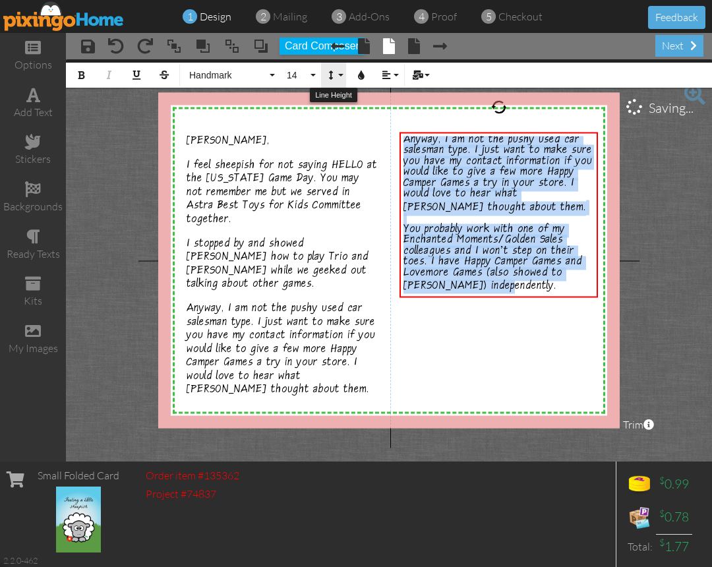
click at [339, 78] on button "Line Height" at bounding box center [333, 75] width 25 height 25
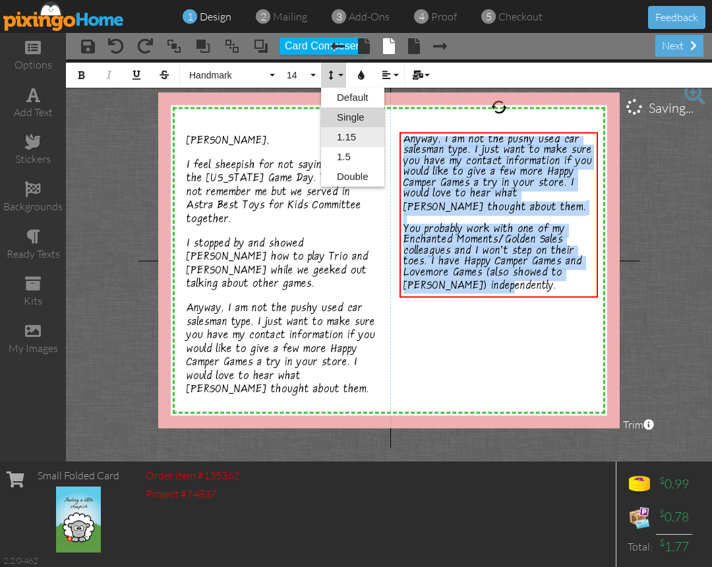
click at [352, 131] on link "1.15" at bounding box center [352, 137] width 63 height 20
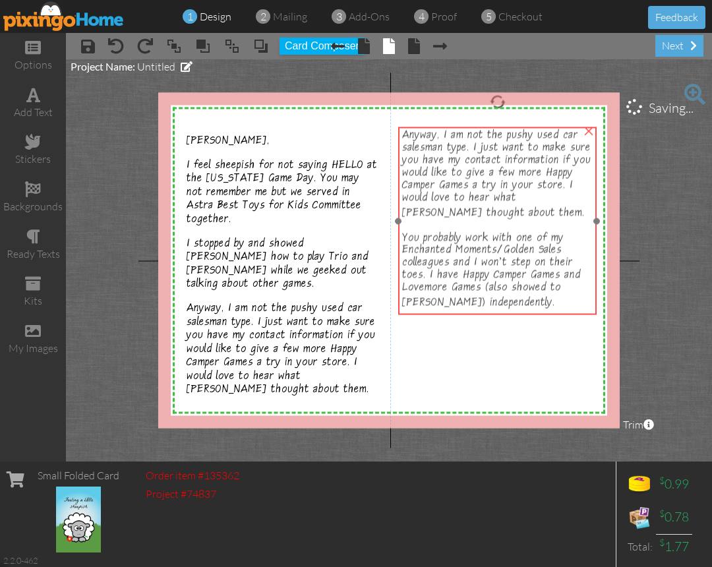
click at [502, 195] on span "Anyway, I am not the pushy used car salesman type. I just want to make sure you…" at bounding box center [496, 175] width 189 height 92
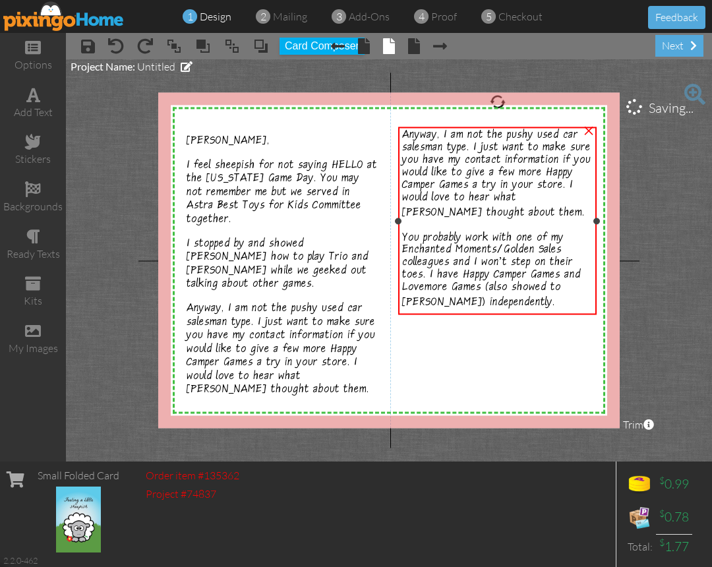
click at [448, 204] on span "Anyway, I am not the pushy used car salesman type. I just want to make sure you…" at bounding box center [496, 175] width 189 height 92
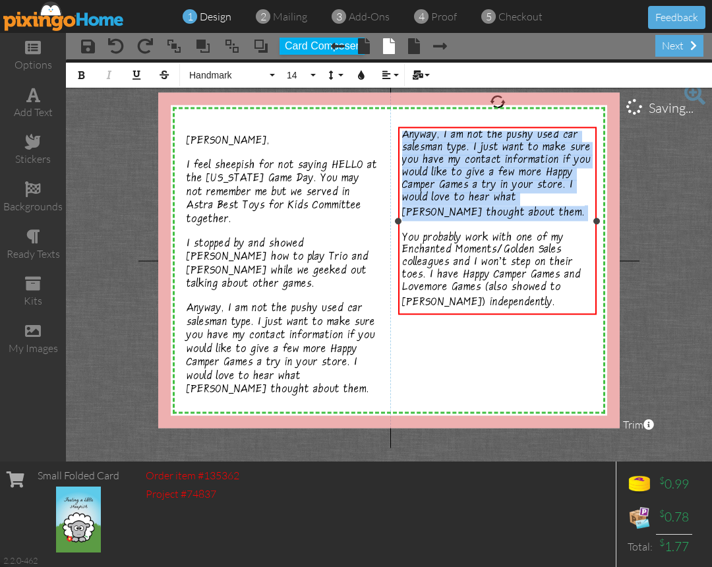
click at [449, 204] on span "Anyway, I am not the pushy used car salesman type. I just want to make sure you…" at bounding box center [496, 175] width 189 height 92
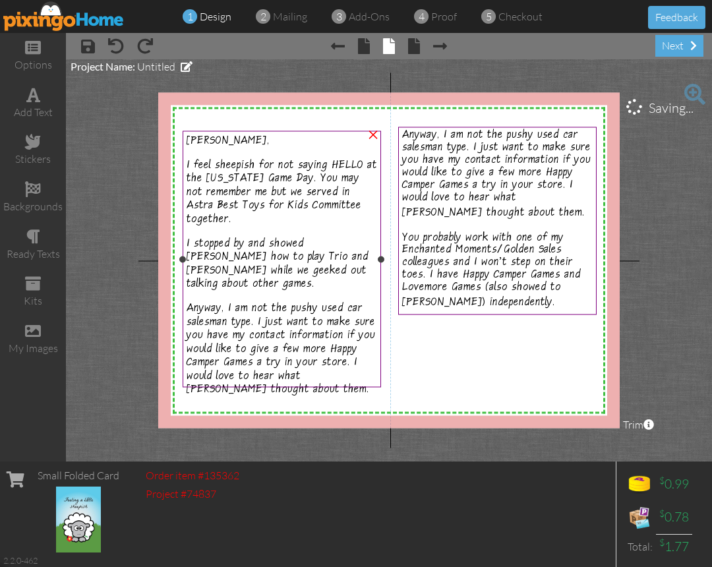
click at [235, 216] on div "Anna, I feel sheepish for not saying HELLO at the California Game Day. You may …" at bounding box center [282, 212] width 191 height 157
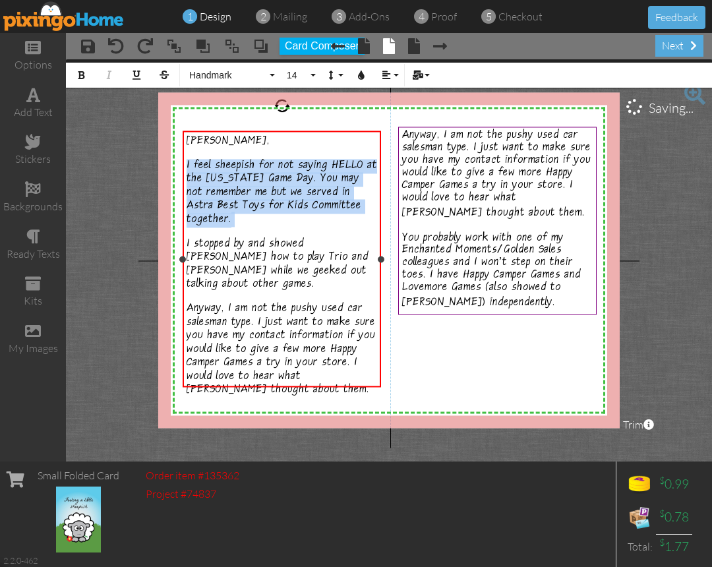
click at [235, 216] on div "Anna, I feel sheepish for not saying HELLO at the California Game Day. You may …" at bounding box center [282, 212] width 191 height 157
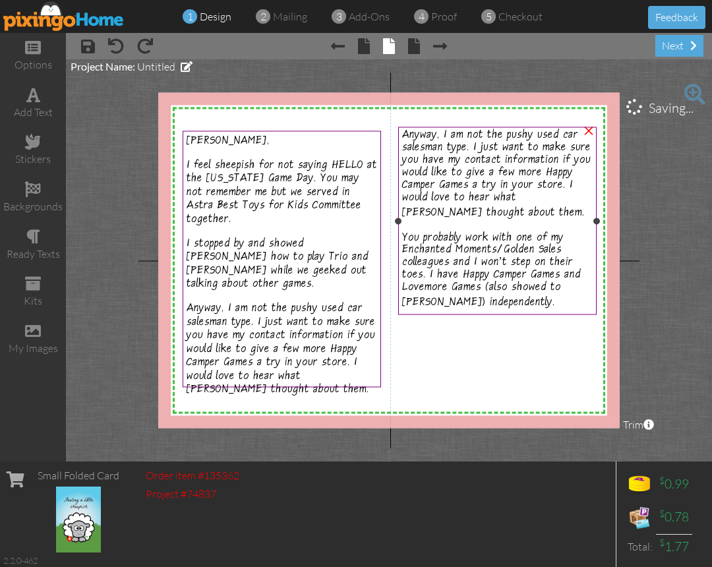
click at [562, 235] on span "You probably work with one of my Enchanted Moments/Golden Sales colleagues and …" at bounding box center [491, 271] width 179 height 79
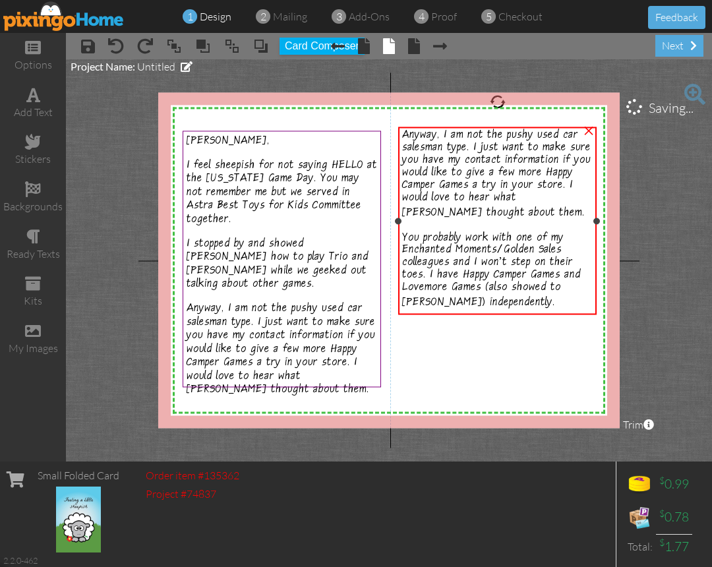
click at [562, 235] on span "You probably work with one of my Enchanted Moments/Golden Sales colleagues and …" at bounding box center [491, 271] width 179 height 79
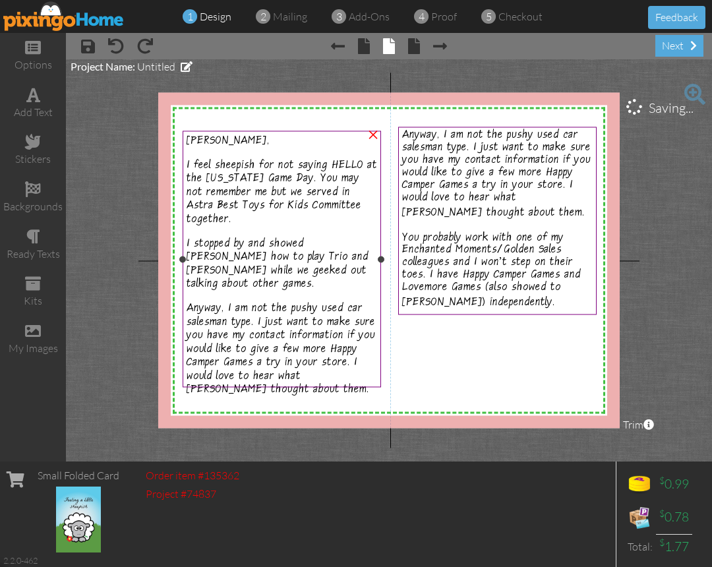
click at [219, 276] on span "I stopped by and showed Kyle how to play Trio and Jungo while we geeked out tal…" at bounding box center [278, 265] width 182 height 55
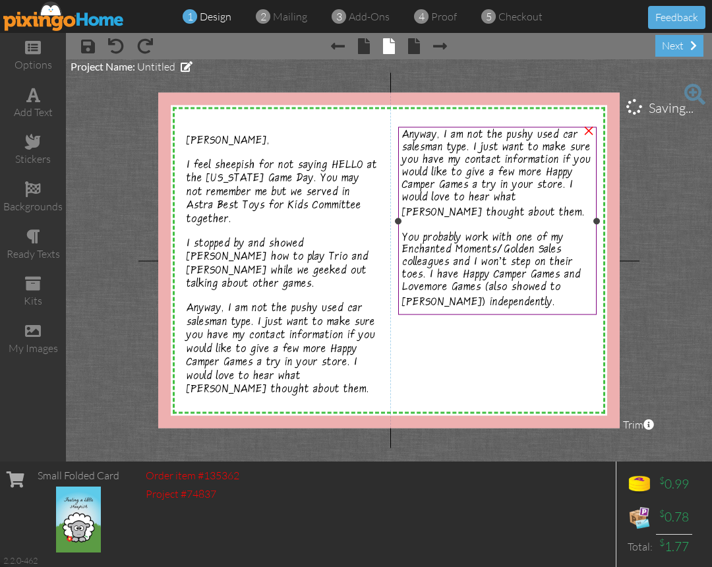
click at [519, 307] on div "Anyway, I am not the pushy used car salesman type. I just want to make sure you…" at bounding box center [497, 221] width 191 height 181
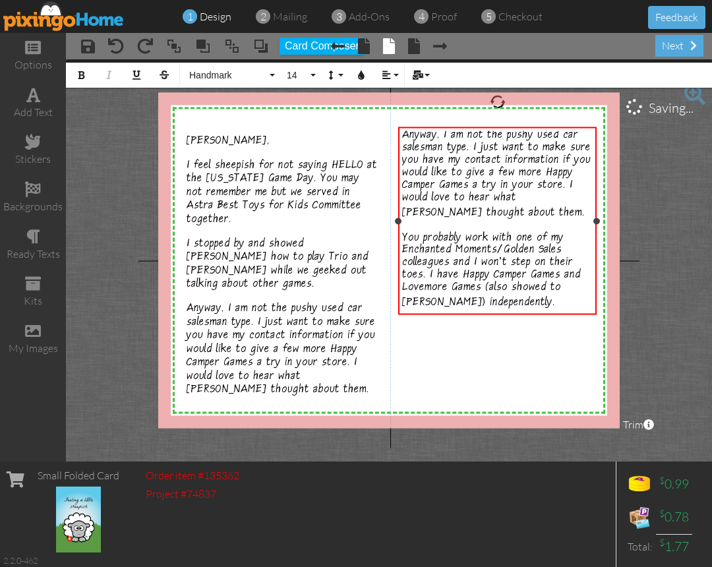
click at [515, 307] on div "Anyway, I am not the pushy used car salesman type. I just want to make sure you…" at bounding box center [497, 221] width 191 height 181
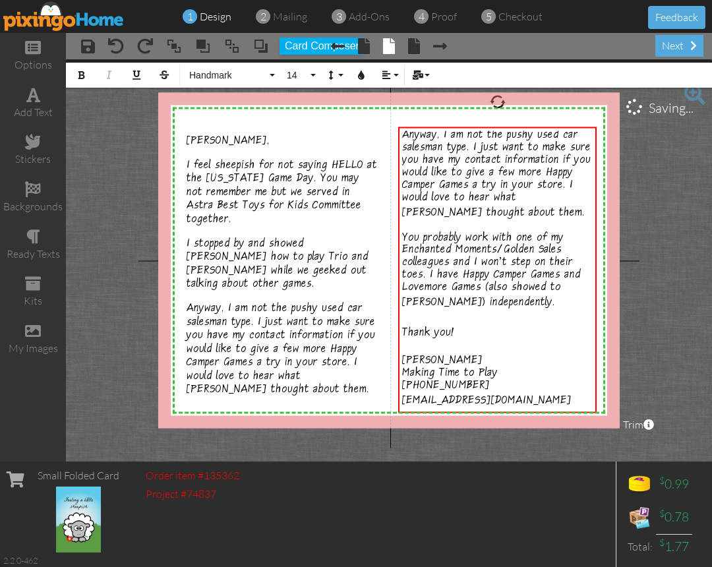
click at [367, 503] on div "Small Folded Card Order item #135362 Project #74837 $ 0.99 $ 0.78 Total: $ 1.77…" at bounding box center [356, 513] width 712 height 105
click at [33, 351] on div "my images" at bounding box center [33, 348] width 66 height 15
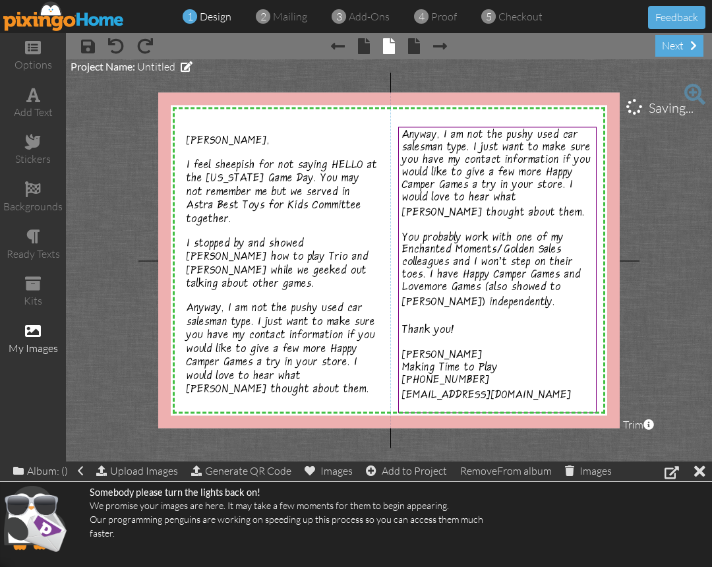
click at [118, 270] on project-studio-wrapper "X X X X X X X X X X X X X X X X X X X X X X X X X X X X X X X X X X X X X X X X…" at bounding box center [389, 260] width 646 height 402
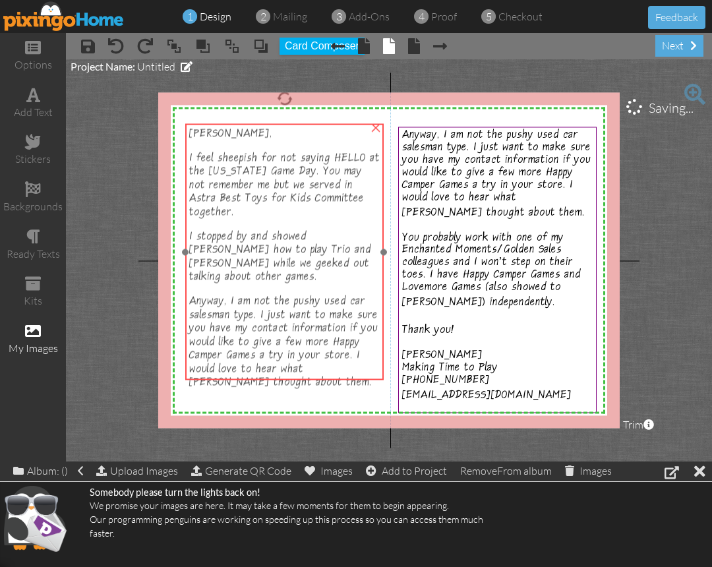
drag, startPoint x: 285, startPoint y: 243, endPoint x: 288, endPoint y: 235, distance: 7.7
click at [288, 235] on span "I stopped by and showed Kyle how to play Trio and Jungo while we geeked out tal…" at bounding box center [280, 258] width 182 height 55
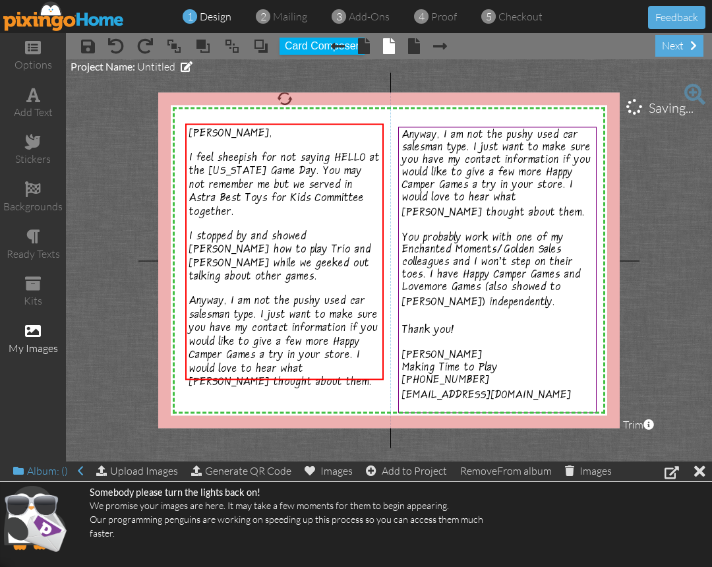
click at [59, 476] on div "Album: ()" at bounding box center [48, 470] width 70 height 18
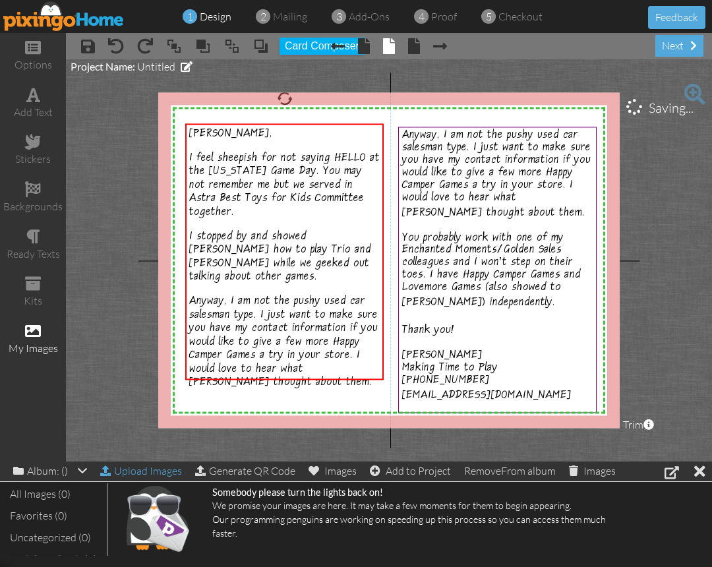
click at [140, 472] on div "Upload Images" at bounding box center [141, 470] width 82 height 19
click at [351, 471] on div "Images" at bounding box center [333, 470] width 48 height 18
click at [347, 473] on div "Images" at bounding box center [333, 470] width 48 height 18
click at [26, 339] on div "my images" at bounding box center [33, 339] width 66 height 46
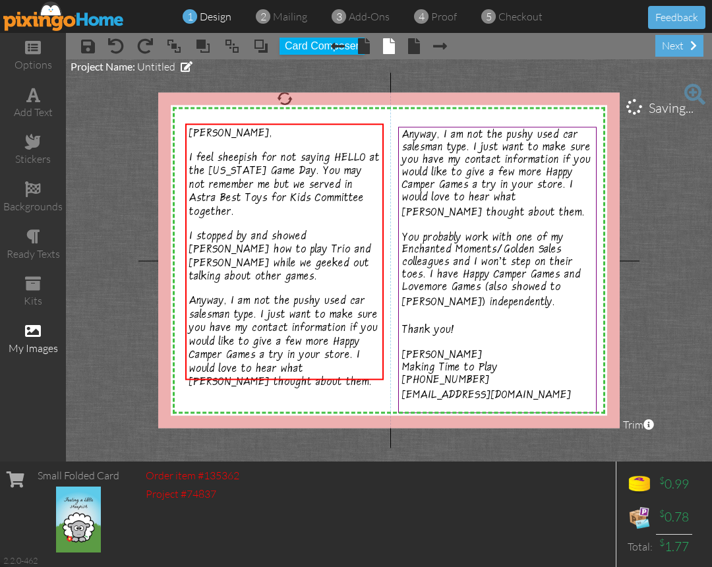
click at [34, 337] on span at bounding box center [33, 331] width 16 height 16
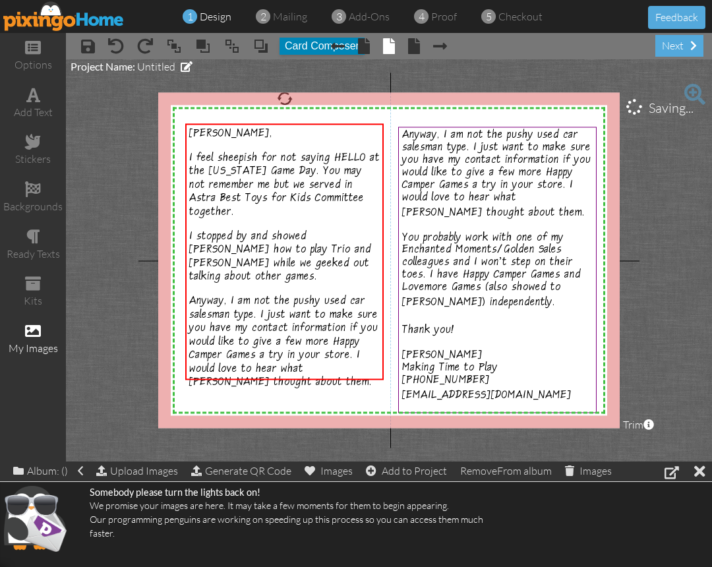
click at [293, 49] on button "Card Composer" at bounding box center [321, 46] width 85 height 17
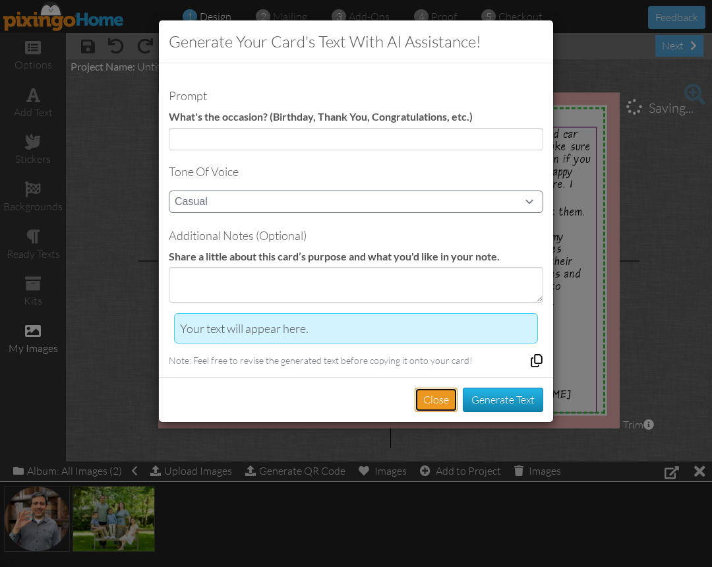
click at [444, 394] on button "Close" at bounding box center [436, 400] width 43 height 24
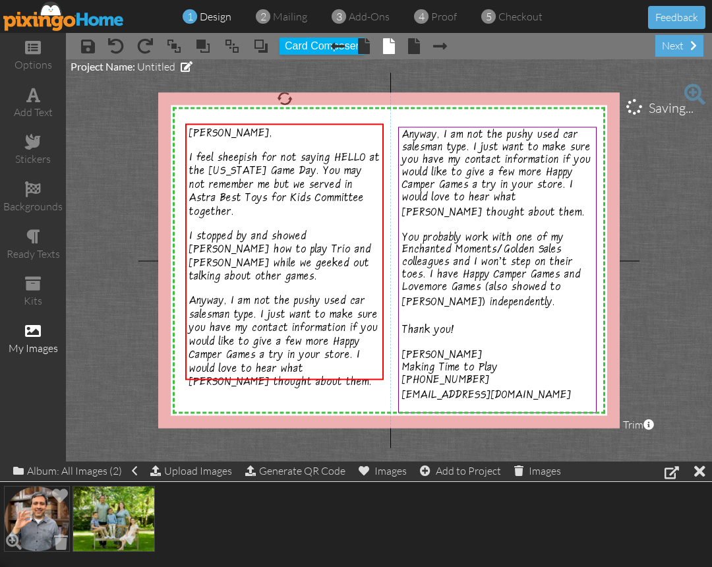
click at [40, 512] on img at bounding box center [37, 519] width 66 height 66
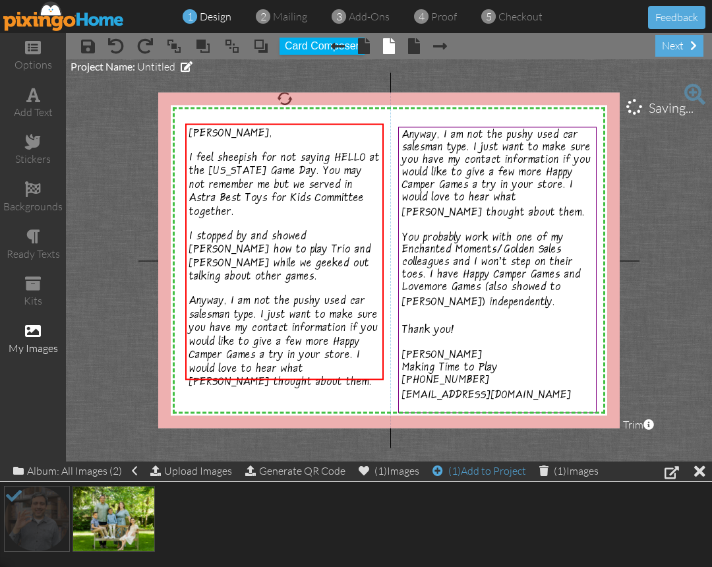
click at [484, 469] on div "(1) Add to Project" at bounding box center [479, 470] width 94 height 18
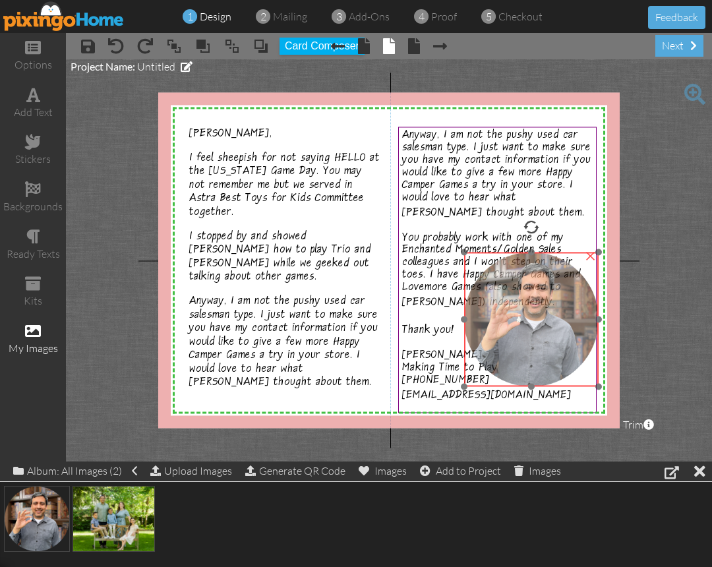
drag, startPoint x: 241, startPoint y: 163, endPoint x: 525, endPoint y: 310, distance: 319.9
click at [525, 310] on img at bounding box center [531, 319] width 134 height 134
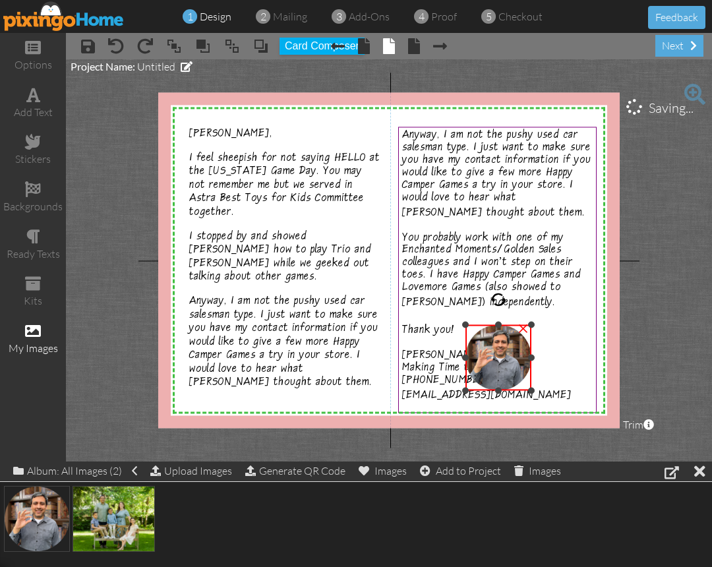
drag, startPoint x: 599, startPoint y: 254, endPoint x: 524, endPoint y: 323, distance: 101.7
click at [524, 325] on div "×" at bounding box center [498, 358] width 66 height 66
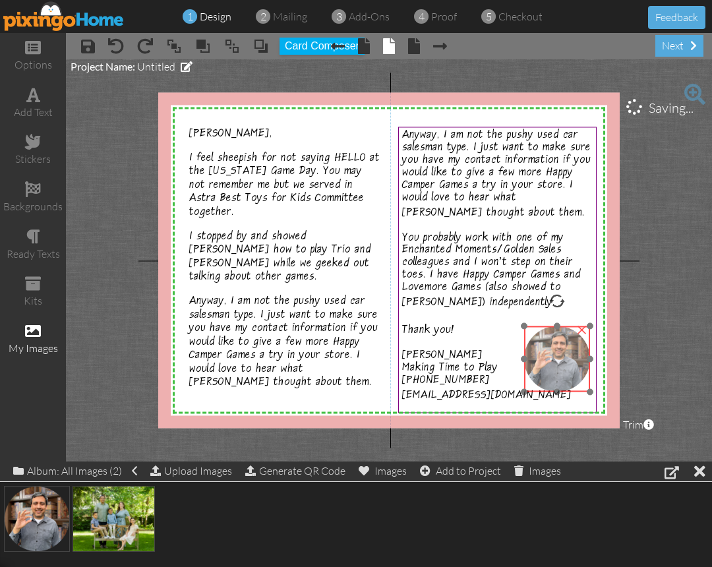
drag, startPoint x: 512, startPoint y: 352, endPoint x: 570, endPoint y: 354, distance: 58.7
click at [570, 354] on img at bounding box center [557, 359] width 66 height 66
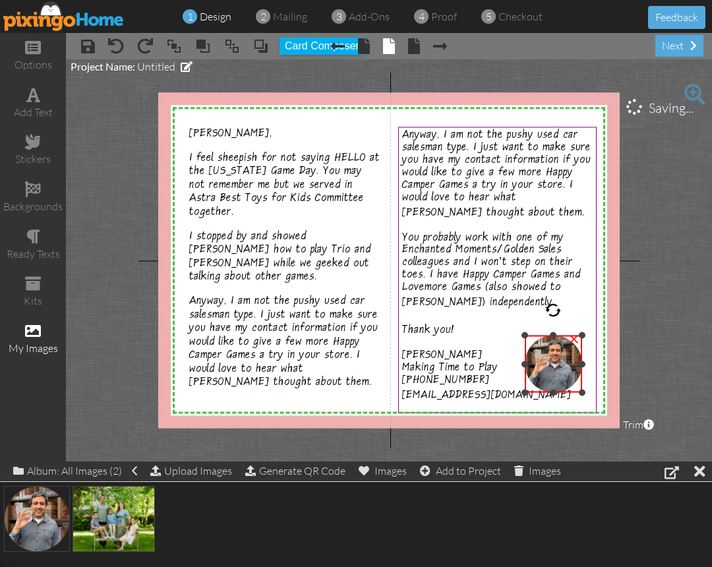
drag, startPoint x: 591, startPoint y: 324, endPoint x: 581, endPoint y: 333, distance: 13.1
click at [581, 333] on div at bounding box center [582, 335] width 7 height 7
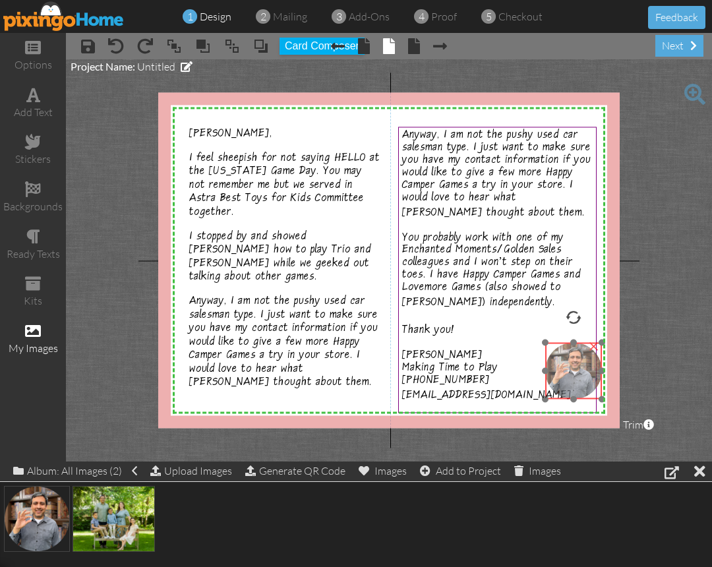
drag, startPoint x: 558, startPoint y: 361, endPoint x: 577, endPoint y: 367, distance: 20.0
click at [577, 367] on img at bounding box center [573, 371] width 57 height 57
click at [666, 47] on div "next" at bounding box center [679, 46] width 48 height 22
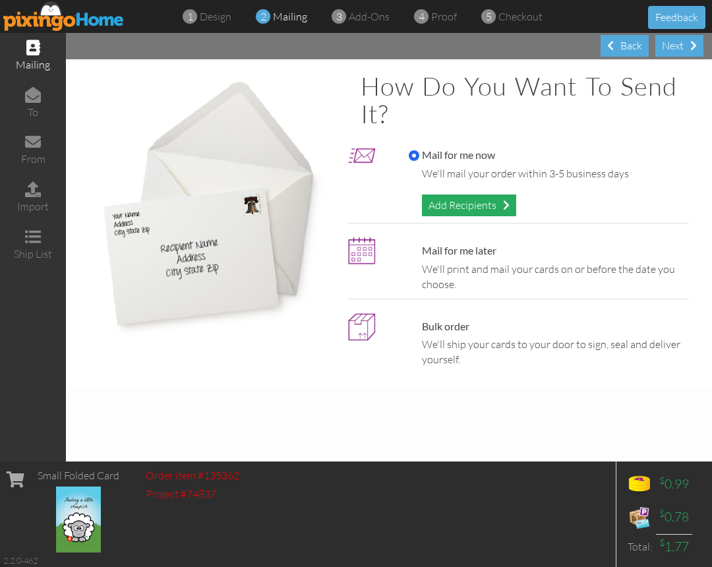
click at [504, 203] on span at bounding box center [506, 205] width 7 height 11
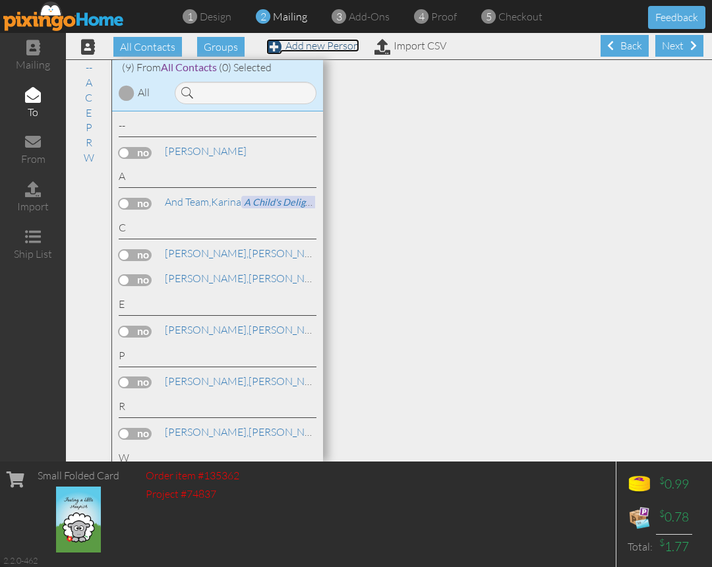
click at [335, 48] on link "Add new Person" at bounding box center [312, 45] width 93 height 13
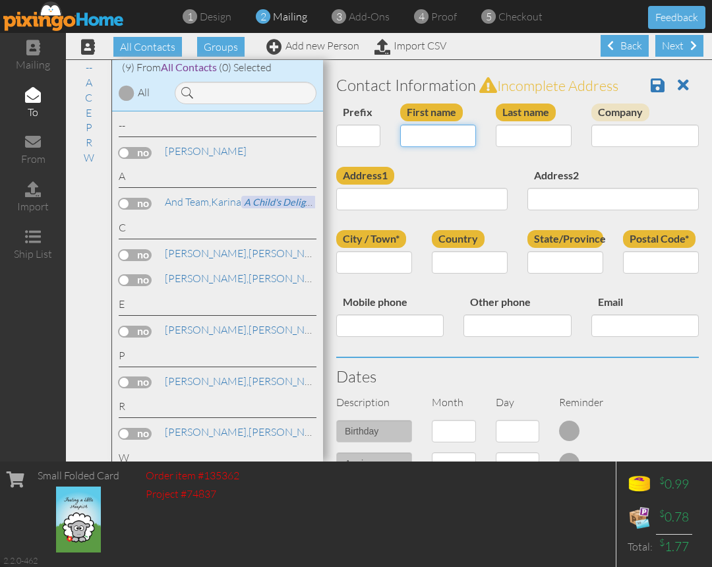
click at [448, 134] on input "First name" at bounding box center [438, 136] width 76 height 22
type input "[PERSON_NAME]"
type input "Chow"
type input "Cheeky Monkey Toys"
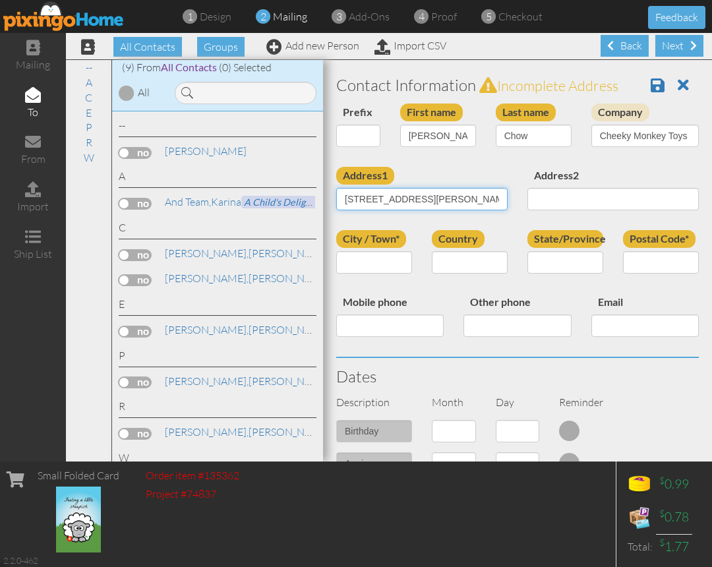
type input "640 Santa Cruz Ave"
type input "Menlo Park"
select select "object:2281"
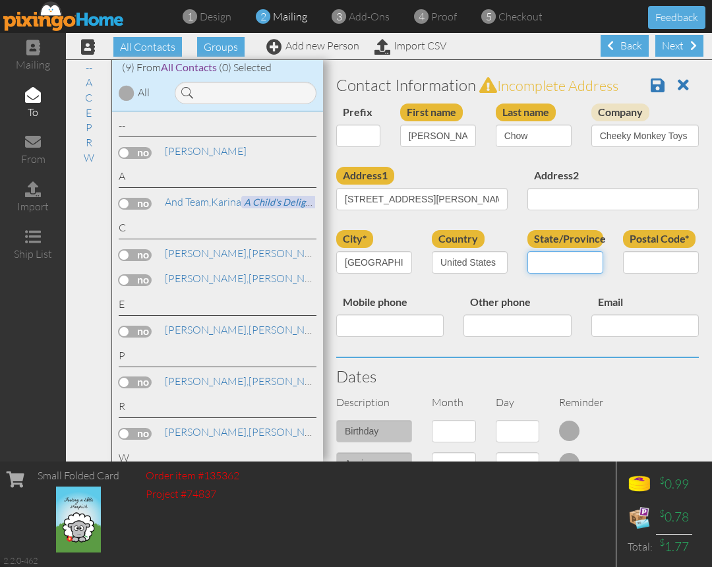
select select "object:2534"
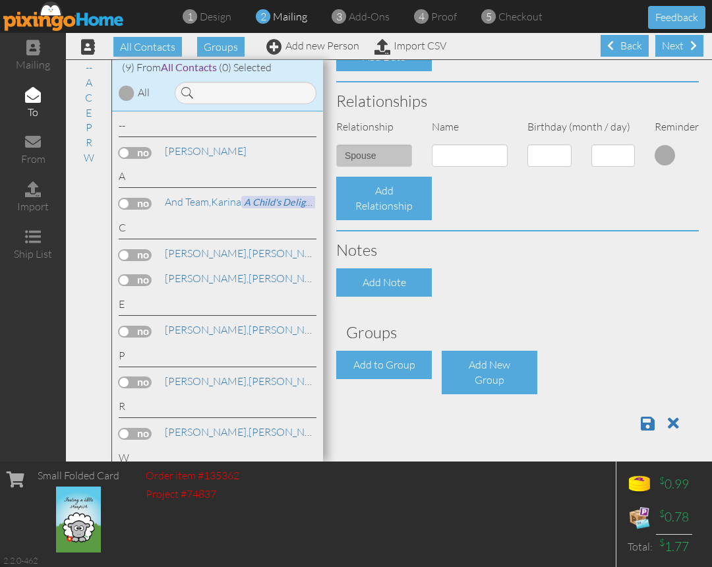
scroll to position [1, 0]
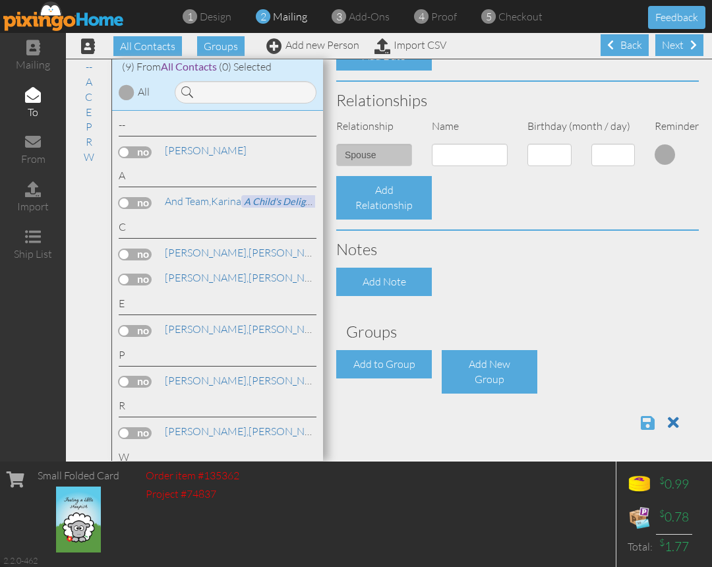
type input "94025"
click at [645, 426] on span at bounding box center [648, 423] width 14 height 16
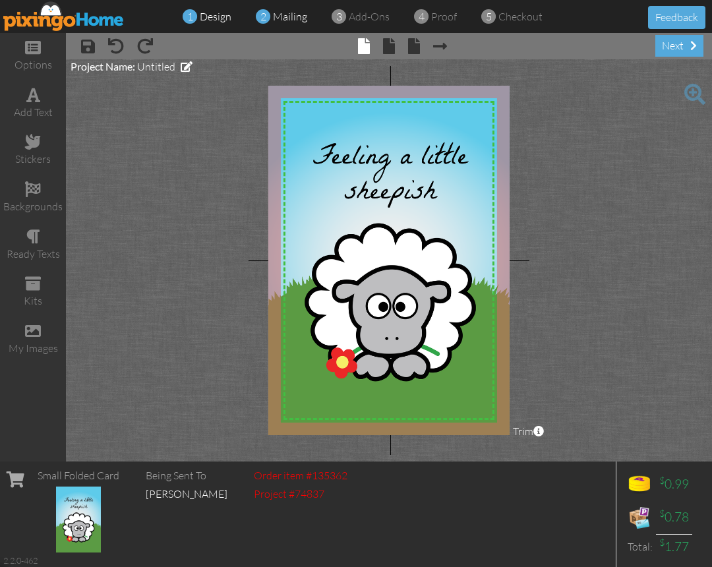
click at [289, 13] on span "mailing" at bounding box center [290, 16] width 34 height 13
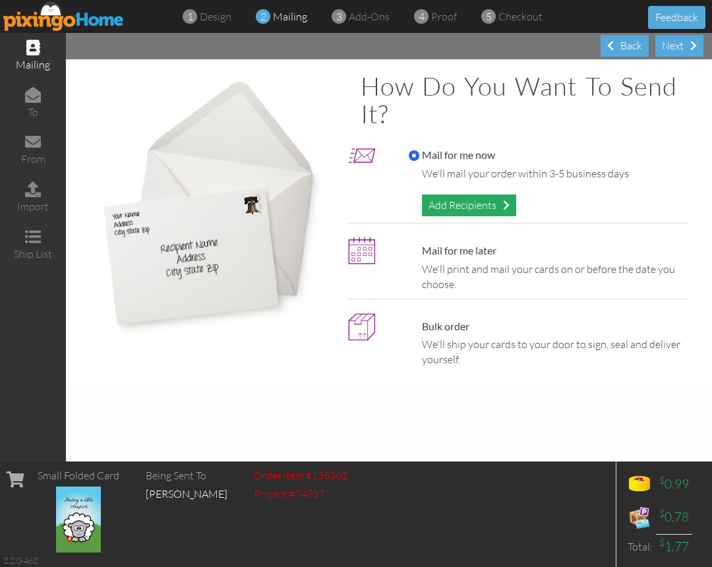
click at [513, 196] on div "Add Recipients" at bounding box center [469, 205] width 94 height 22
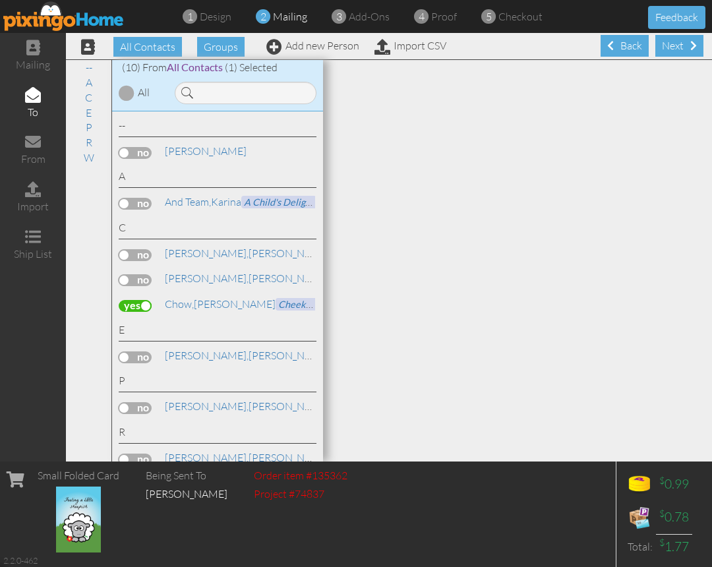
click at [670, 51] on div "Next" at bounding box center [679, 46] width 48 height 22
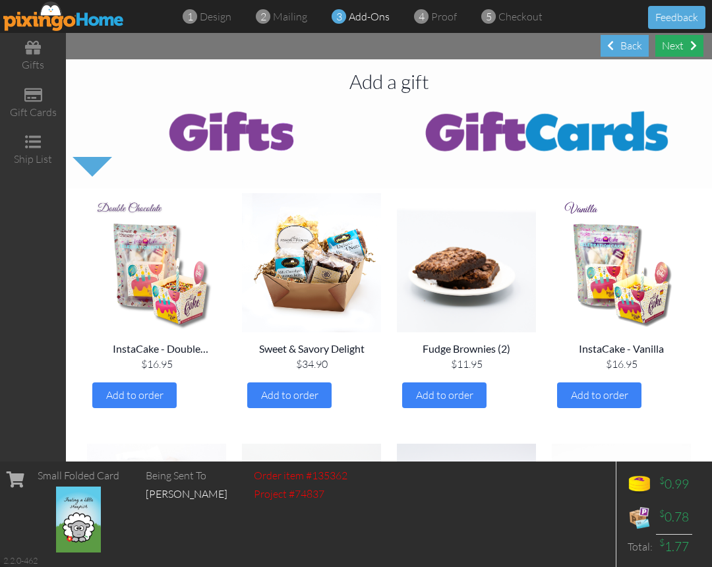
click at [695, 49] on span at bounding box center [693, 45] width 7 height 11
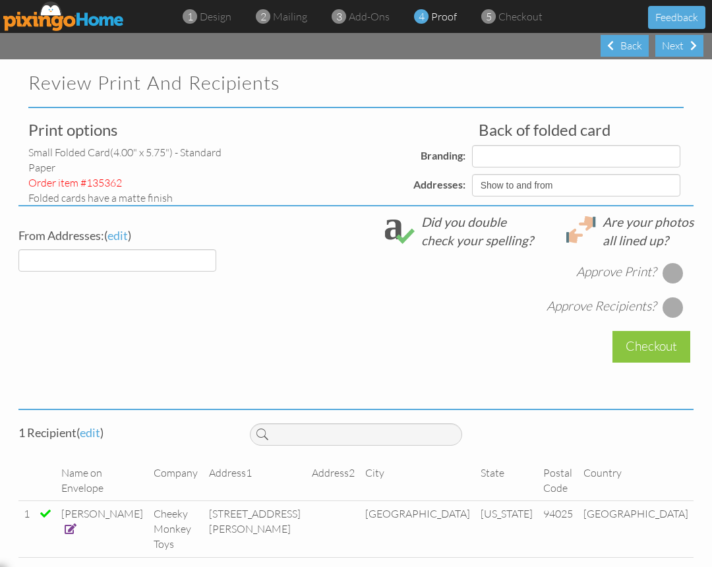
select select "object:332"
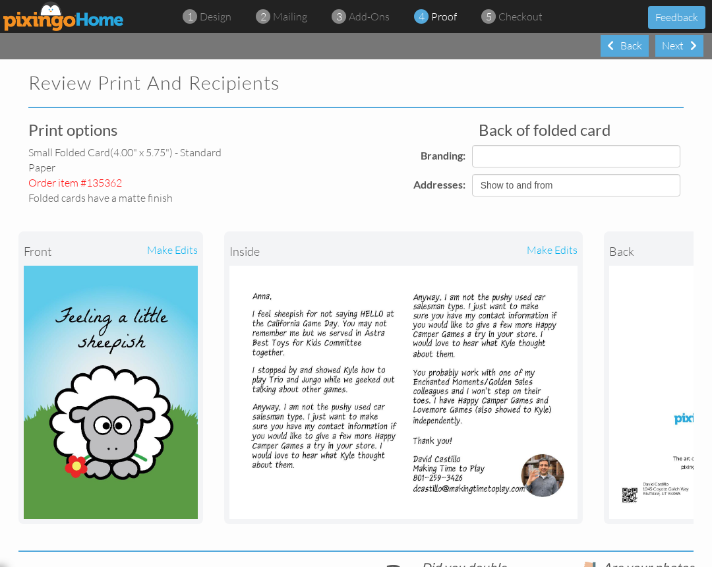
select select "object:342"
click at [217, 15] on span "design" at bounding box center [216, 16] width 32 height 13
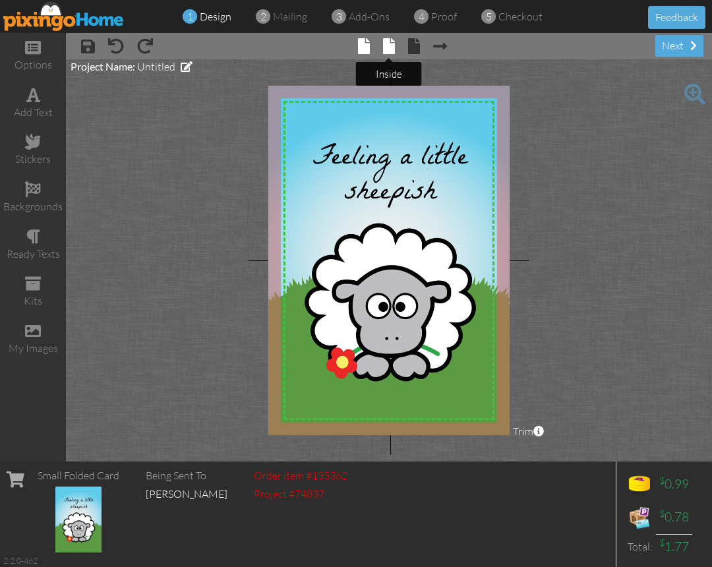
click at [391, 44] on span at bounding box center [389, 46] width 12 height 16
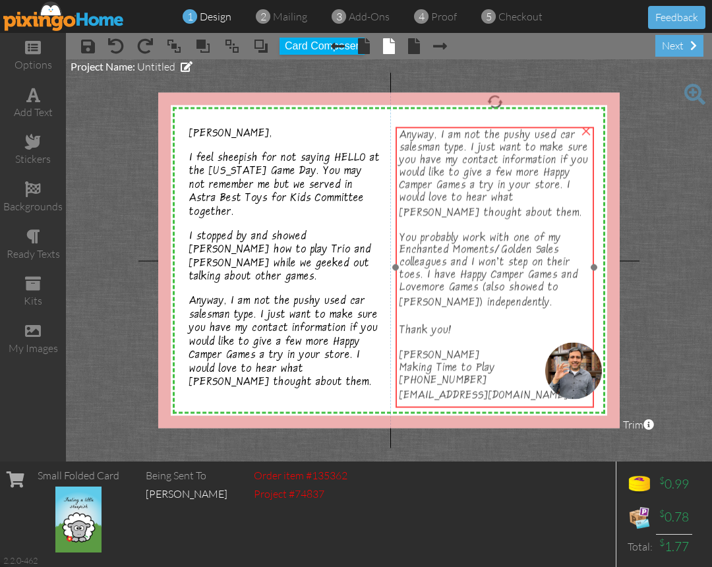
click at [472, 363] on span "Making Time to Play" at bounding box center [447, 370] width 96 height 14
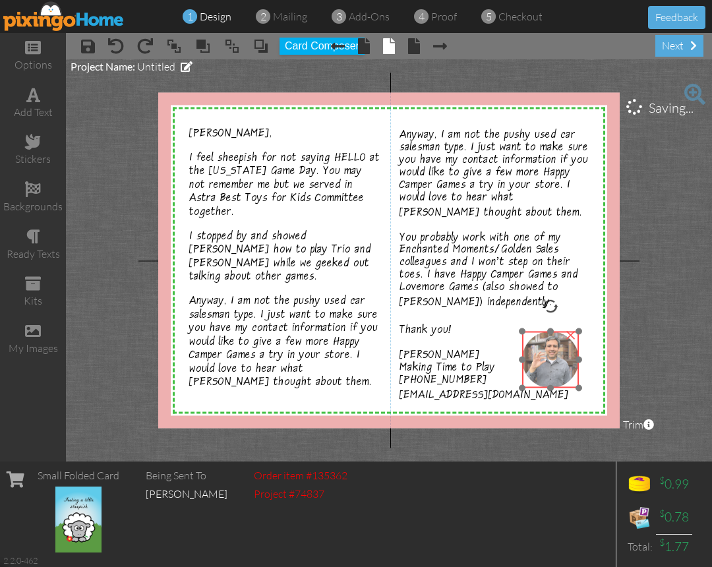
drag, startPoint x: 564, startPoint y: 370, endPoint x: 541, endPoint y: 359, distance: 25.6
click at [541, 359] on img at bounding box center [550, 360] width 57 height 57
drag, startPoint x: 578, startPoint y: 331, endPoint x: 572, endPoint y: 336, distance: 7.9
click at [573, 336] on div at bounding box center [575, 335] width 7 height 7
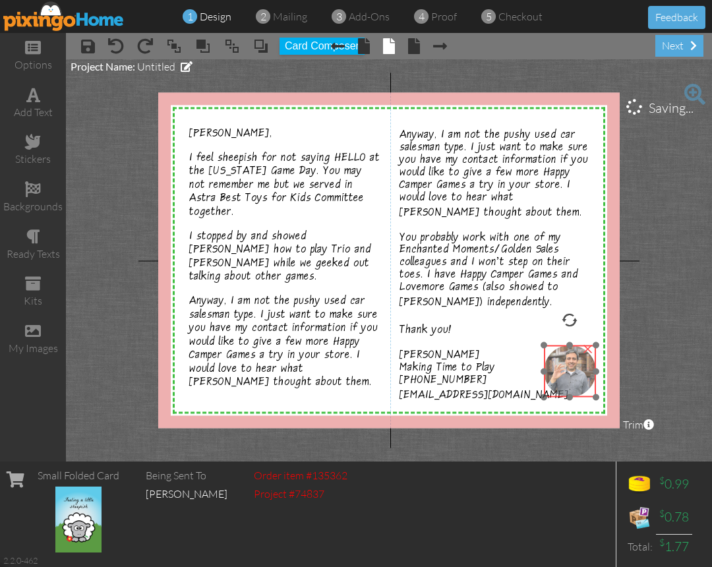
drag, startPoint x: 554, startPoint y: 364, endPoint x: 575, endPoint y: 373, distance: 23.6
click at [575, 373] on img at bounding box center [570, 371] width 52 height 52
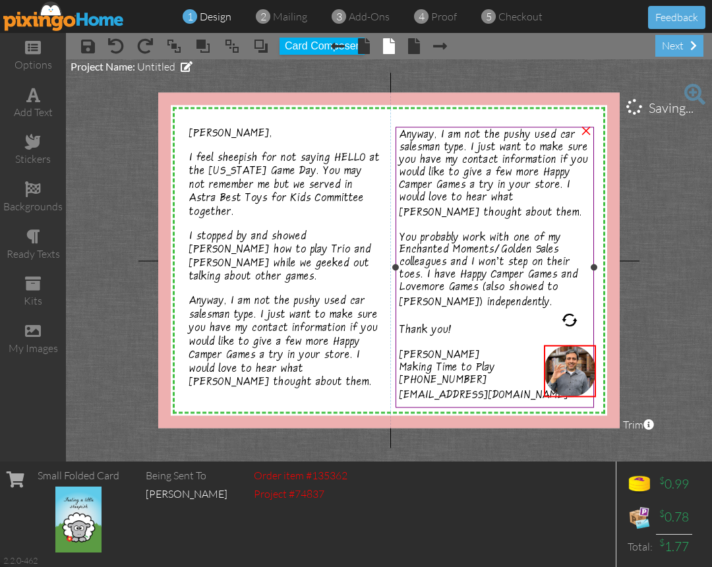
click at [504, 309] on div "Anyway, I am not the pushy used car salesman type. I just want to make sure you…" at bounding box center [494, 247] width 191 height 233
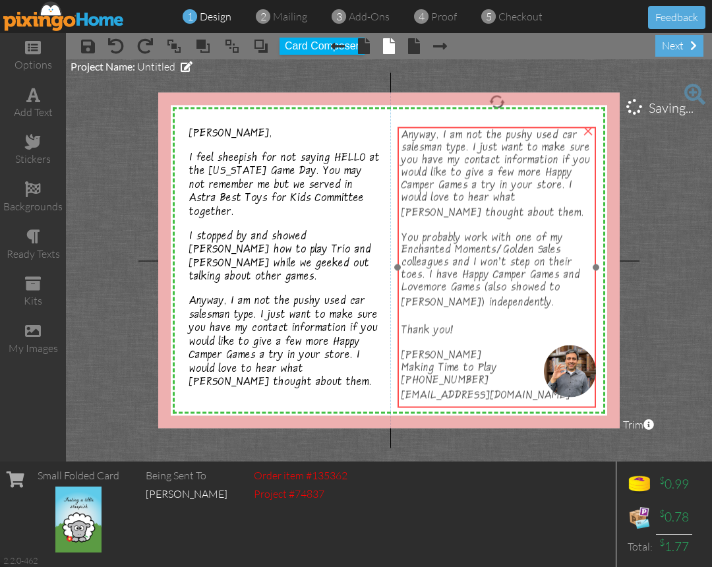
click at [508, 309] on div "Anyway, I am not the pushy used car salesman type. I just want to make sure you…" at bounding box center [496, 247] width 191 height 233
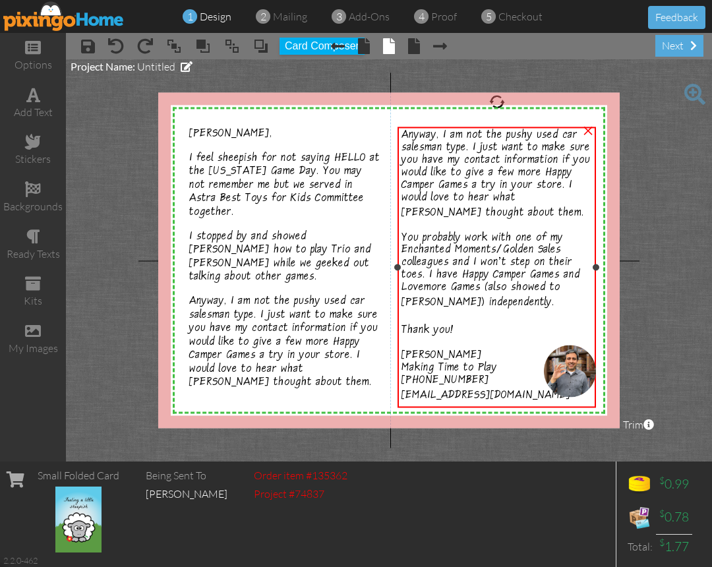
click at [440, 356] on span "[PERSON_NAME]" at bounding box center [441, 357] width 80 height 14
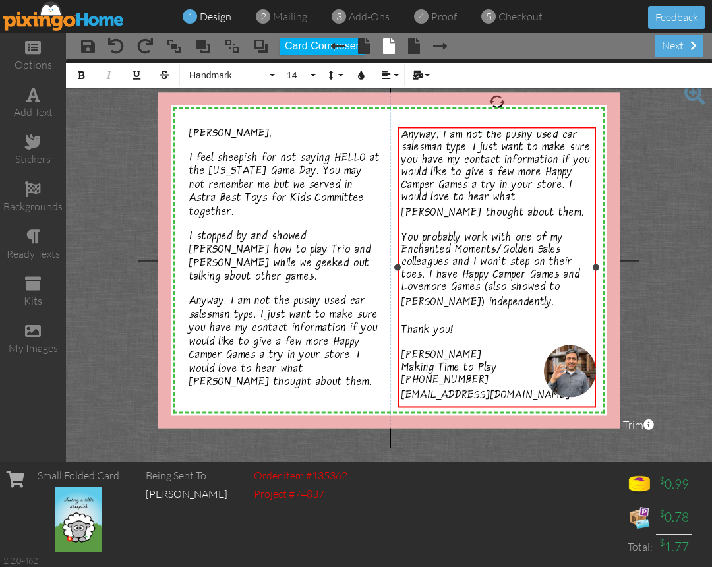
click at [476, 380] on div "[PHONE_NUMBER]" at bounding box center [496, 382] width 191 height 13
drag, startPoint x: 403, startPoint y: 355, endPoint x: 550, endPoint y: 389, distance: 150.9
click at [550, 389] on div "X X X X X X X X X X X X X X X X X X X X X X X X X X X X X X X X X X X X X X X X…" at bounding box center [388, 260] width 461 height 336
copy div "David Castillo Making Time to Play 801-259-3426 dcastillo@makingtimetoplay.com"
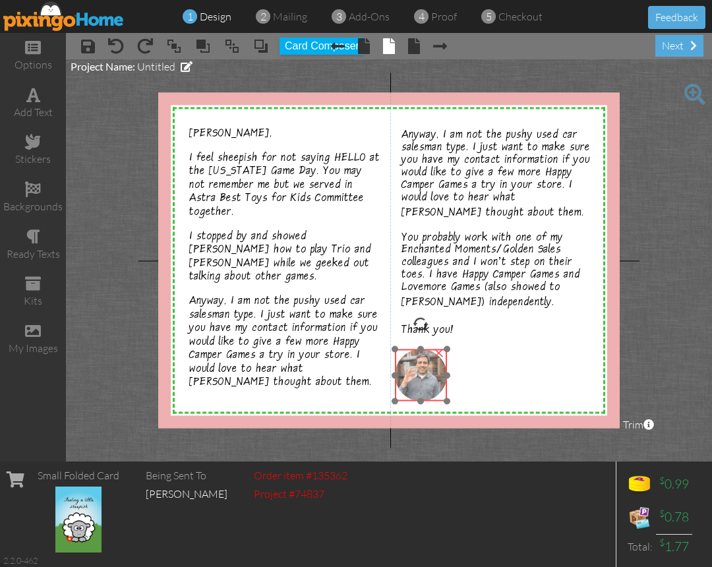
drag, startPoint x: 562, startPoint y: 374, endPoint x: 413, endPoint y: 378, distance: 149.0
click at [413, 378] on img at bounding box center [421, 375] width 52 height 52
click at [452, 344] on div at bounding box center [451, 345] width 7 height 7
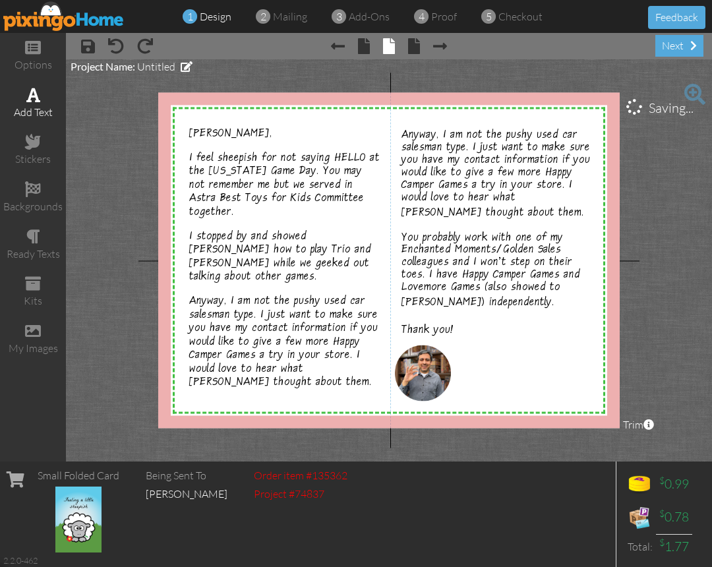
click at [36, 101] on span at bounding box center [33, 95] width 14 height 16
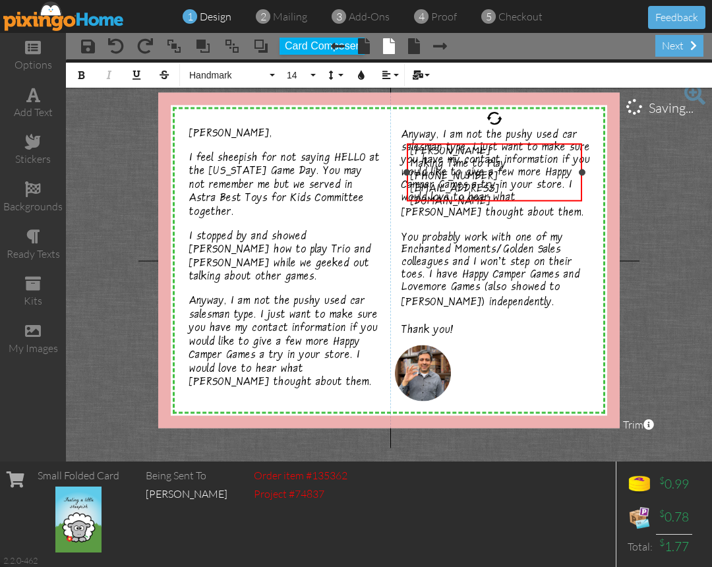
drag, startPoint x: 521, startPoint y: 180, endPoint x: 587, endPoint y: 177, distance: 65.3
click at [582, 177] on div "David Castillo Making Time to Play 801-259-3426 dcastillo@makingtimetoplay.com ×" at bounding box center [494, 173] width 175 height 58
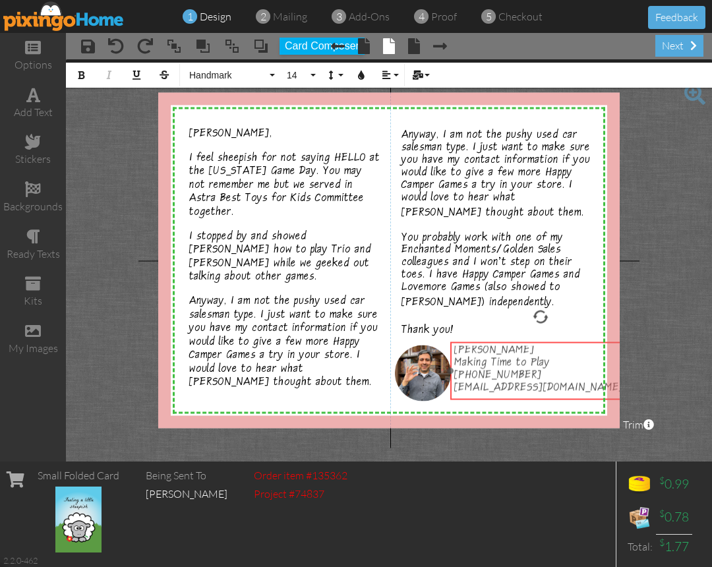
drag, startPoint x: 498, startPoint y: 141, endPoint x: 541, endPoint y: 339, distance: 203.1
click at [541, 339] on div at bounding box center [540, 371] width 187 height 65
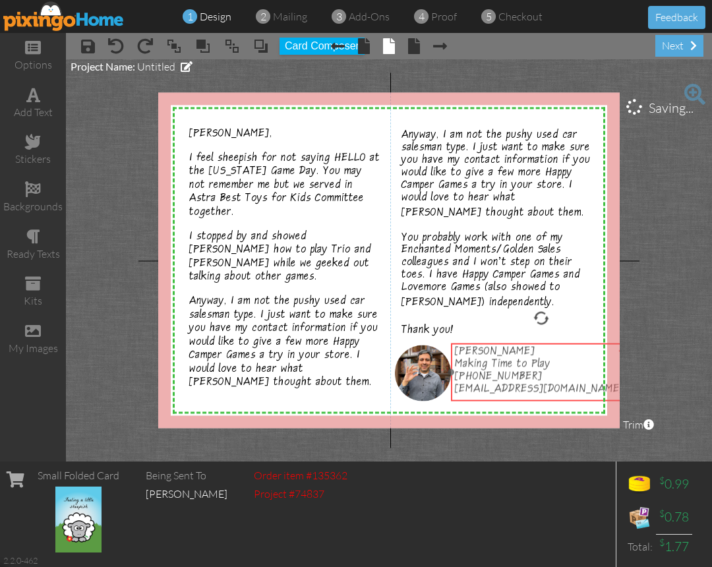
click at [514, 379] on span "[PHONE_NUMBER]" at bounding box center [499, 378] width 88 height 14
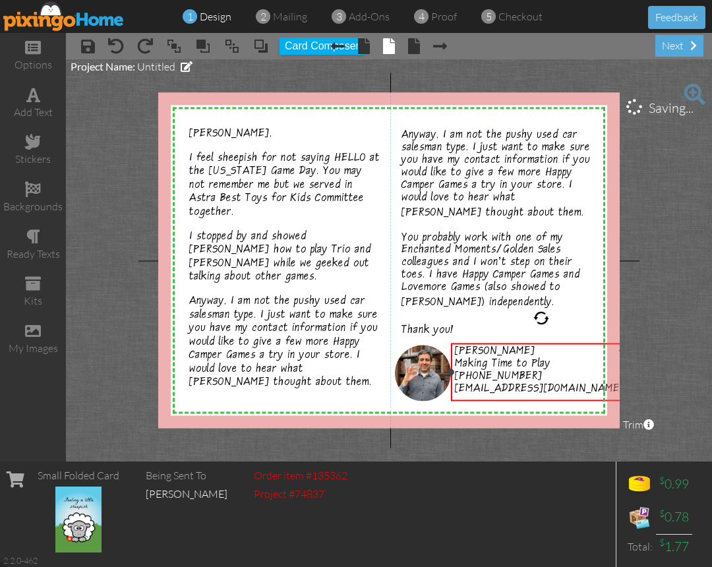
click at [515, 379] on span "[PHONE_NUMBER]" at bounding box center [499, 378] width 88 height 14
click at [494, 376] on span "[PHONE_NUMBER]" at bounding box center [499, 378] width 88 height 14
click at [494, 375] on span "[PHONE_NUMBER]" at bounding box center [499, 378] width 88 height 14
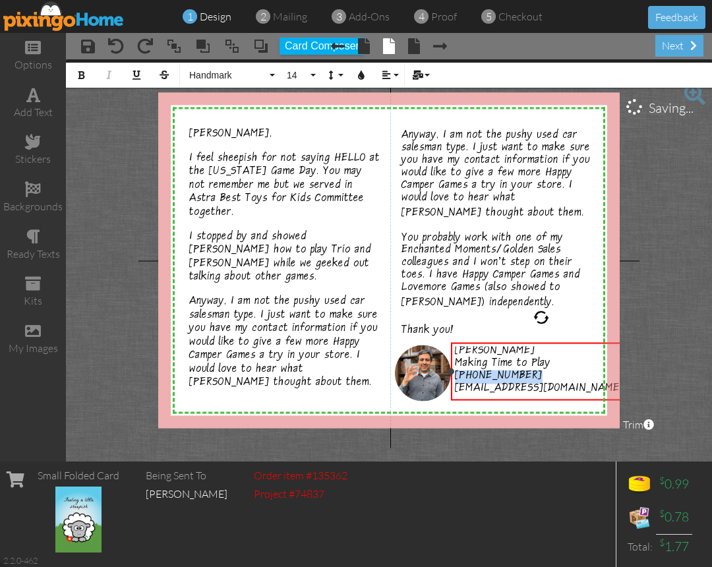
click at [494, 375] on span "[PHONE_NUMBER]" at bounding box center [499, 377] width 88 height 14
click at [493, 377] on span "[PHONE_NUMBER]" at bounding box center [499, 377] width 88 height 14
click at [552, 385] on span "[EMAIL_ADDRESS][DOMAIN_NAME]" at bounding box center [539, 390] width 169 height 14
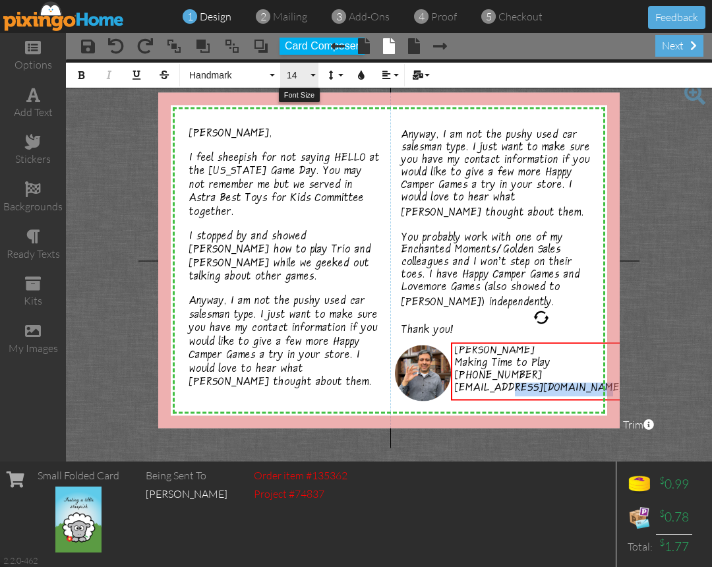
click at [299, 75] on span "14" at bounding box center [296, 75] width 22 height 11
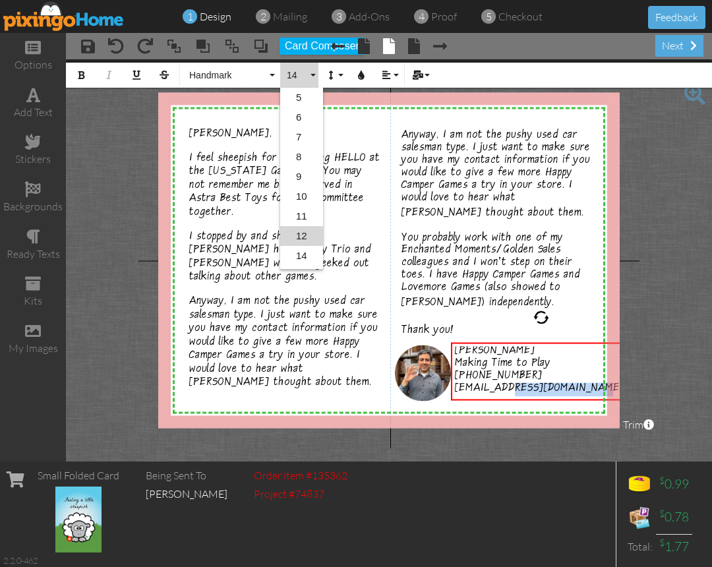
click at [303, 229] on link "12" at bounding box center [301, 236] width 43 height 20
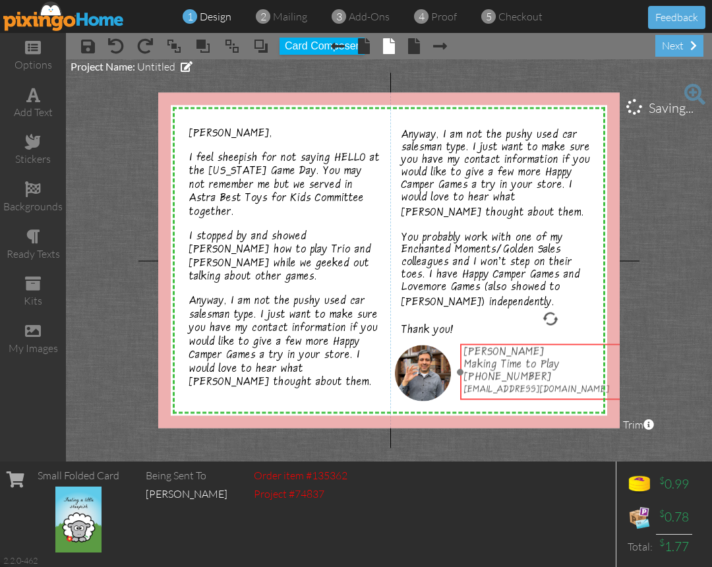
drag, startPoint x: 546, startPoint y: 367, endPoint x: 556, endPoint y: 368, distance: 9.3
click at [556, 368] on span "Making Time to Play" at bounding box center [512, 366] width 96 height 14
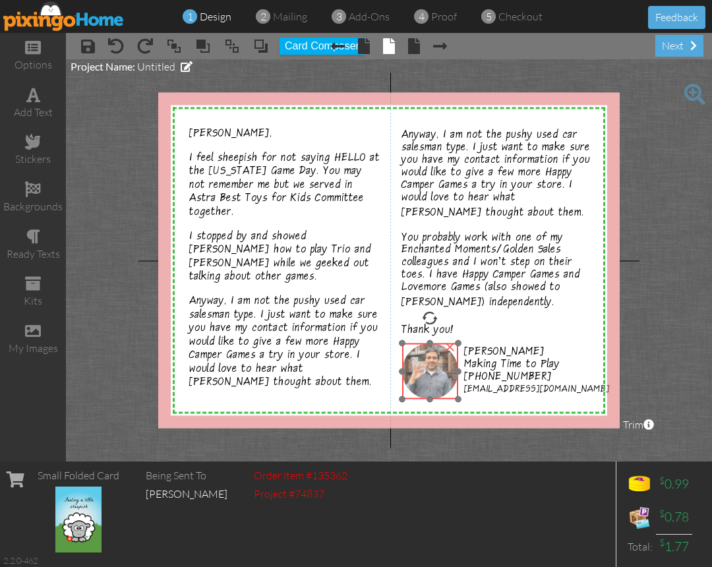
drag, startPoint x: 434, startPoint y: 380, endPoint x: 442, endPoint y: 378, distance: 7.5
click at [442, 378] on img at bounding box center [430, 371] width 56 height 56
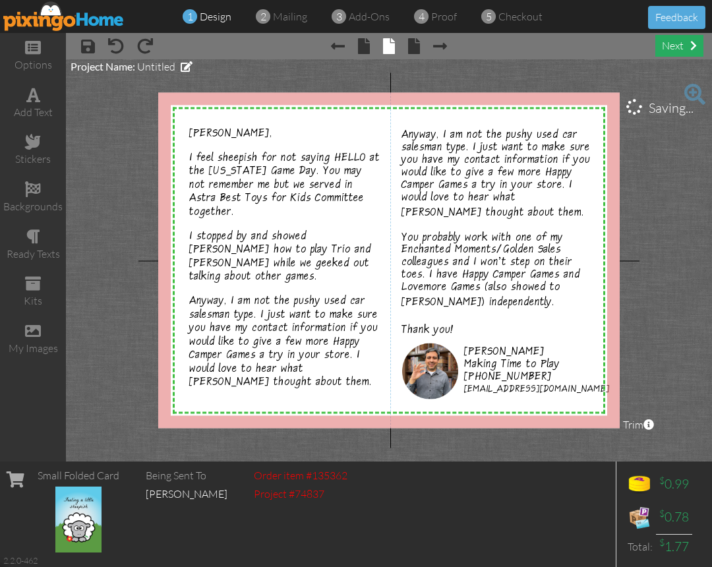
click at [674, 53] on div "next" at bounding box center [679, 46] width 48 height 22
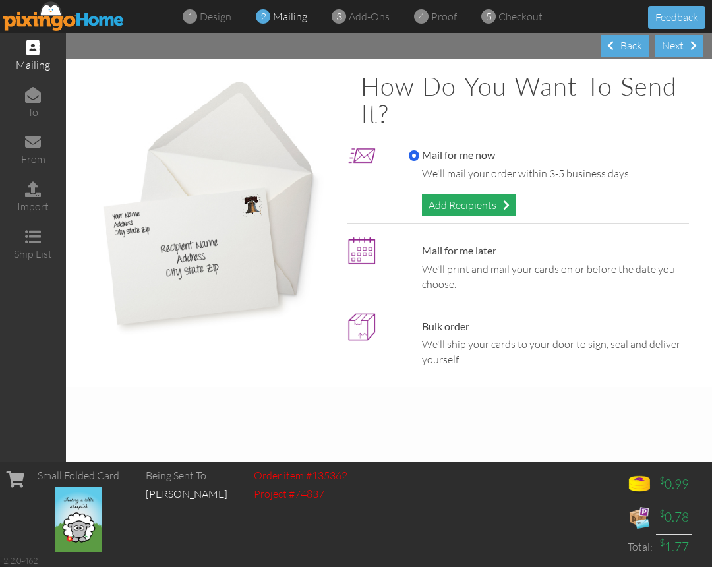
click at [492, 204] on div "Add Recipients" at bounding box center [469, 205] width 94 height 22
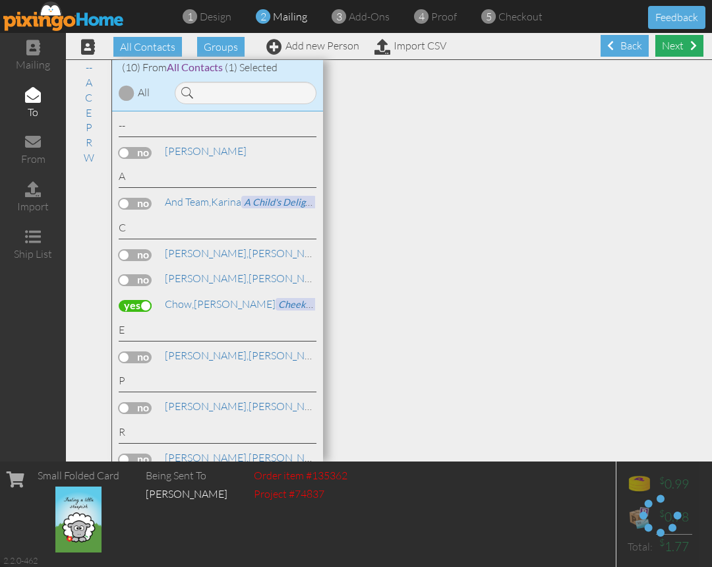
click at [670, 51] on div "Next" at bounding box center [679, 46] width 48 height 22
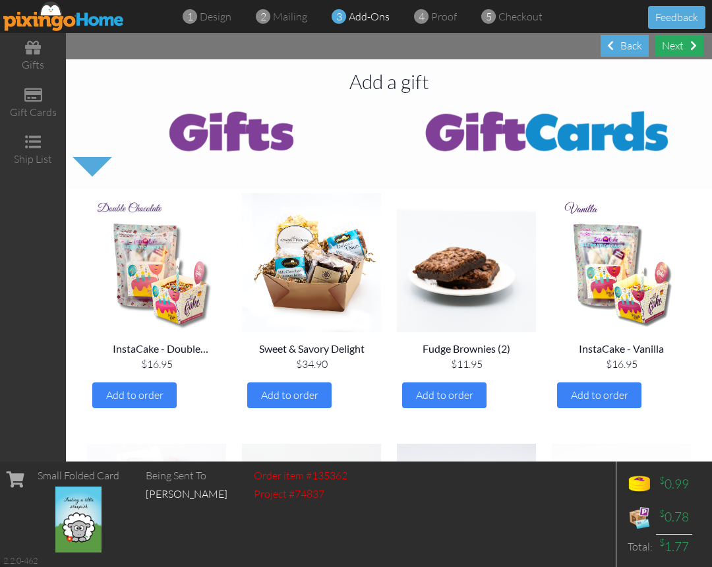
click at [669, 50] on div "Next" at bounding box center [679, 46] width 48 height 22
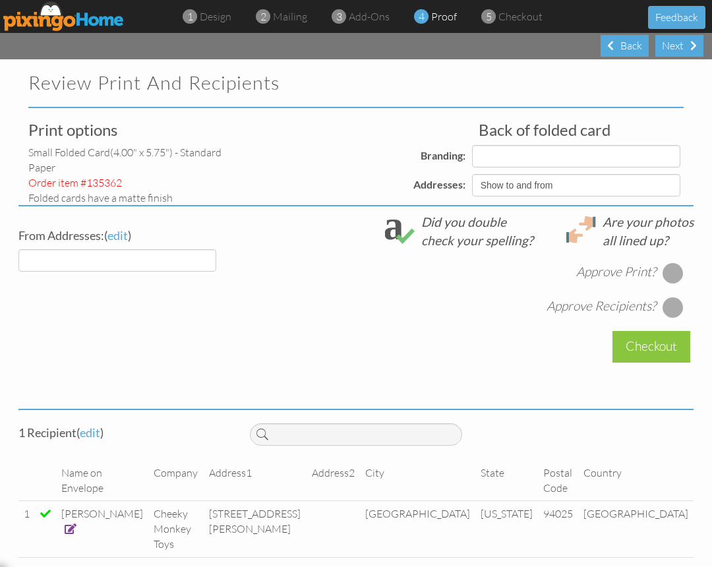
select select "object:651"
select select "object:650"
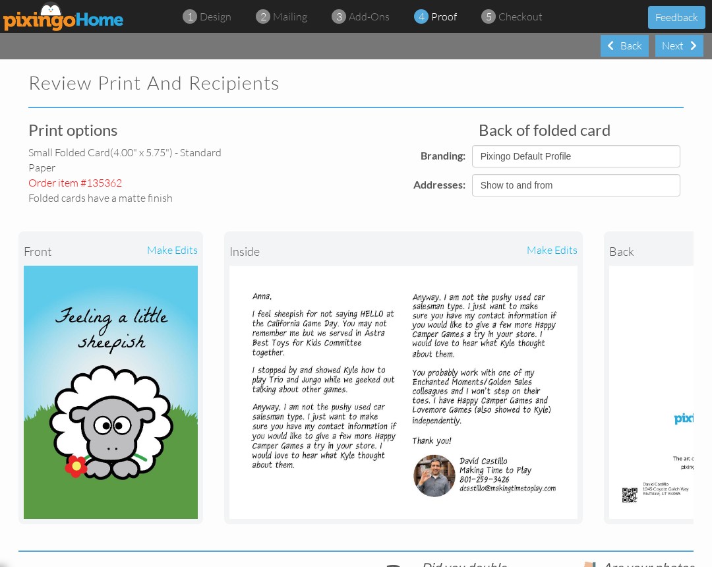
scroll to position [317, 0]
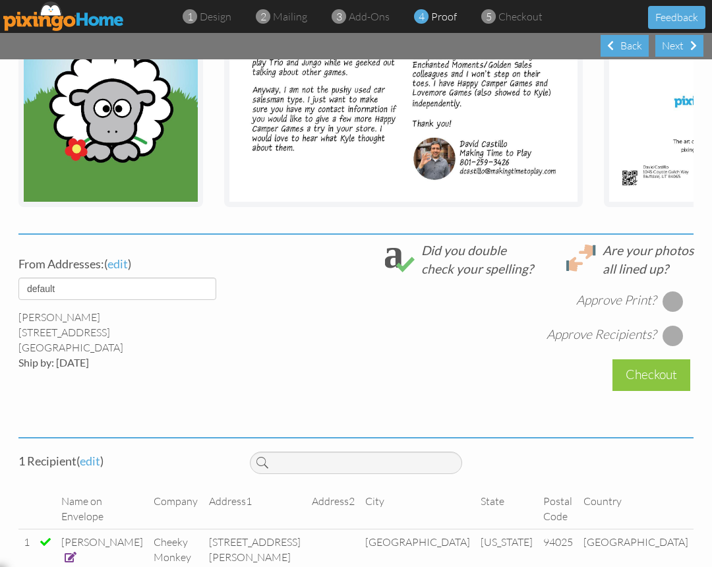
click at [677, 305] on div at bounding box center [672, 301] width 21 height 21
click at [672, 337] on div at bounding box center [672, 335] width 21 height 21
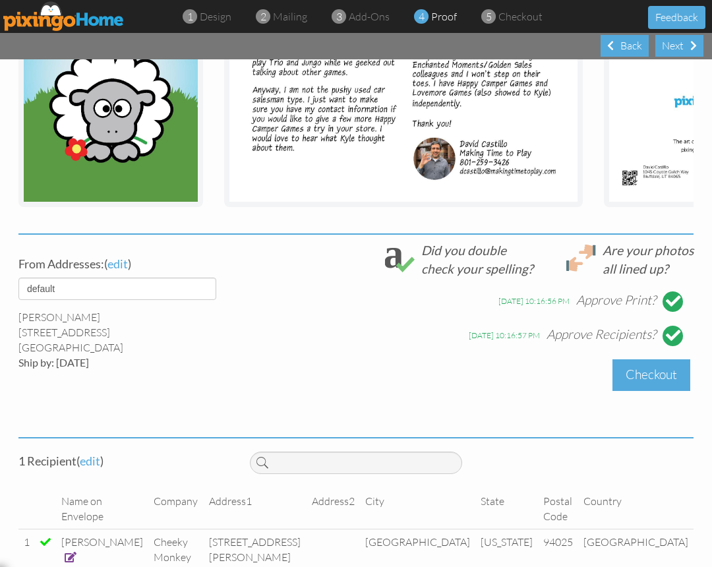
click at [666, 382] on div "Checkout" at bounding box center [651, 374] width 78 height 31
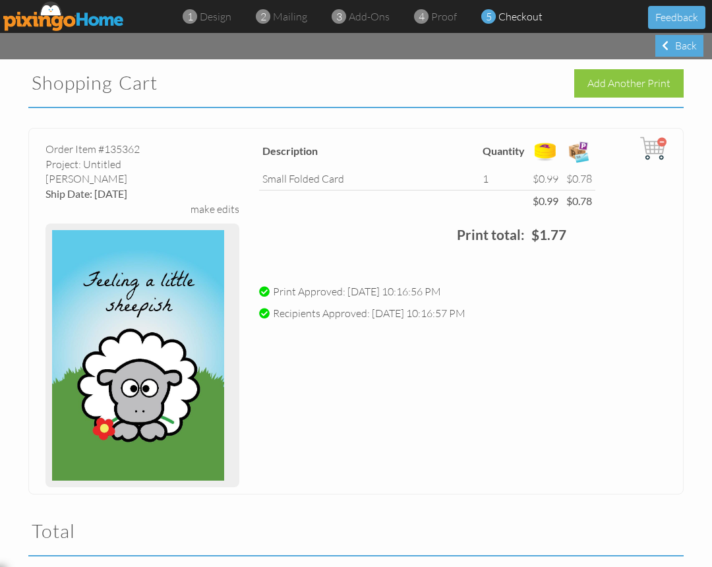
scroll to position [283, 0]
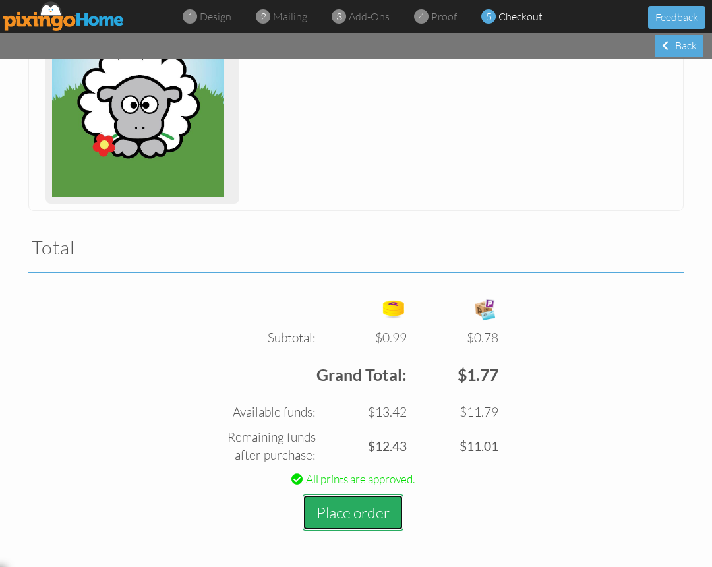
click at [374, 512] on button "Place order" at bounding box center [353, 512] width 101 height 36
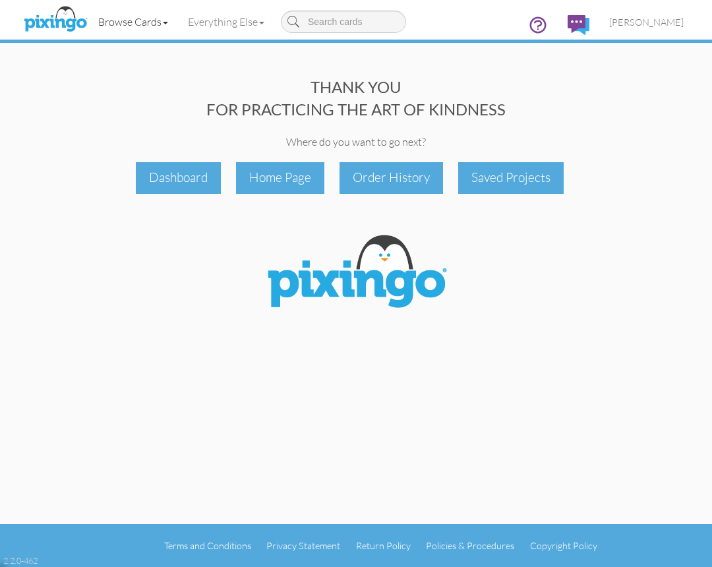
click at [167, 24] on link "Browse Cards" at bounding box center [133, 21] width 90 height 33
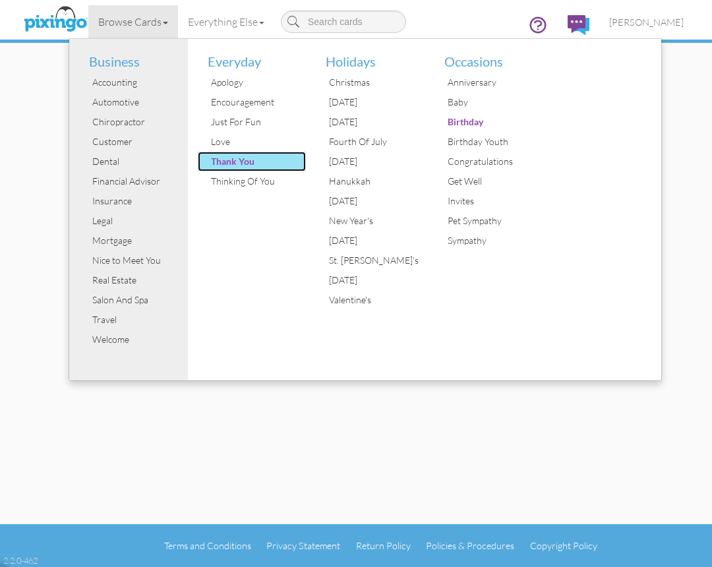
click at [238, 154] on div "Thank You" at bounding box center [257, 162] width 99 height 20
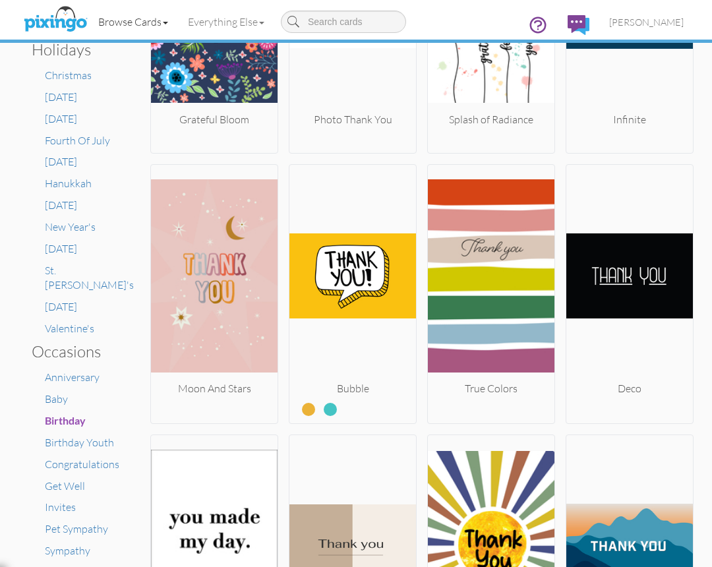
scroll to position [554, 0]
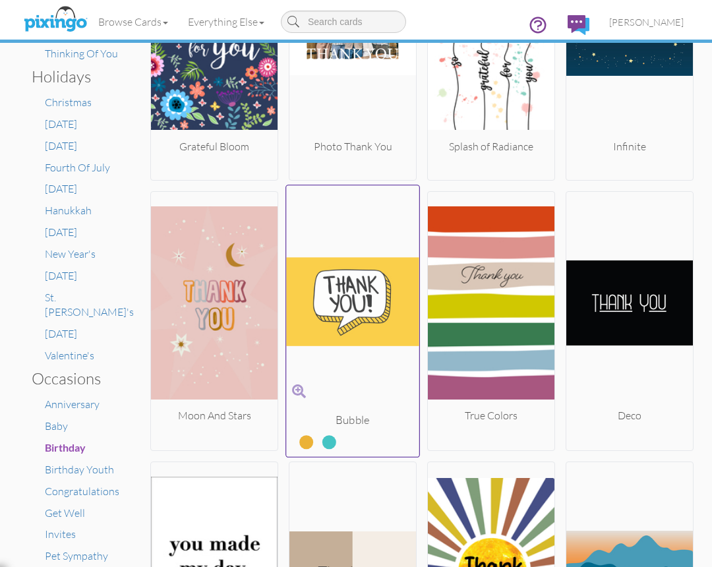
click at [320, 441] on label at bounding box center [320, 436] width 0 height 17
click at [0, 0] on input "radio" at bounding box center [0, 0] width 0 height 0
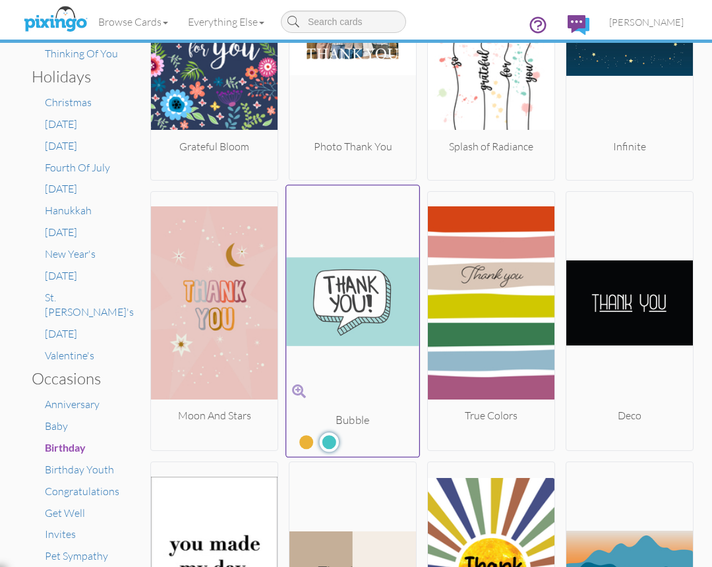
click at [357, 291] on img at bounding box center [352, 301] width 133 height 221
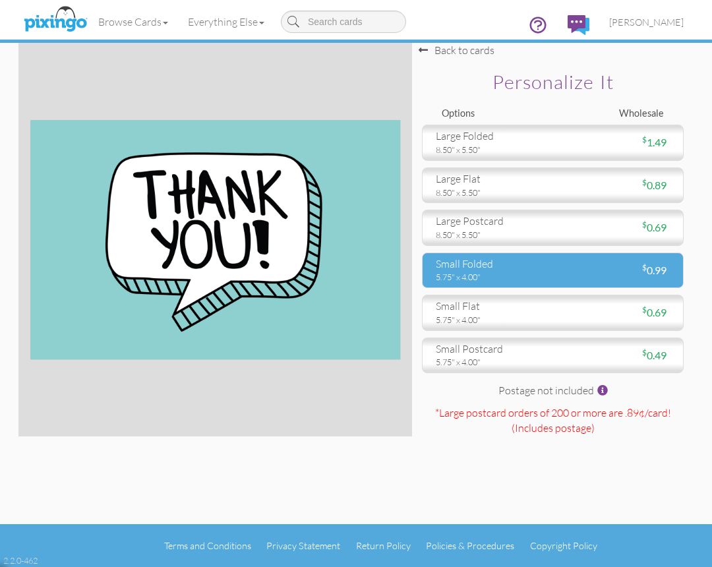
click at [523, 263] on div "small folded" at bounding box center [489, 263] width 107 height 15
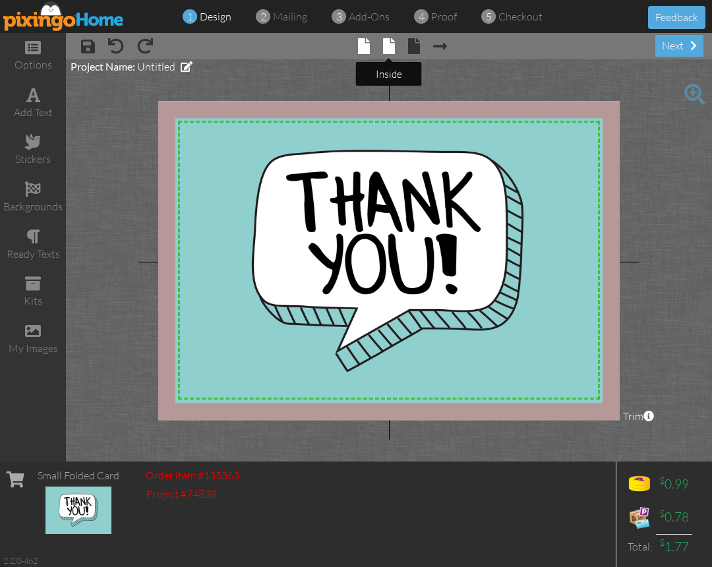
click at [393, 51] on span at bounding box center [389, 46] width 12 height 16
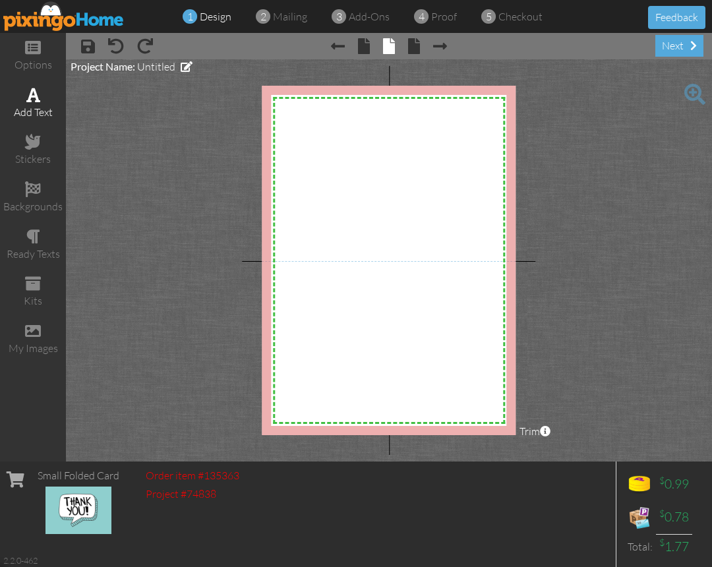
click at [45, 98] on div "add text" at bounding box center [33, 103] width 66 height 46
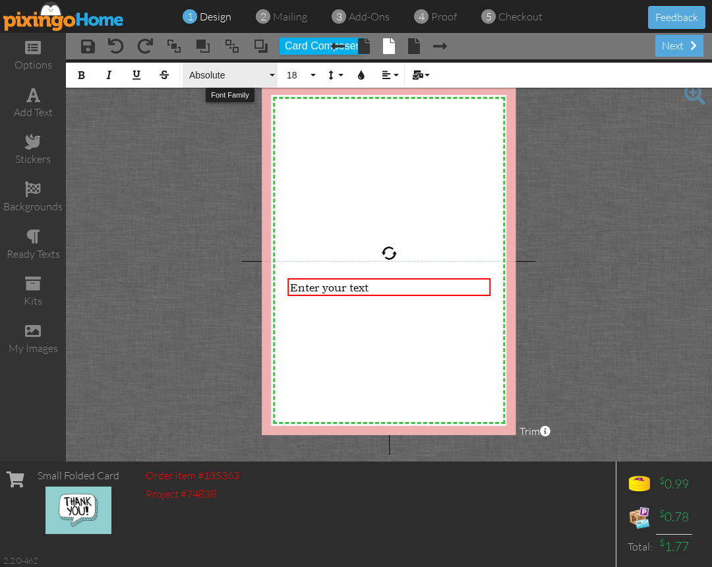
click at [269, 78] on button "Absolute" at bounding box center [230, 75] width 95 height 25
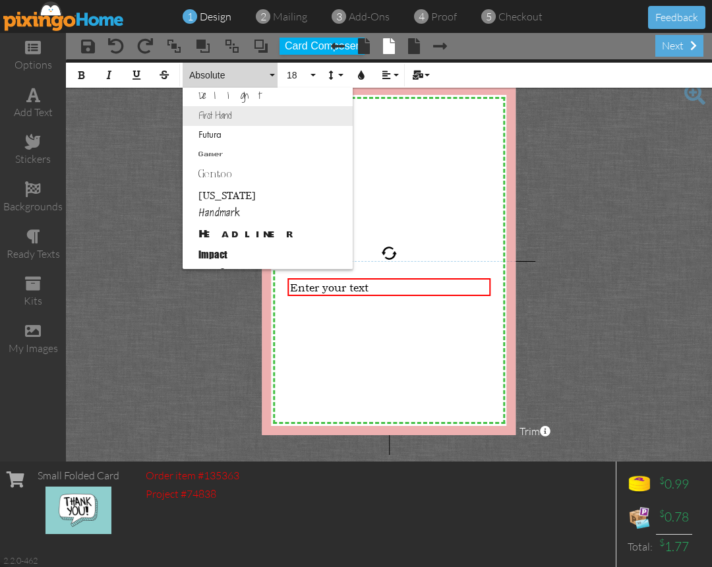
scroll to position [287, 0]
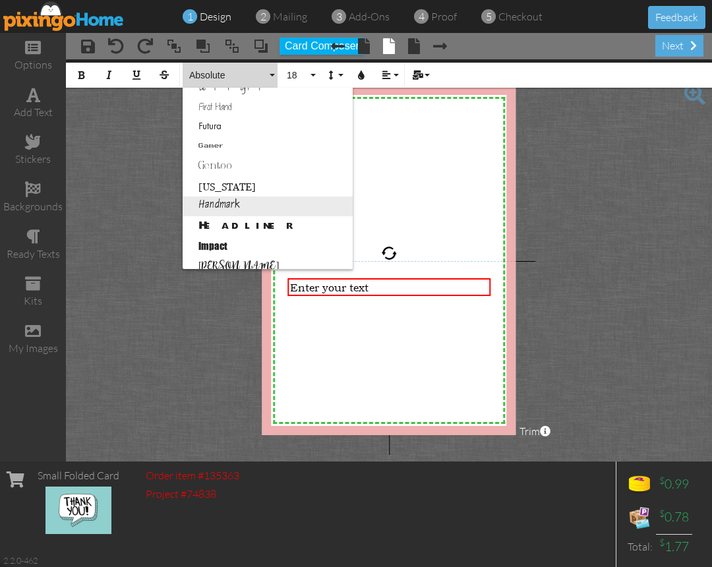
click at [258, 205] on link "Handmark" at bounding box center [268, 206] width 170 height 20
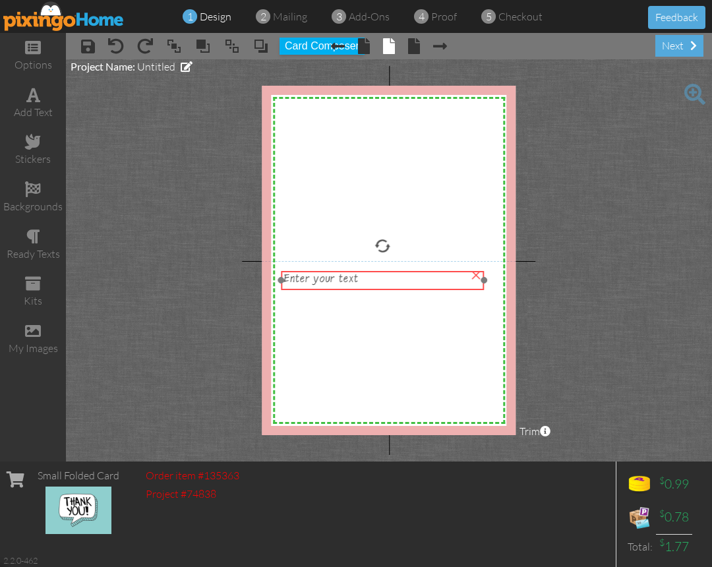
drag, startPoint x: 396, startPoint y: 291, endPoint x: 389, endPoint y: 283, distance: 9.8
click at [389, 283] on div "Enter your text" at bounding box center [381, 281] width 197 height 14
click at [389, 280] on div "Enter your text" at bounding box center [381, 281] width 197 height 14
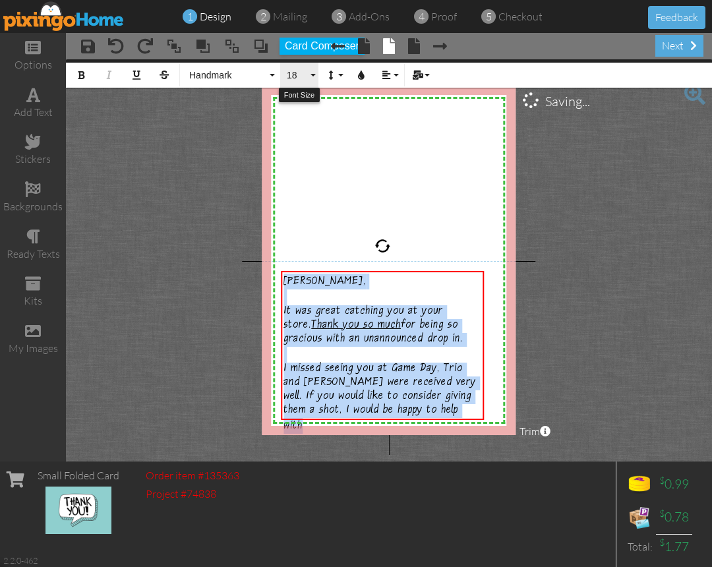
click at [305, 77] on span "18" at bounding box center [296, 75] width 22 height 11
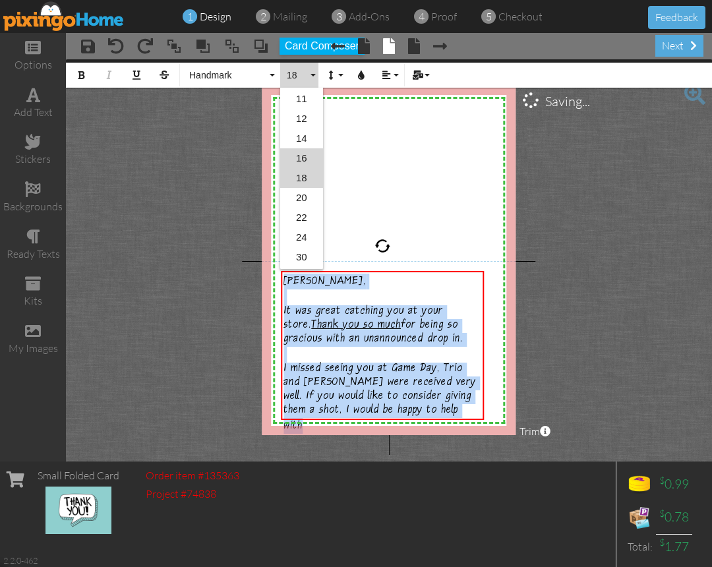
click at [304, 154] on link "16" at bounding box center [301, 158] width 43 height 20
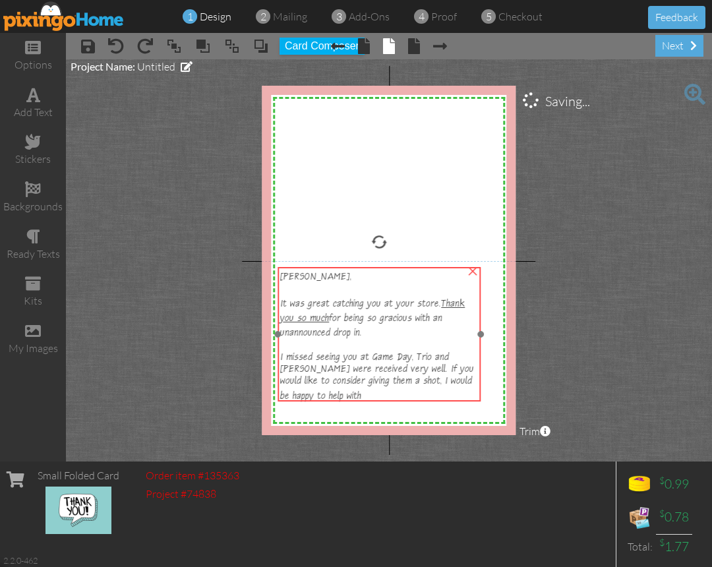
click at [362, 353] on span "I missed seeing you at Game Day, Trio and Jungo were received very well. If you…" at bounding box center [377, 378] width 194 height 51
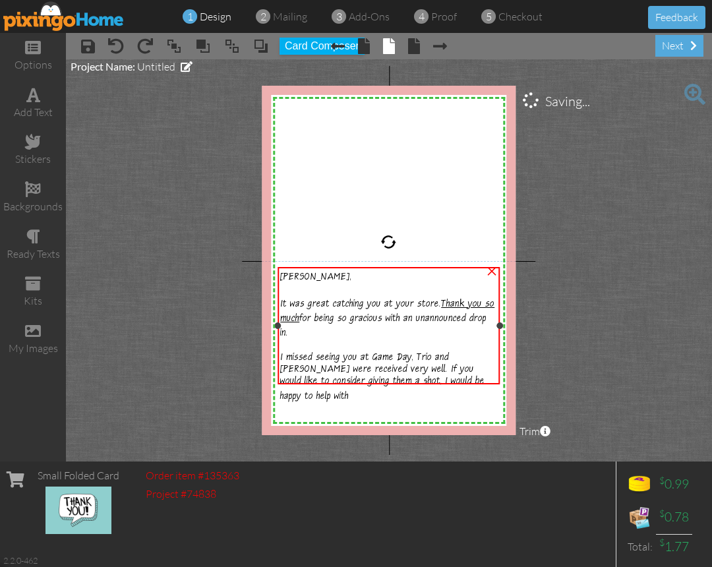
drag, startPoint x: 480, startPoint y: 334, endPoint x: 499, endPoint y: 330, distance: 19.5
click at [499, 330] on div "Jenny, It was great catching you at your store. Thank you so much for being so …" at bounding box center [389, 326] width 222 height 118
click at [483, 376] on div "I missed seeing you at Game Day, Trio and Jungo were received very well. If you…" at bounding box center [388, 378] width 216 height 51
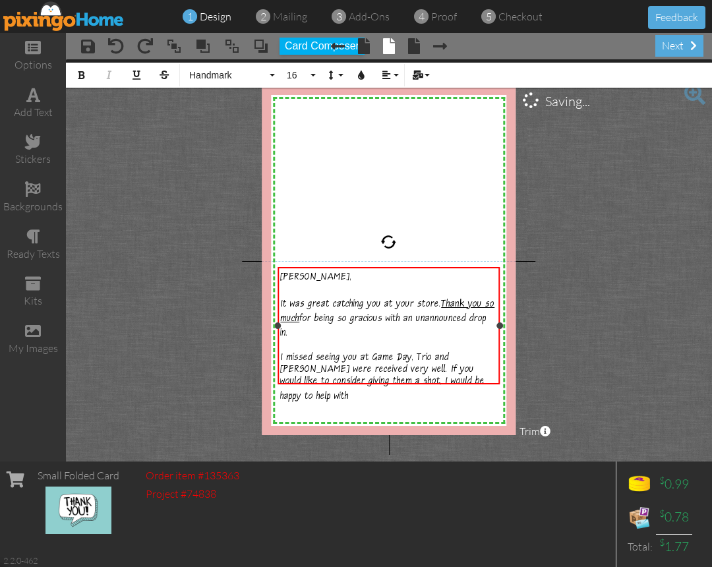
click at [485, 377] on div "I missed seeing you at Game Day, Trio and Jungo were received very well. If you…" at bounding box center [388, 378] width 216 height 51
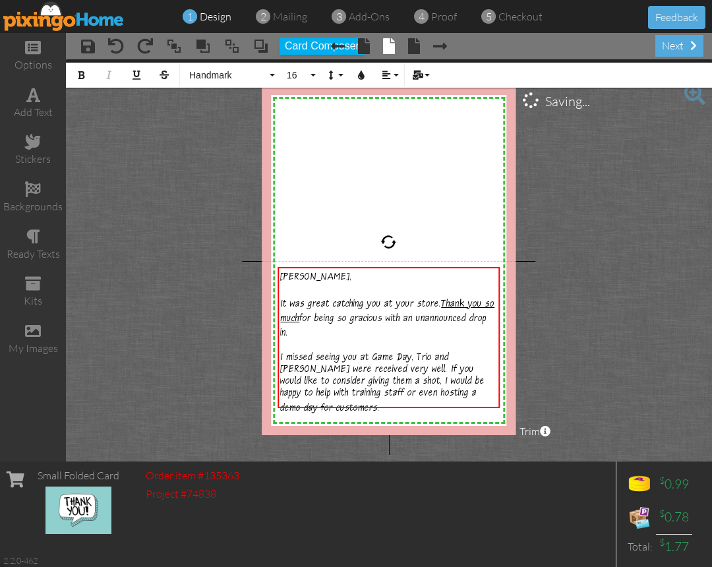
click at [342, 399] on div "I missed seeing you at Game Day, Trio and Jungo were received very well. If you…" at bounding box center [388, 384] width 216 height 63
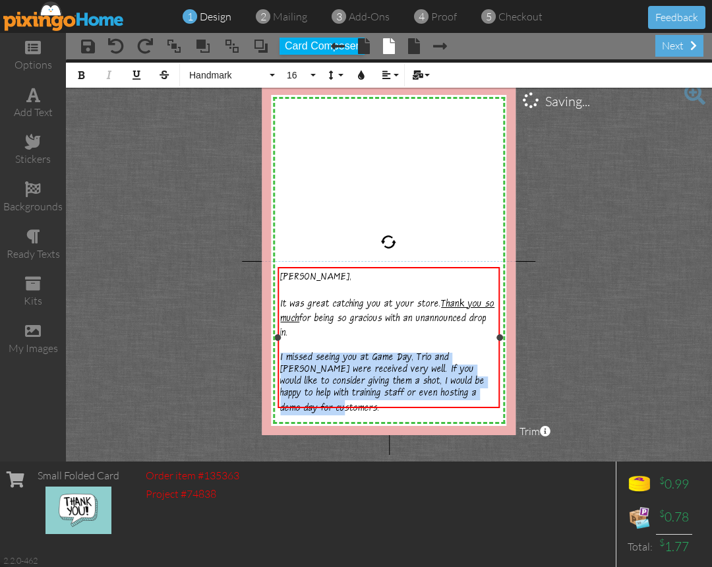
click at [342, 399] on div "I missed seeing you at Game Day, Trio and Jungo were received very well. If you…" at bounding box center [388, 384] width 216 height 63
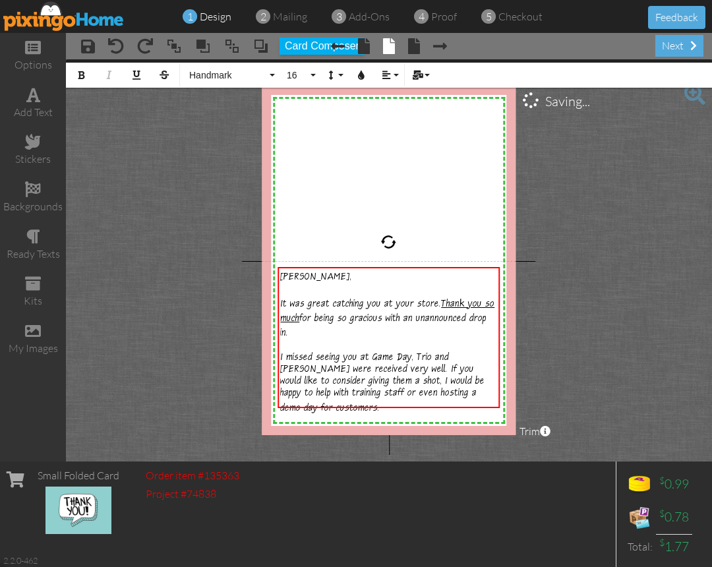
click at [531, 309] on project-studio-wrapper "X X X X X X X X X X X X X X X X X X X X X X X X X X X X X X X X X X X X X X X X…" at bounding box center [389, 260] width 646 height 402
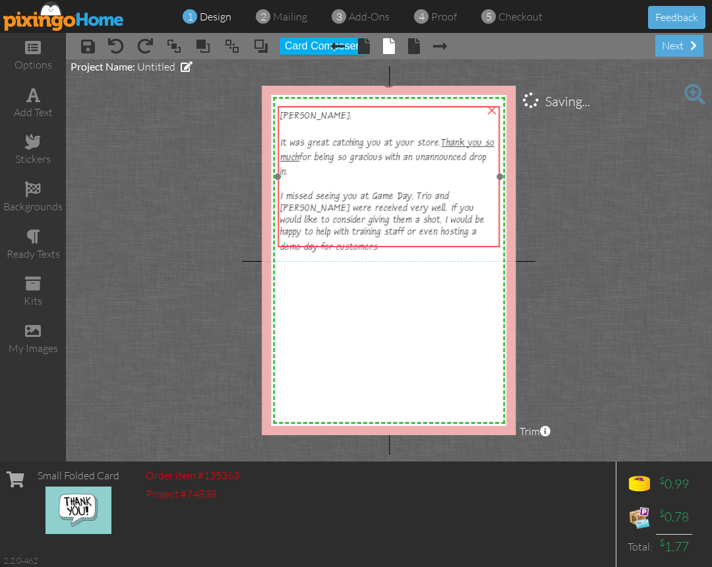
drag, startPoint x: 373, startPoint y: 335, endPoint x: 373, endPoint y: 174, distance: 160.8
click at [373, 179] on div at bounding box center [388, 185] width 216 height 13
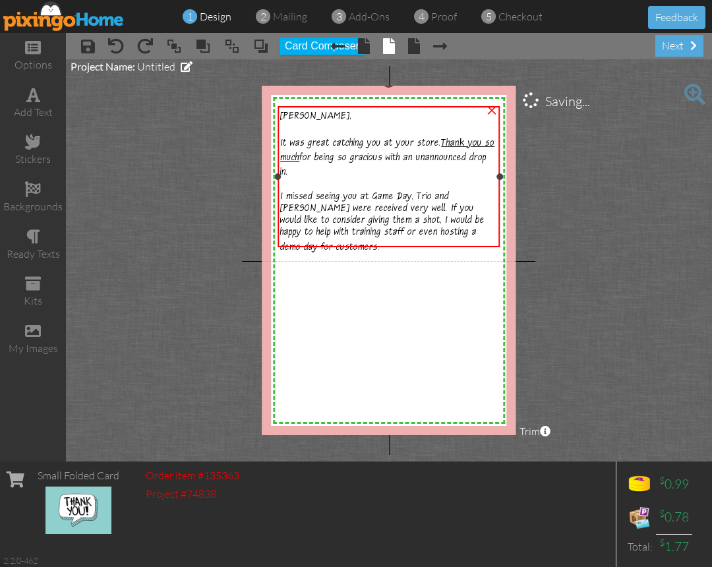
click at [346, 240] on div "I missed seeing you at Game Day, Trio and Jungo were received very well. If you…" at bounding box center [388, 223] width 216 height 63
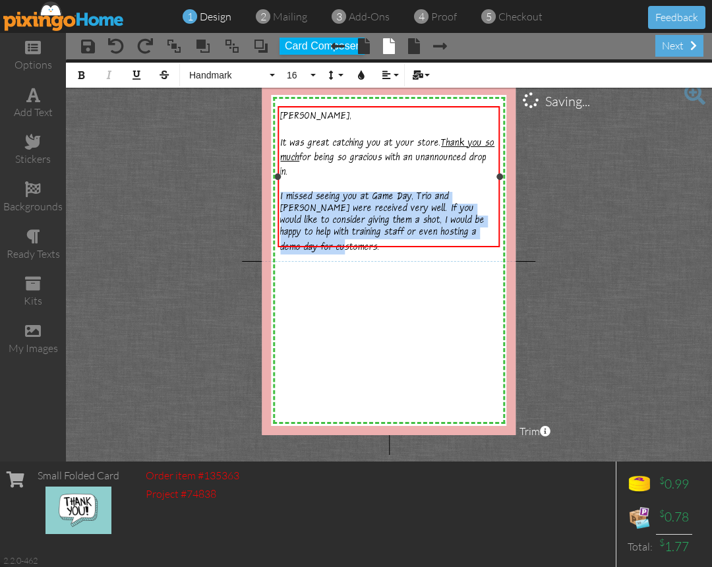
click at [346, 240] on div "I missed seeing you at Game Day, Trio and Jungo were received very well. If you…" at bounding box center [388, 223] width 216 height 63
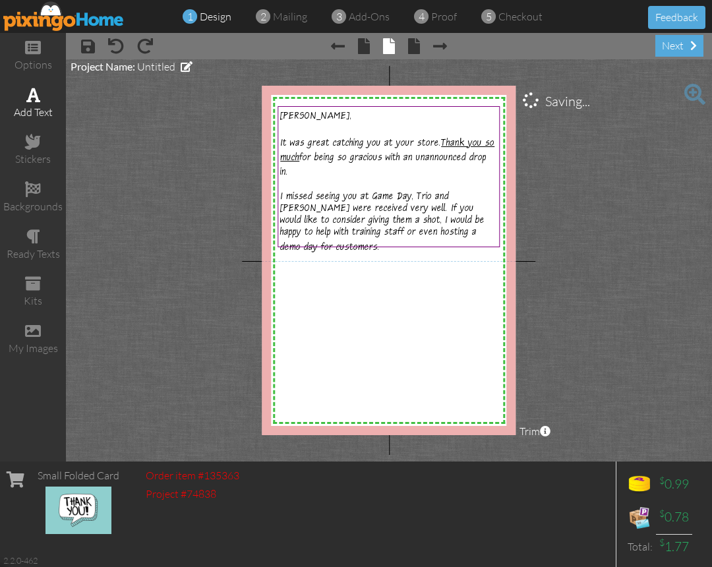
click at [55, 107] on div "add text" at bounding box center [33, 112] width 66 height 15
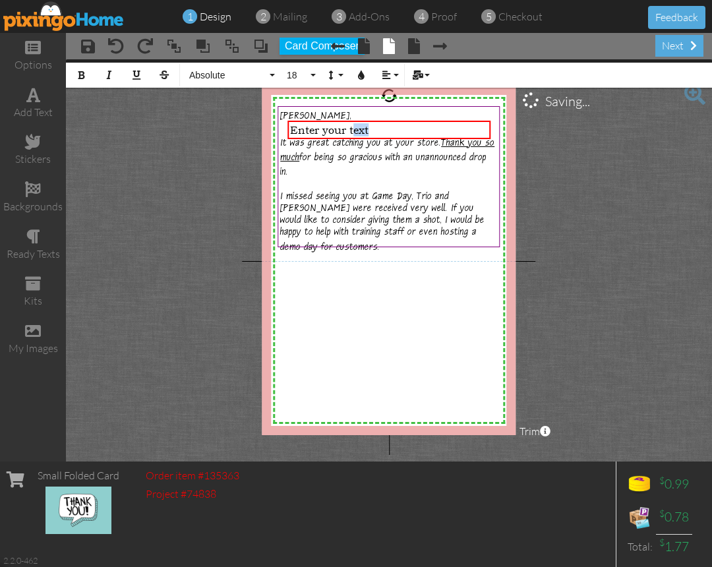
drag, startPoint x: 354, startPoint y: 131, endPoint x: 341, endPoint y: 307, distance: 176.5
click at [341, 307] on div "X X X X X X X X X X X X X X X X X X X X X X X X X X X X X X X X X X X X X X X X…" at bounding box center [389, 260] width 254 height 349
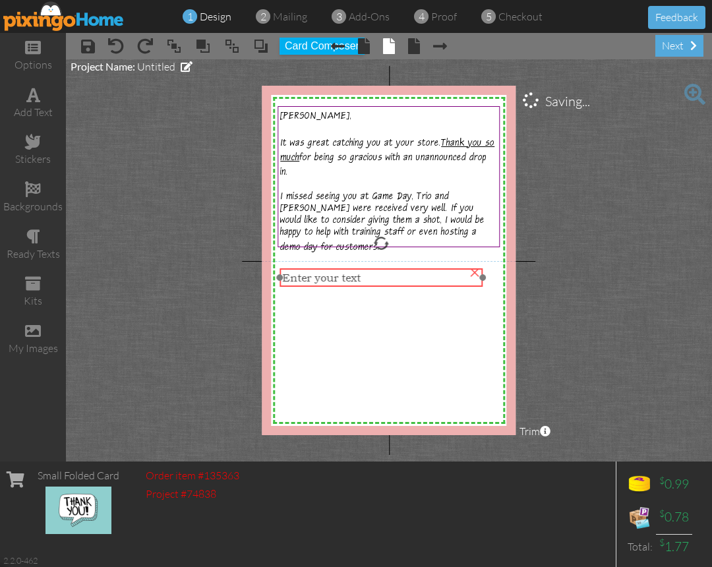
drag, startPoint x: 373, startPoint y: 132, endPoint x: 365, endPoint y: 280, distance: 147.9
click at [365, 280] on div "Enter your text" at bounding box center [380, 277] width 197 height 13
drag, startPoint x: 481, startPoint y: 278, endPoint x: 498, endPoint y: 278, distance: 17.1
click at [498, 278] on div at bounding box center [499, 277] width 7 height 7
click at [374, 280] on div "Enter your text" at bounding box center [389, 277] width 214 height 13
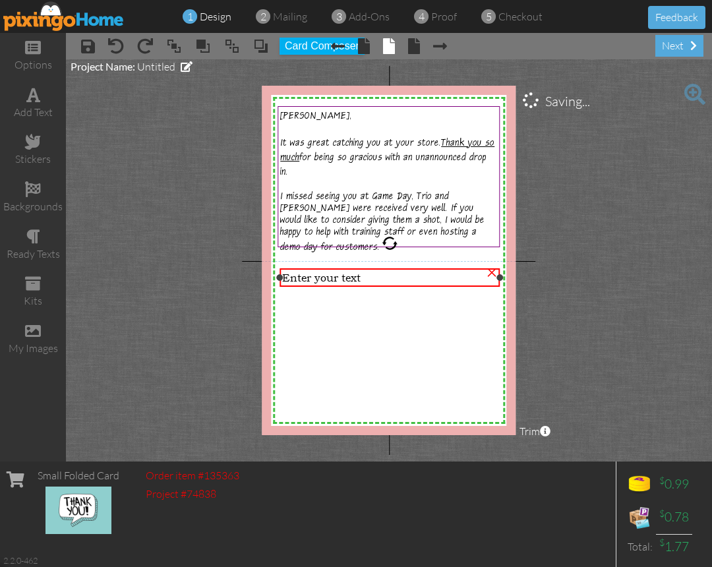
click at [374, 280] on div "Enter your text" at bounding box center [389, 277] width 214 height 13
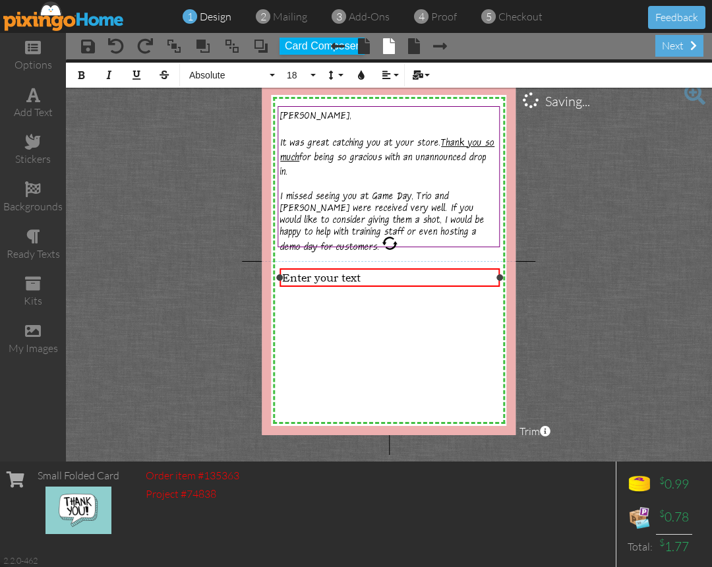
click at [374, 280] on div "Enter your text" at bounding box center [389, 277] width 214 height 13
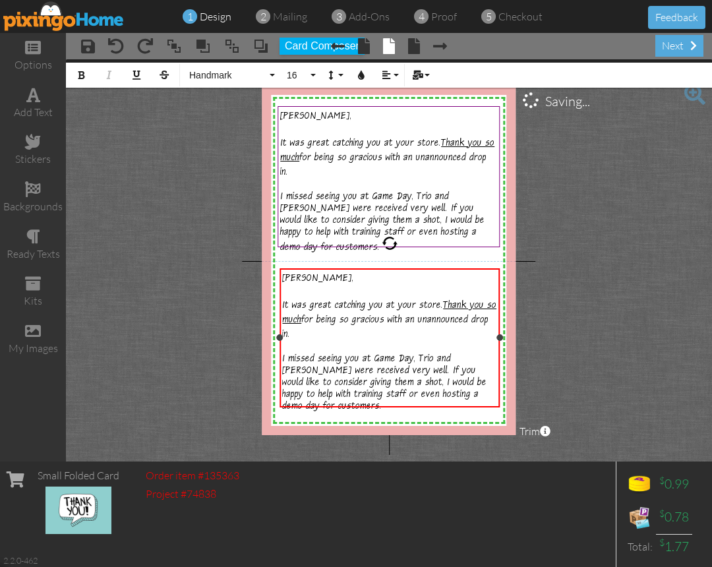
click at [345, 303] on span "It was great catching you at your store. Thank you so much for being so graciou…" at bounding box center [389, 321] width 214 height 41
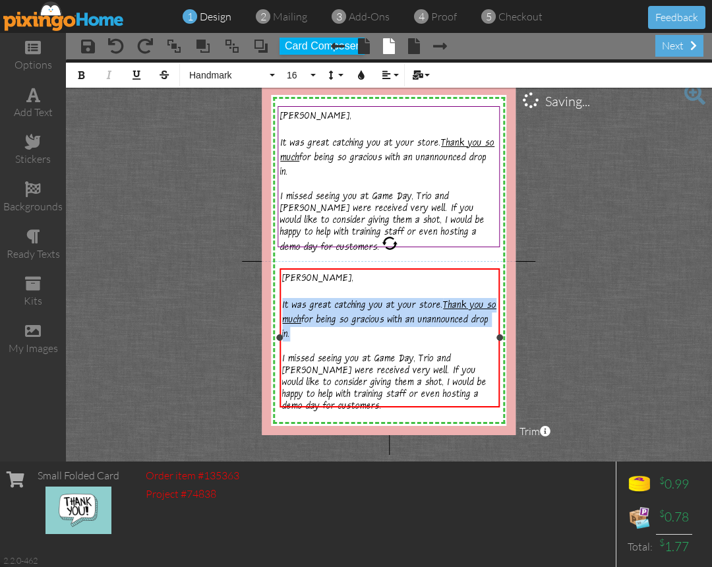
click at [345, 303] on span "It was great catching you at your store. Thank you so much for being so graciou…" at bounding box center [389, 321] width 214 height 41
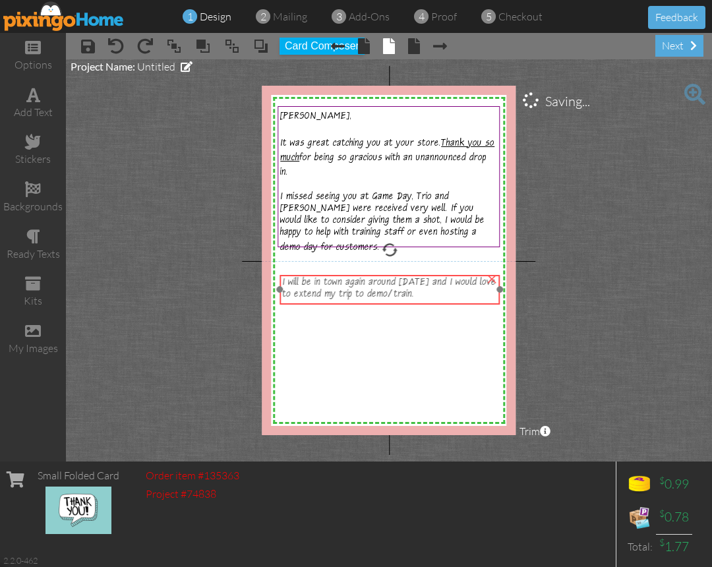
click at [381, 299] on span "I will be in town again around November 2 and I would love to extend my trip to…" at bounding box center [389, 290] width 214 height 24
click at [473, 294] on div "I will be in town again around November 2 and I would love to extend my trip to…" at bounding box center [389, 290] width 214 height 24
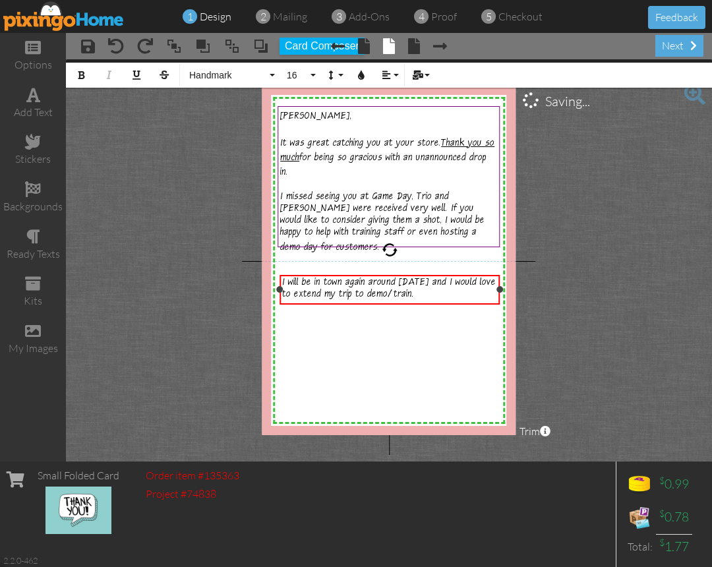
click at [475, 295] on div "I will be in town again around November 2 and I would love to extend my trip to…" at bounding box center [389, 290] width 214 height 24
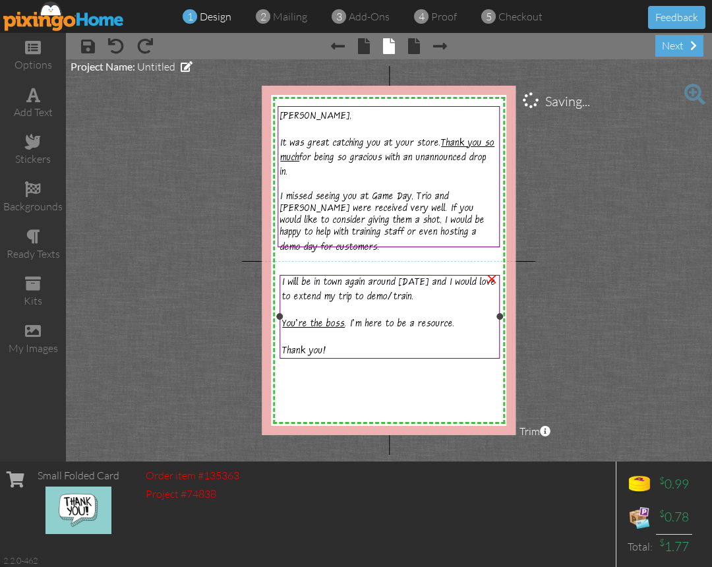
click at [359, 319] on span "You're the boss . I'm here to be a resource." at bounding box center [368, 325] width 173 height 12
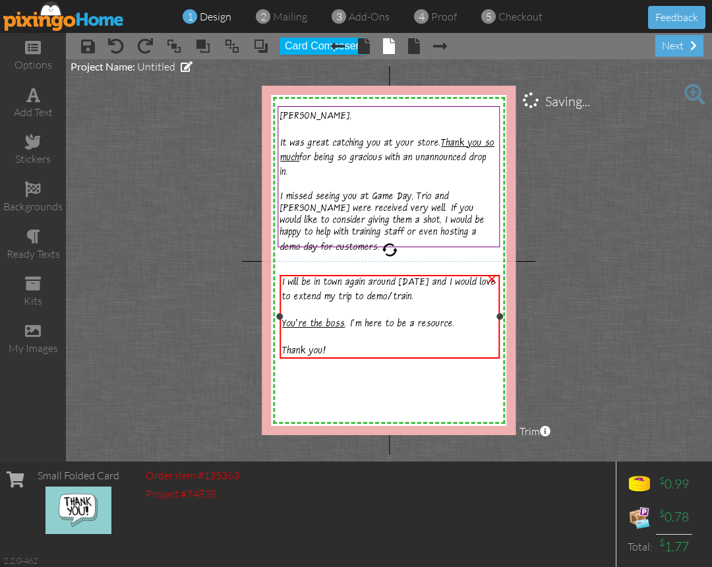
click at [352, 293] on span "I will be in town again around November 2 and I would love to extend my trip to…" at bounding box center [389, 291] width 214 height 26
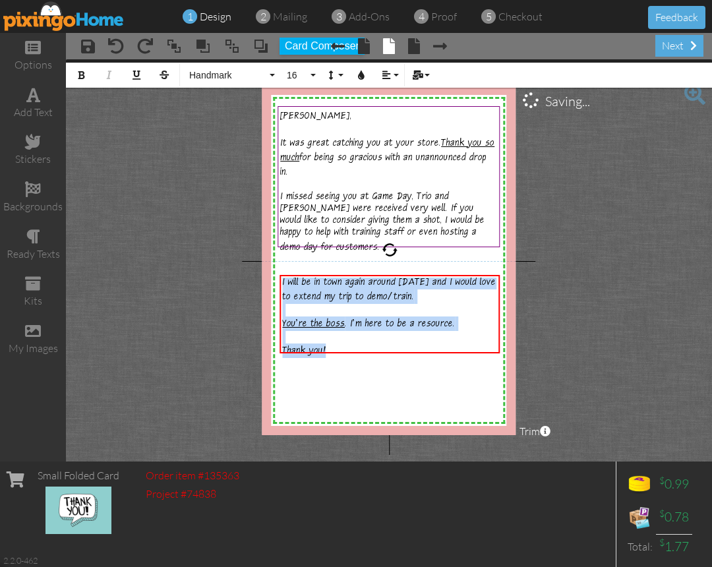
click at [158, 194] on project-studio-wrapper "X X X X X X X X X X X X X X X X X X X X X X X X X X X X X X X X X X X X X X X X…" at bounding box center [389, 260] width 646 height 402
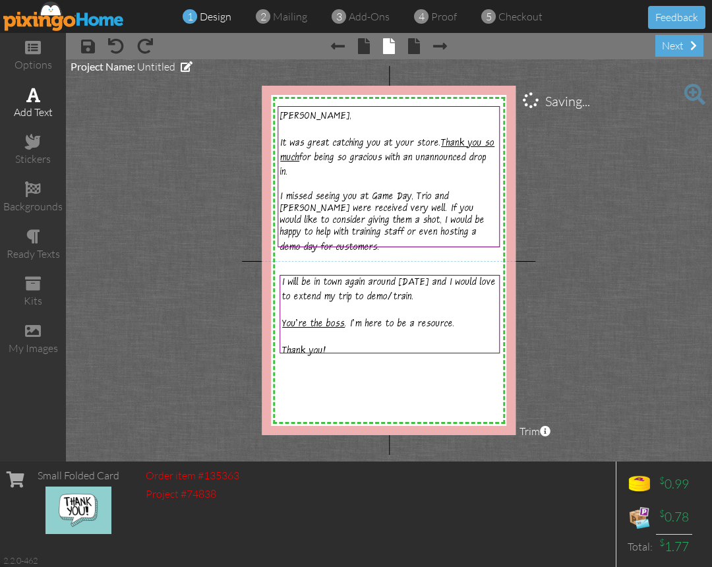
click at [34, 100] on span at bounding box center [33, 95] width 14 height 16
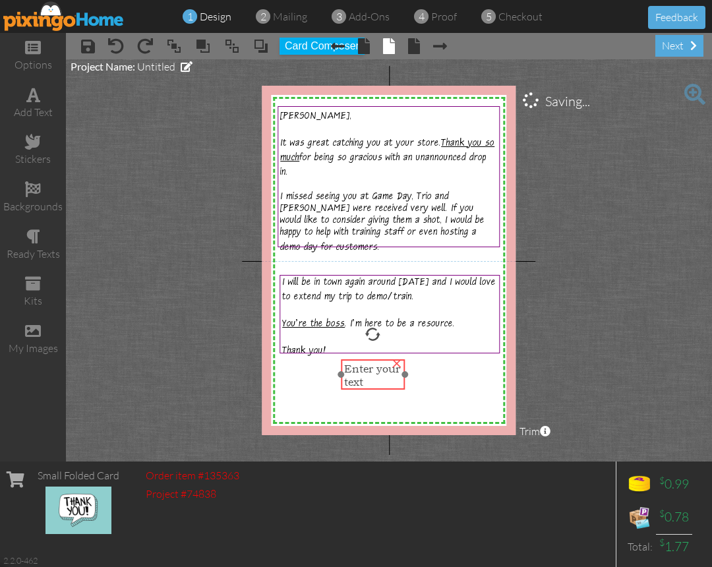
drag, startPoint x: 309, startPoint y: 309, endPoint x: 365, endPoint y: 376, distance: 87.4
click at [365, 376] on div "Enter your text" at bounding box center [372, 375] width 57 height 26
drag, startPoint x: 404, startPoint y: 374, endPoint x: 498, endPoint y: 376, distance: 93.6
click at [497, 376] on div "Enter your text ×" at bounding box center [419, 368] width 156 height 18
click at [425, 367] on div "Enter your text" at bounding box center [419, 368] width 151 height 13
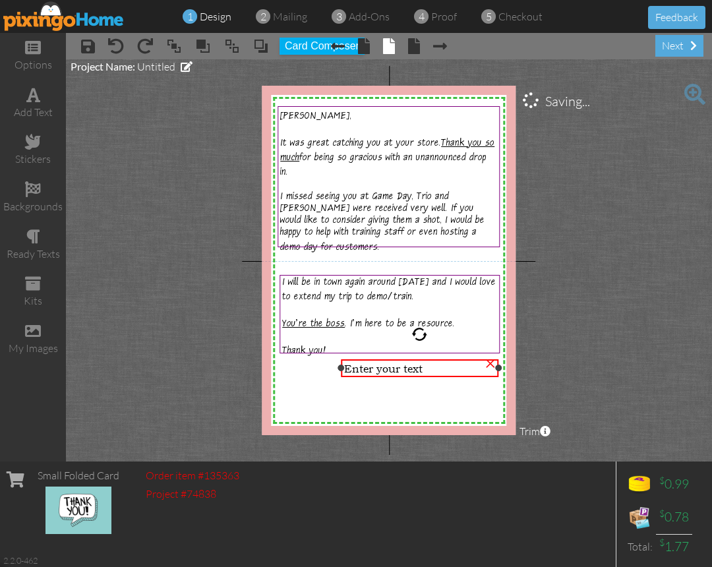
click at [425, 367] on div "Enter your text" at bounding box center [419, 368] width 151 height 13
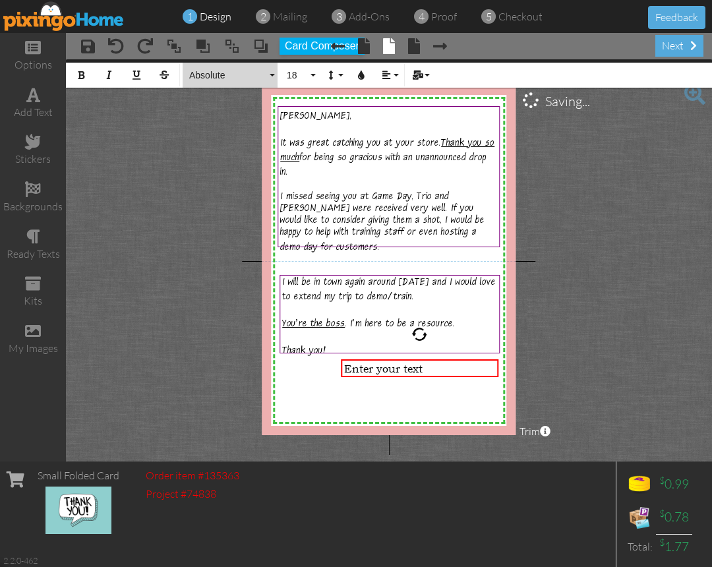
click at [245, 81] on button "Absolute" at bounding box center [230, 75] width 95 height 25
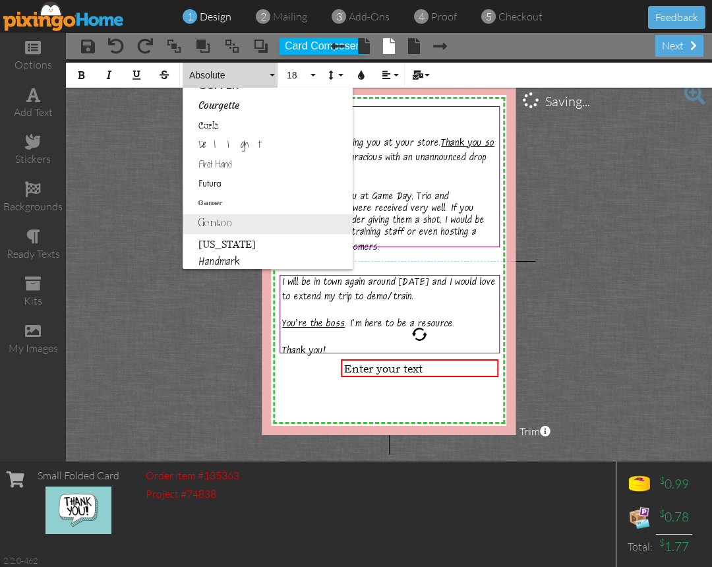
scroll to position [291, 0]
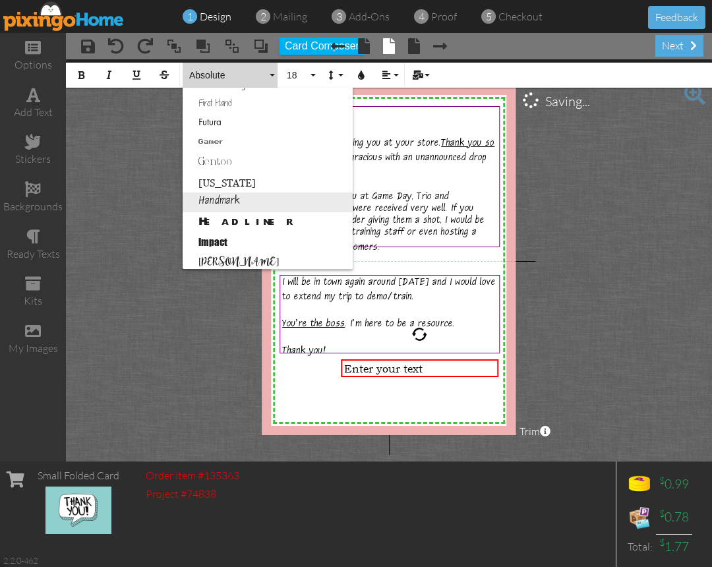
click at [260, 206] on link "Handmark" at bounding box center [268, 202] width 170 height 20
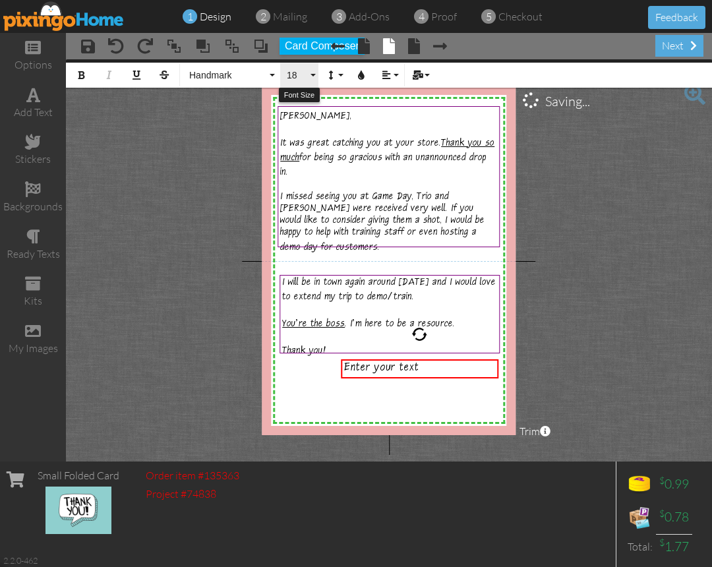
click at [309, 76] on button "18" at bounding box center [299, 75] width 38 height 25
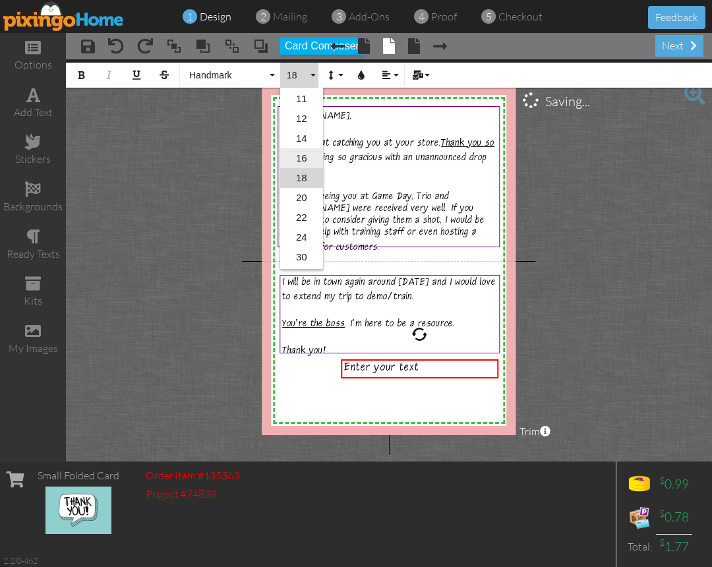
click at [303, 161] on link "16" at bounding box center [301, 158] width 43 height 20
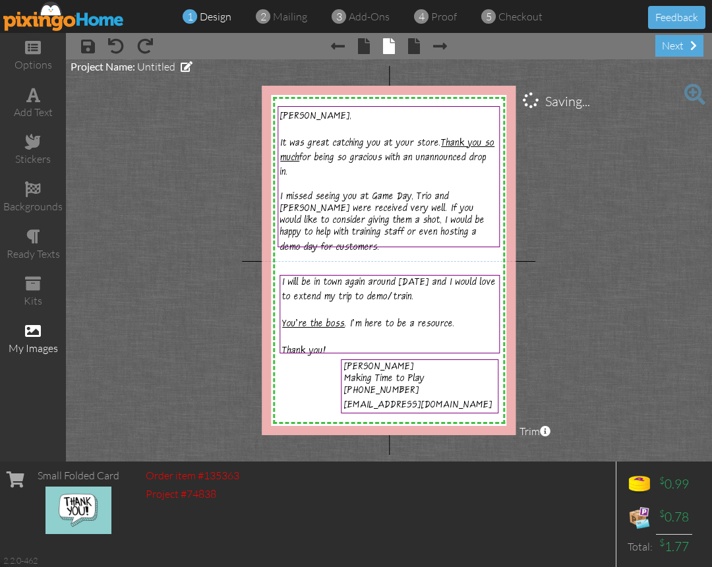
click at [45, 326] on div "my images" at bounding box center [33, 339] width 66 height 46
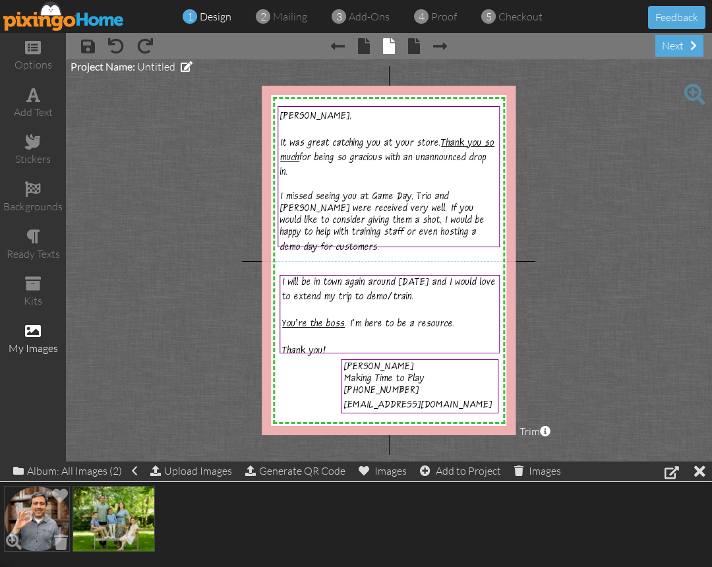
click at [37, 519] on img at bounding box center [37, 519] width 66 height 66
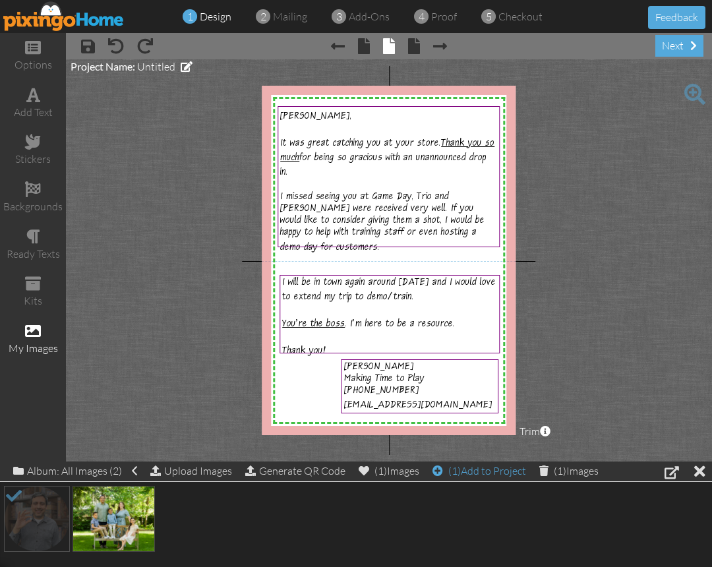
click at [461, 466] on span "(1)" at bounding box center [454, 470] width 13 height 13
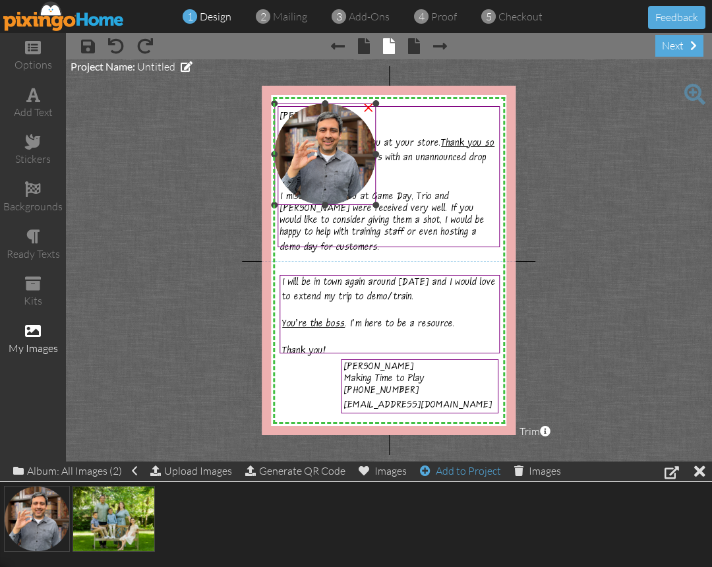
click at [344, 146] on img at bounding box center [326, 154] width 102 height 102
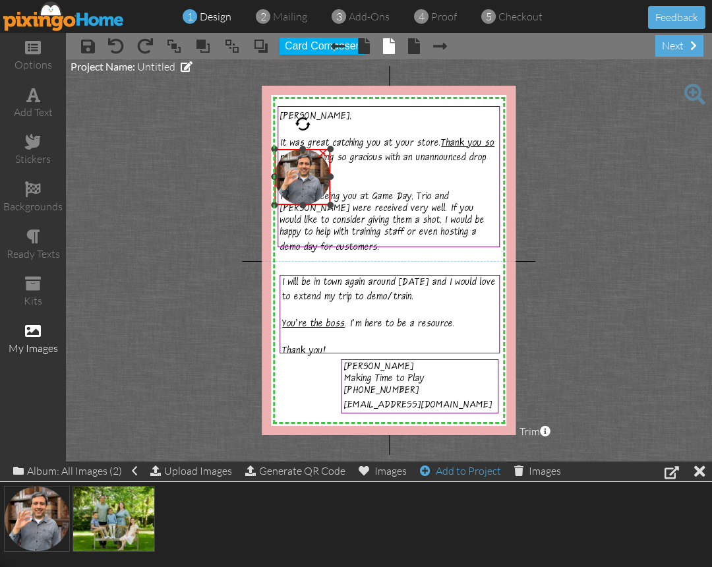
drag, startPoint x: 376, startPoint y: 103, endPoint x: 326, endPoint y: 150, distance: 68.6
click at [328, 150] on div at bounding box center [331, 149] width 7 height 7
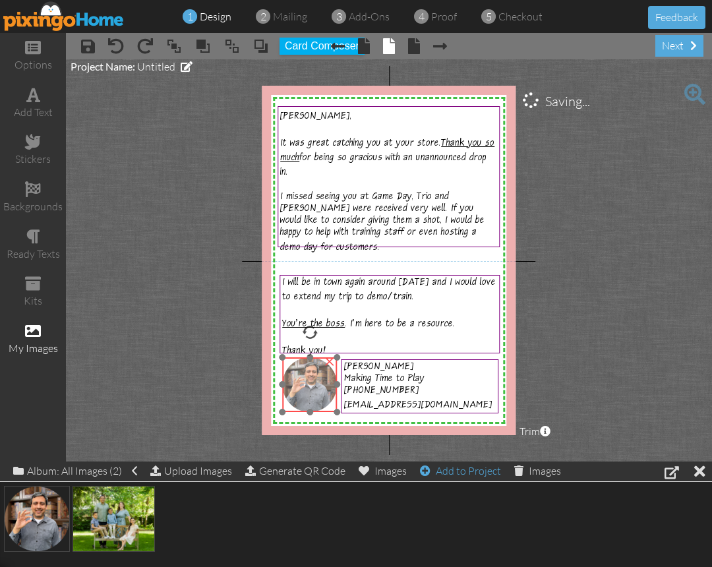
drag, startPoint x: 300, startPoint y: 183, endPoint x: 308, endPoint y: 389, distance: 206.5
click at [308, 389] on img at bounding box center [310, 384] width 55 height 55
click at [662, 46] on div "next" at bounding box center [679, 46] width 48 height 22
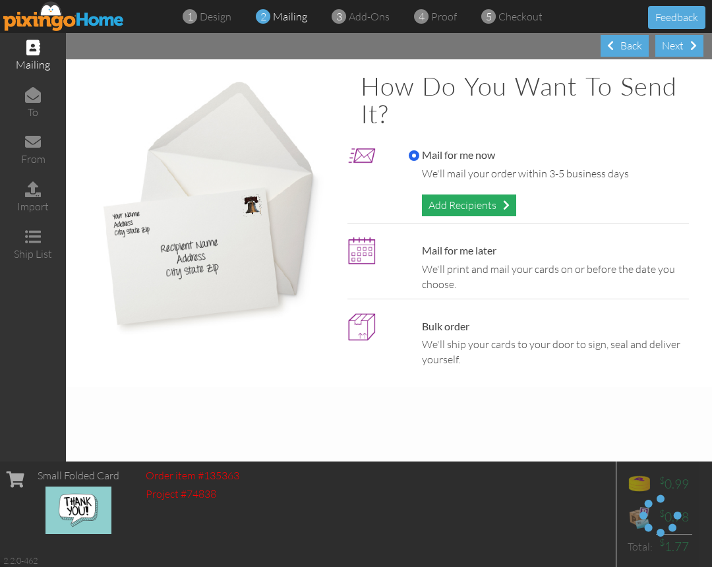
click at [506, 203] on span at bounding box center [506, 205] width 7 height 11
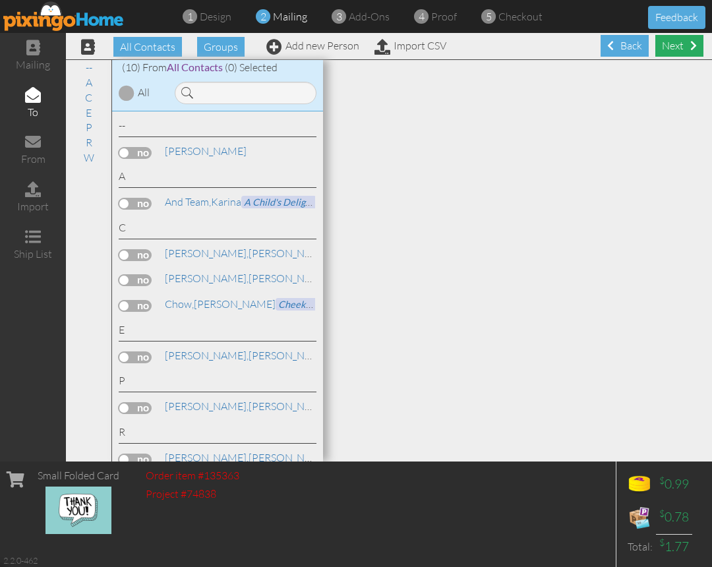
click at [689, 43] on div "Next" at bounding box center [679, 46] width 48 height 22
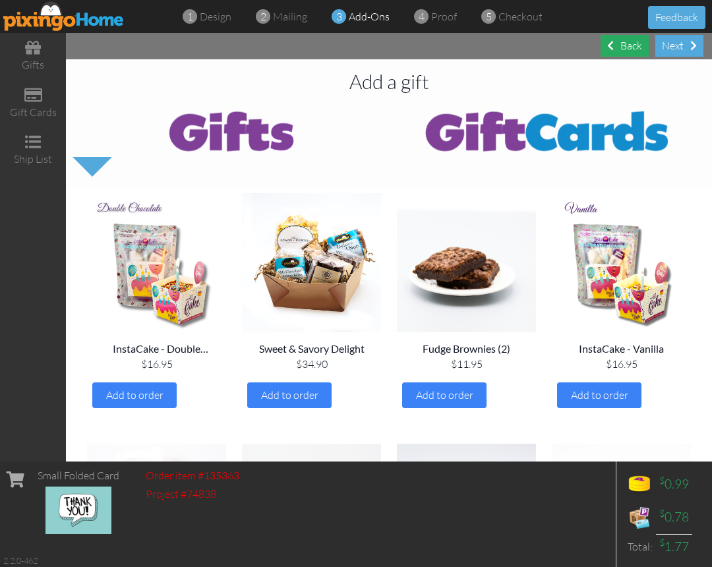
click at [608, 48] on span at bounding box center [610, 45] width 7 height 11
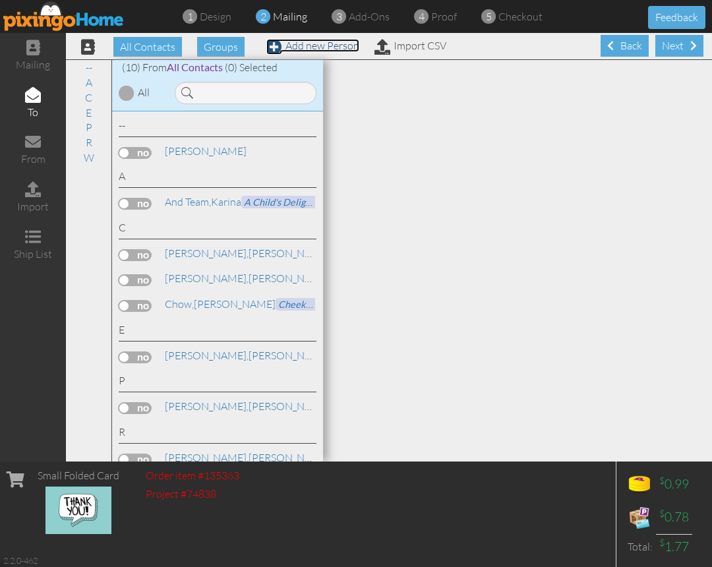
click at [290, 45] on link "Add new Person" at bounding box center [312, 45] width 93 height 13
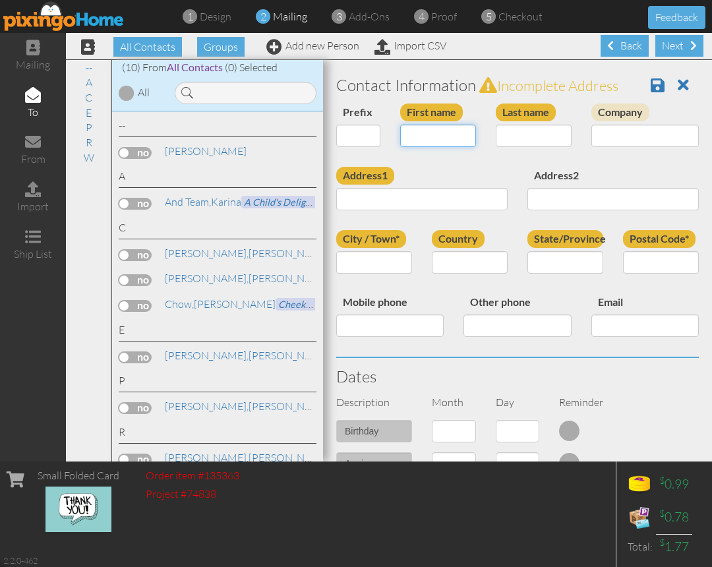
click at [440, 134] on input "First name" at bounding box center [438, 136] width 76 height 22
type input "Jenny"
type input "Stevenson"
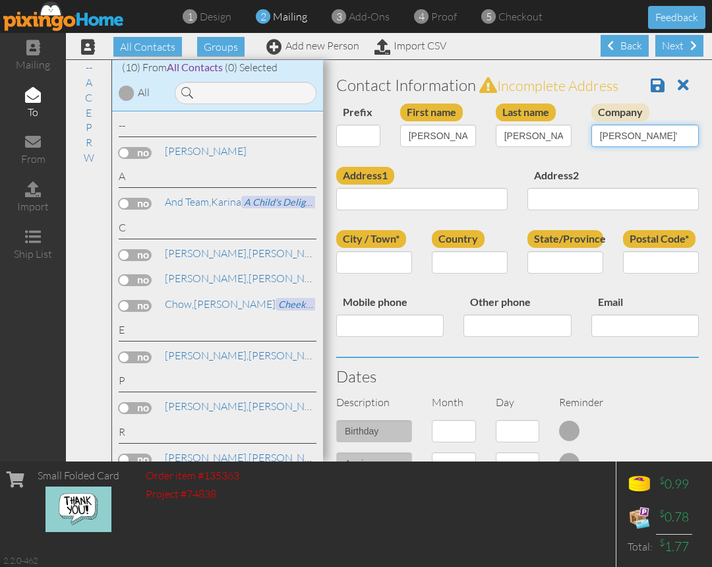
type input "Mr. Mopps'"
type input "c"
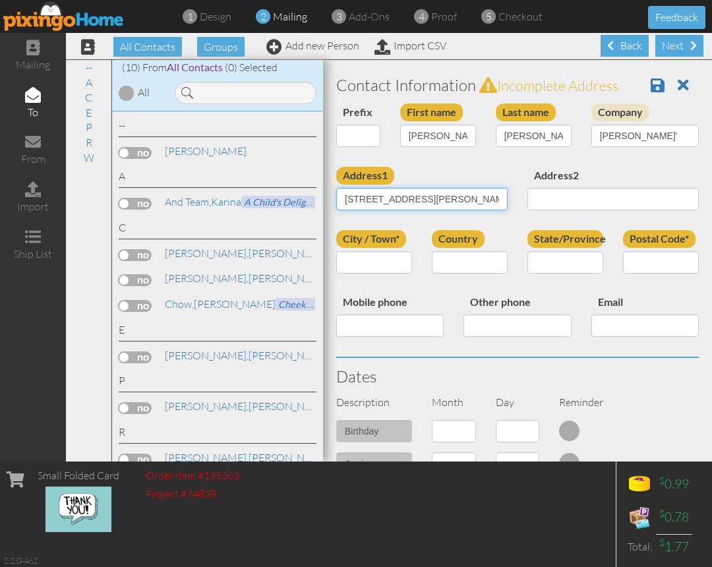
type input "1405 Martin Luther King Jr Way"
type input "Berkeley"
select select "object:2433"
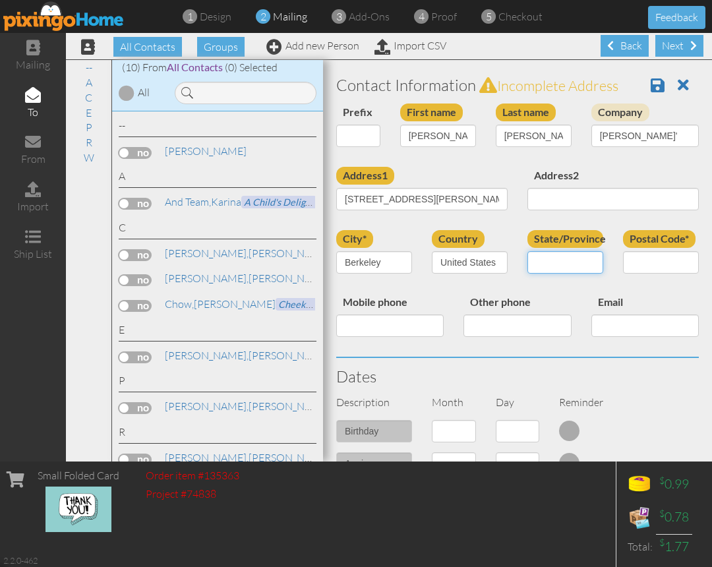
select select "object:2686"
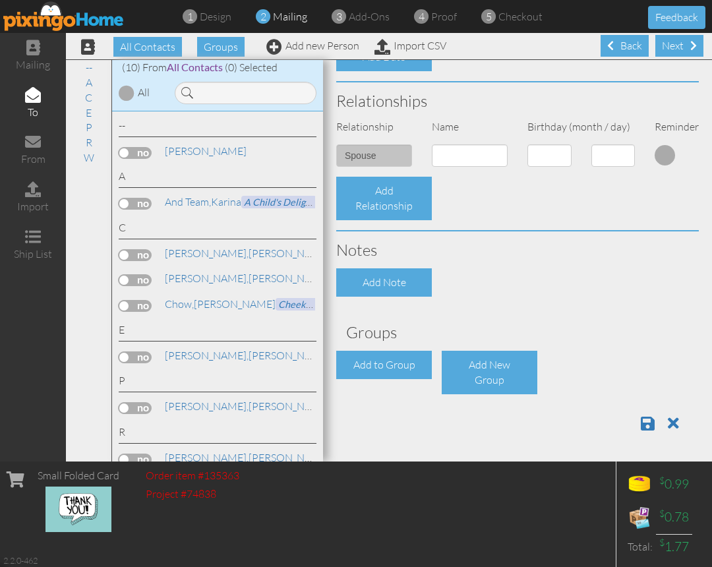
scroll to position [1, 0]
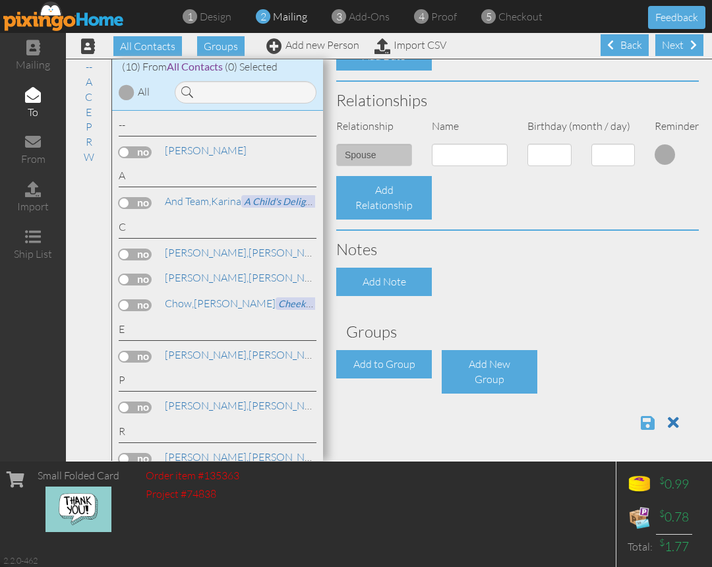
type input "94709"
click at [641, 419] on span at bounding box center [648, 423] width 14 height 16
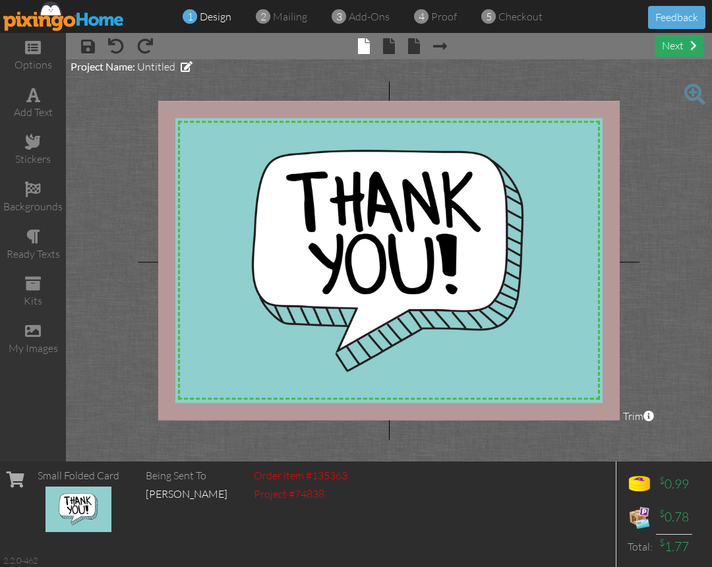
click at [685, 51] on div "next" at bounding box center [679, 46] width 48 height 22
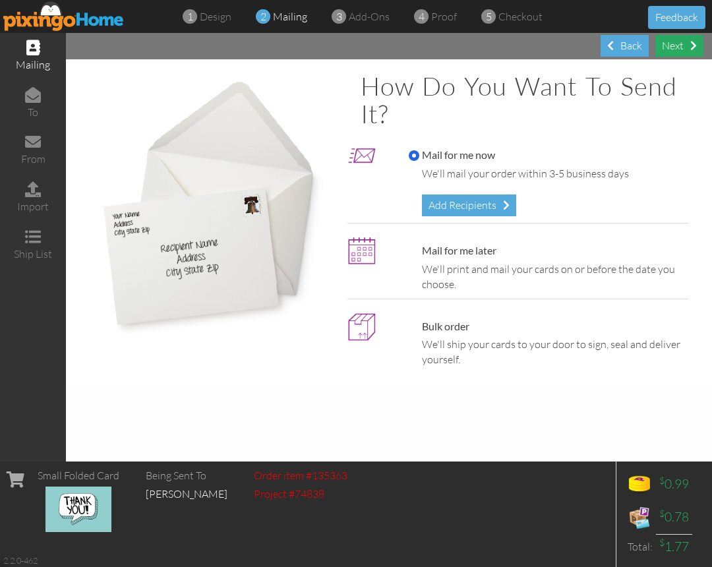
click at [689, 49] on div "Next" at bounding box center [679, 46] width 48 height 22
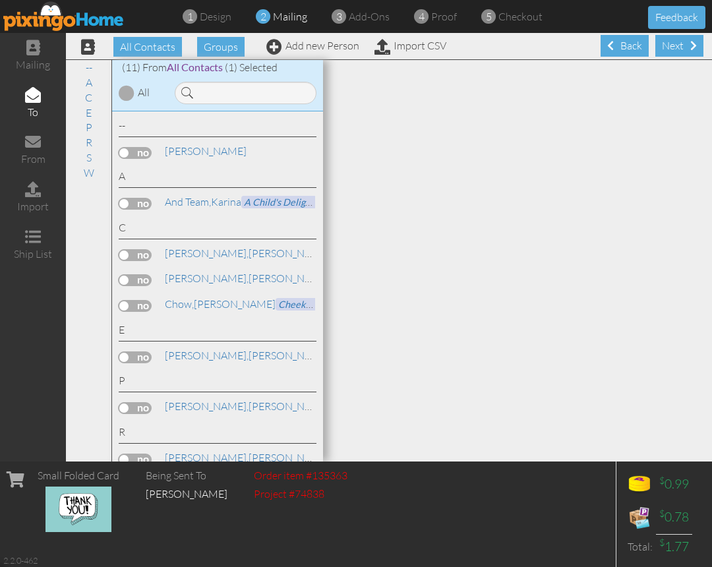
scroll to position [141, 0]
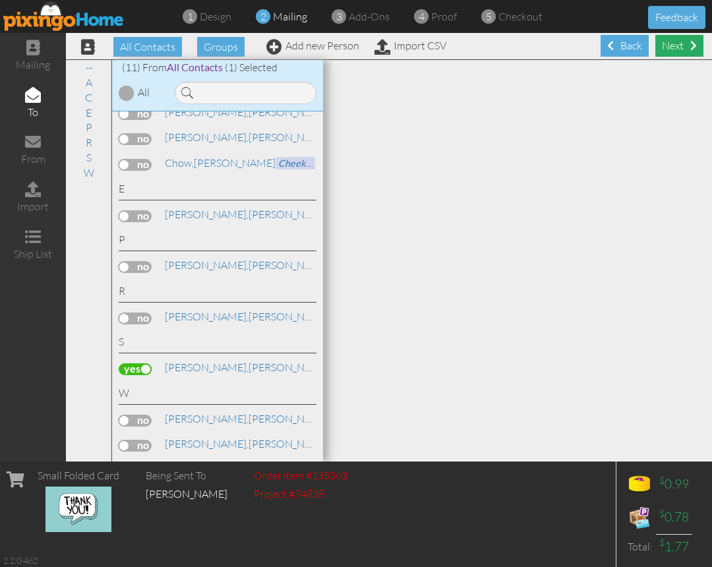
click at [682, 40] on div "Next" at bounding box center [679, 46] width 48 height 22
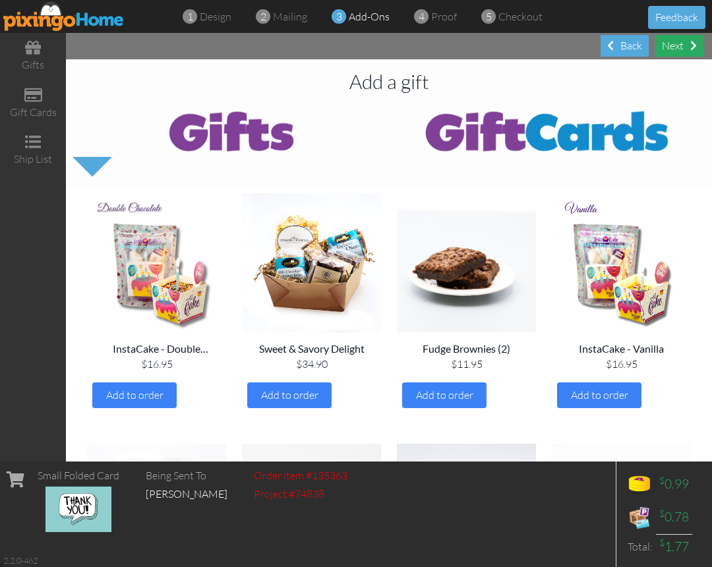
click at [691, 42] on span at bounding box center [693, 45] width 7 height 11
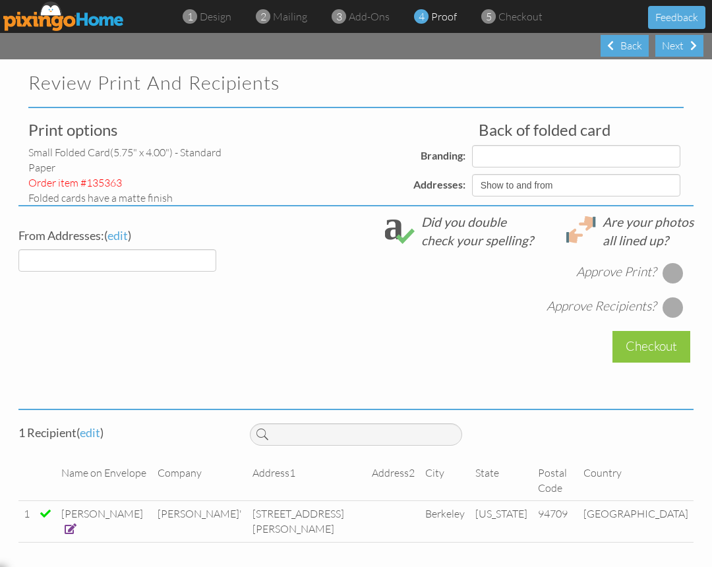
select select "object:342"
select select "object:340"
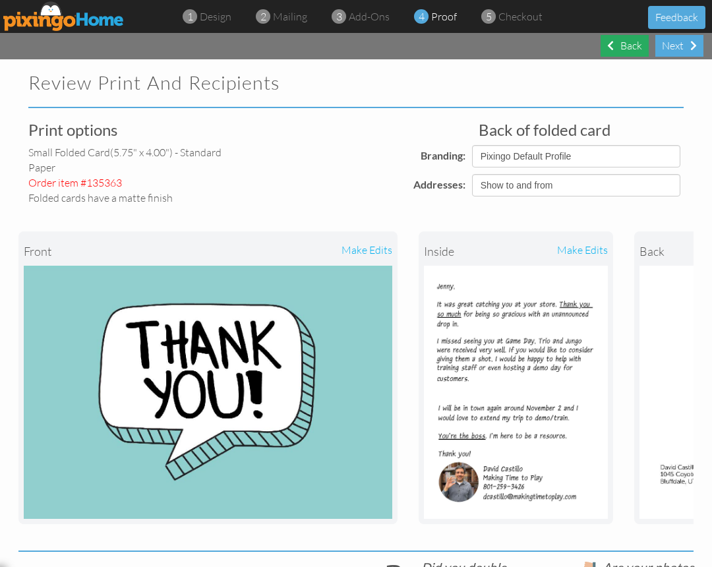
click at [616, 45] on div "Back" at bounding box center [625, 46] width 48 height 22
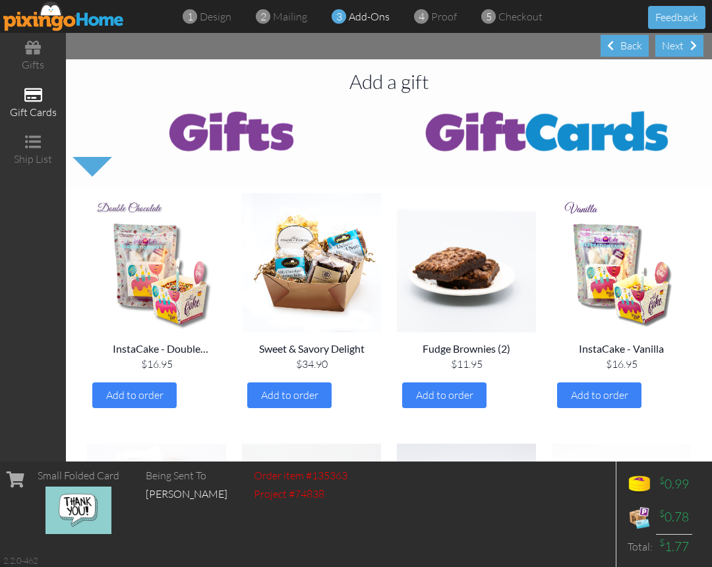
click at [29, 105] on div "gift cards" at bounding box center [33, 112] width 66 height 15
click at [486, 134] on img at bounding box center [547, 130] width 316 height 53
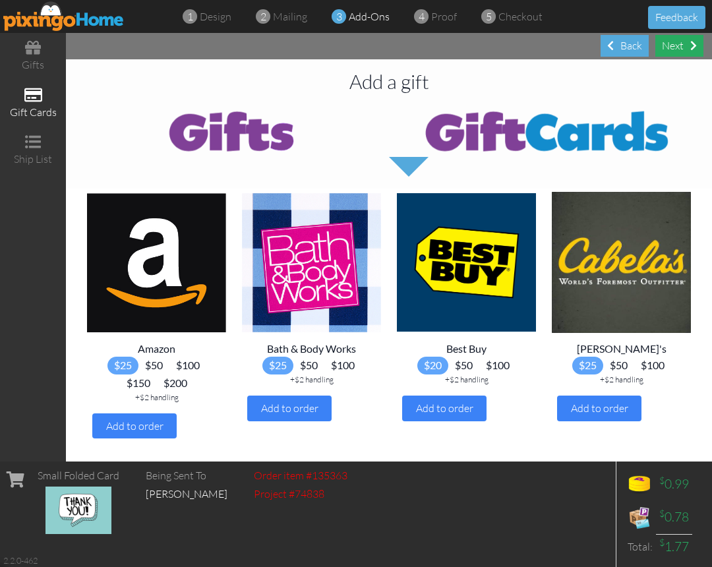
click at [682, 45] on div "Next" at bounding box center [679, 46] width 48 height 22
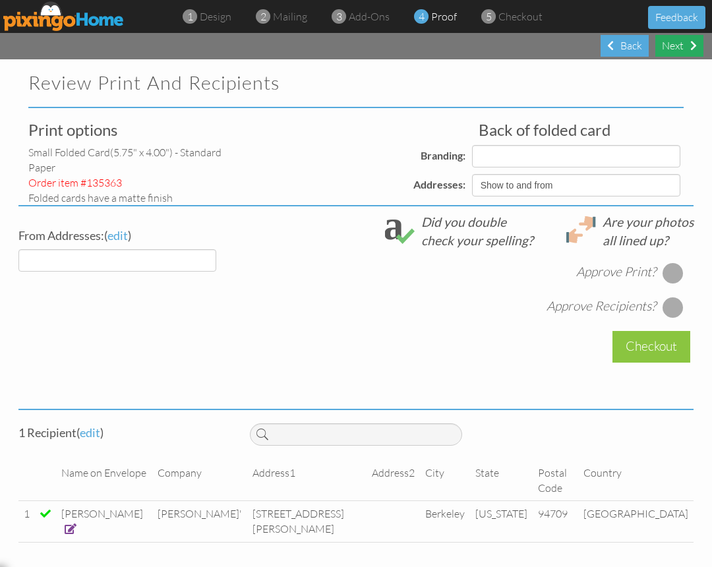
select select "object:670"
select select "object:680"
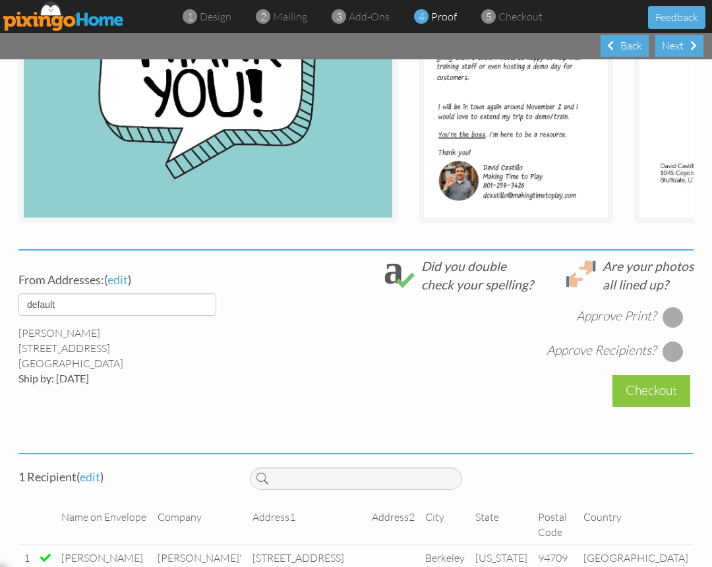
scroll to position [310, 0]
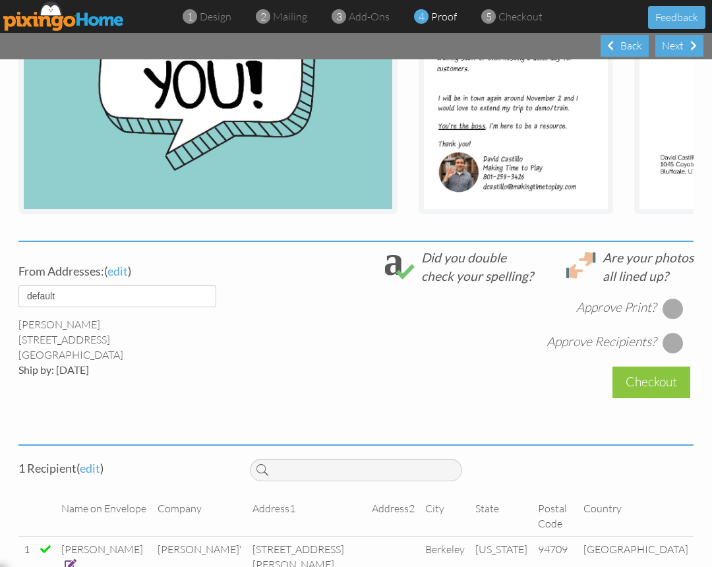
click at [664, 309] on div at bounding box center [672, 308] width 21 height 21
click at [675, 341] on div at bounding box center [672, 342] width 21 height 21
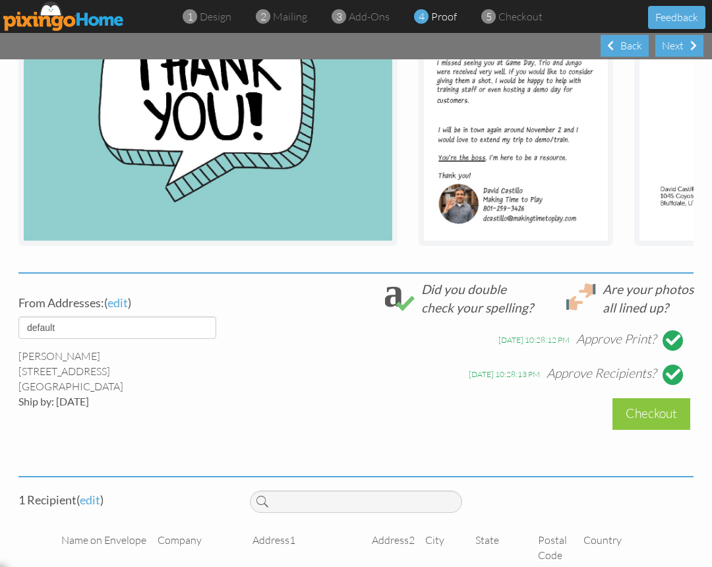
scroll to position [317, 0]
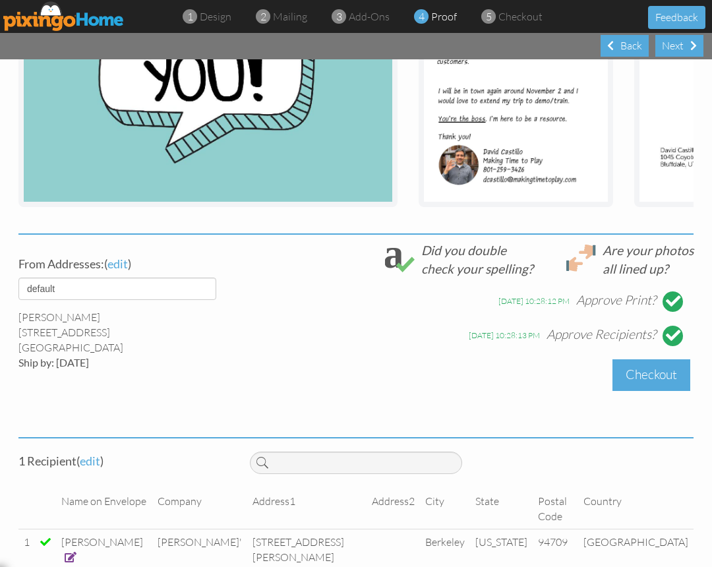
click at [641, 382] on div "Checkout" at bounding box center [651, 374] width 78 height 31
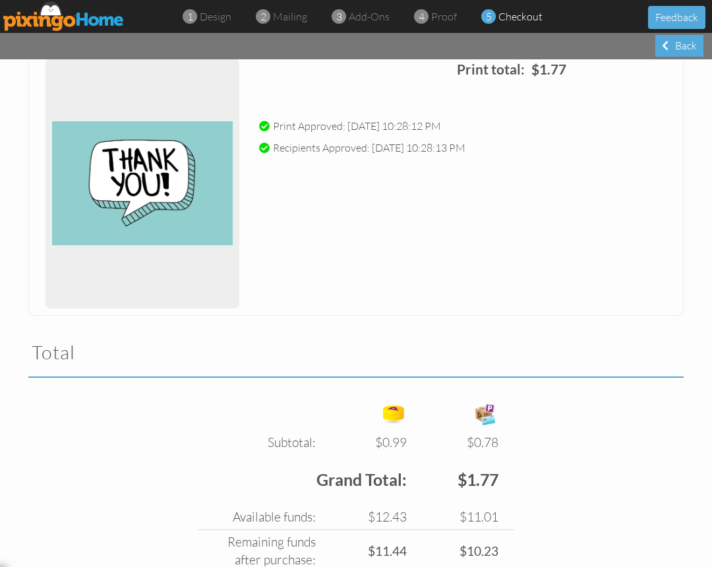
scroll to position [270, 0]
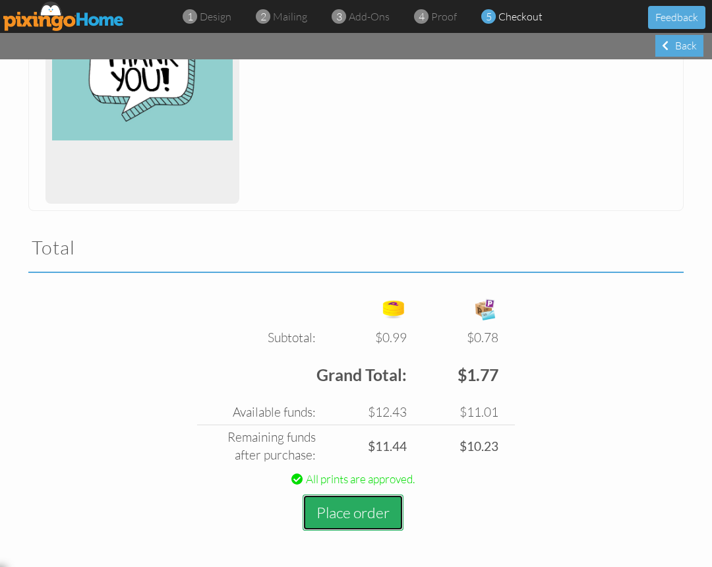
click at [392, 514] on button "Place order" at bounding box center [353, 512] width 101 height 36
